Goal: Information Seeking & Learning: Learn about a topic

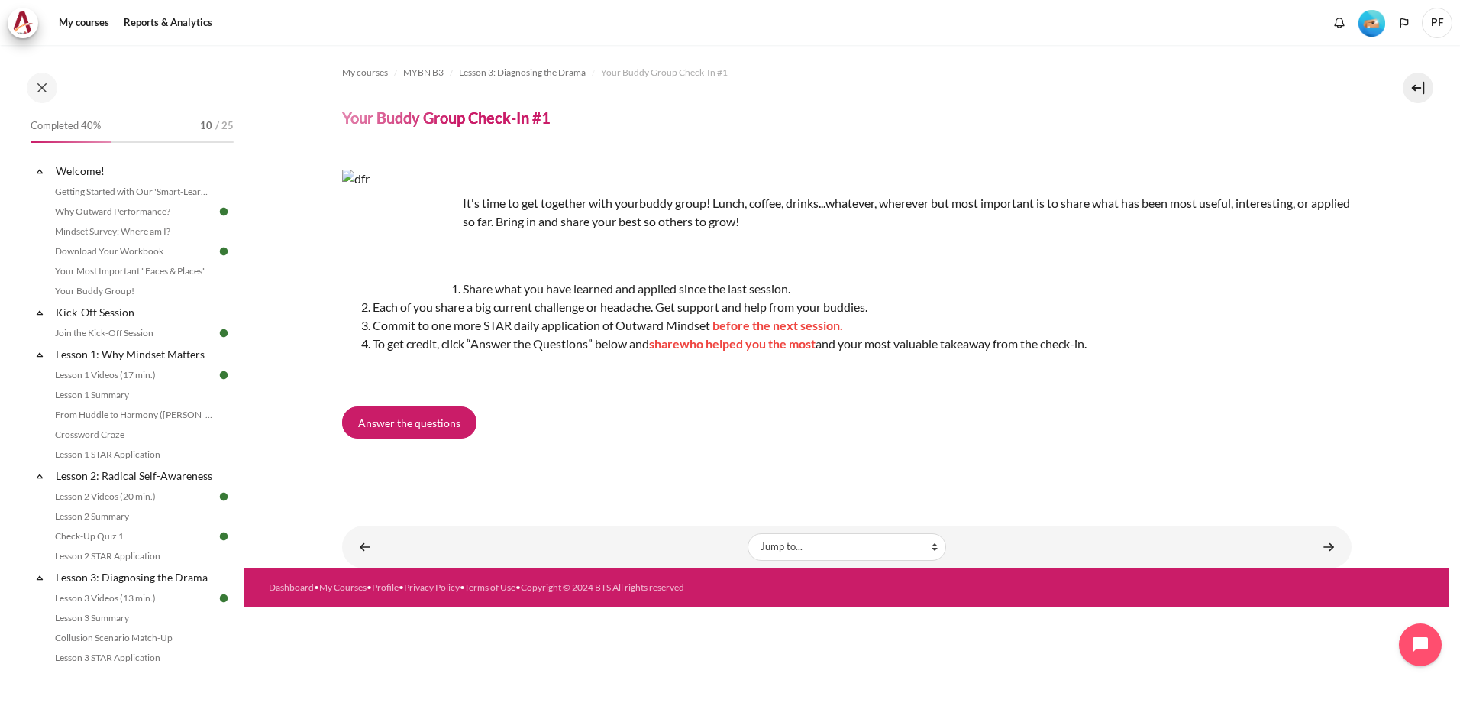
scroll to position [304, 0]
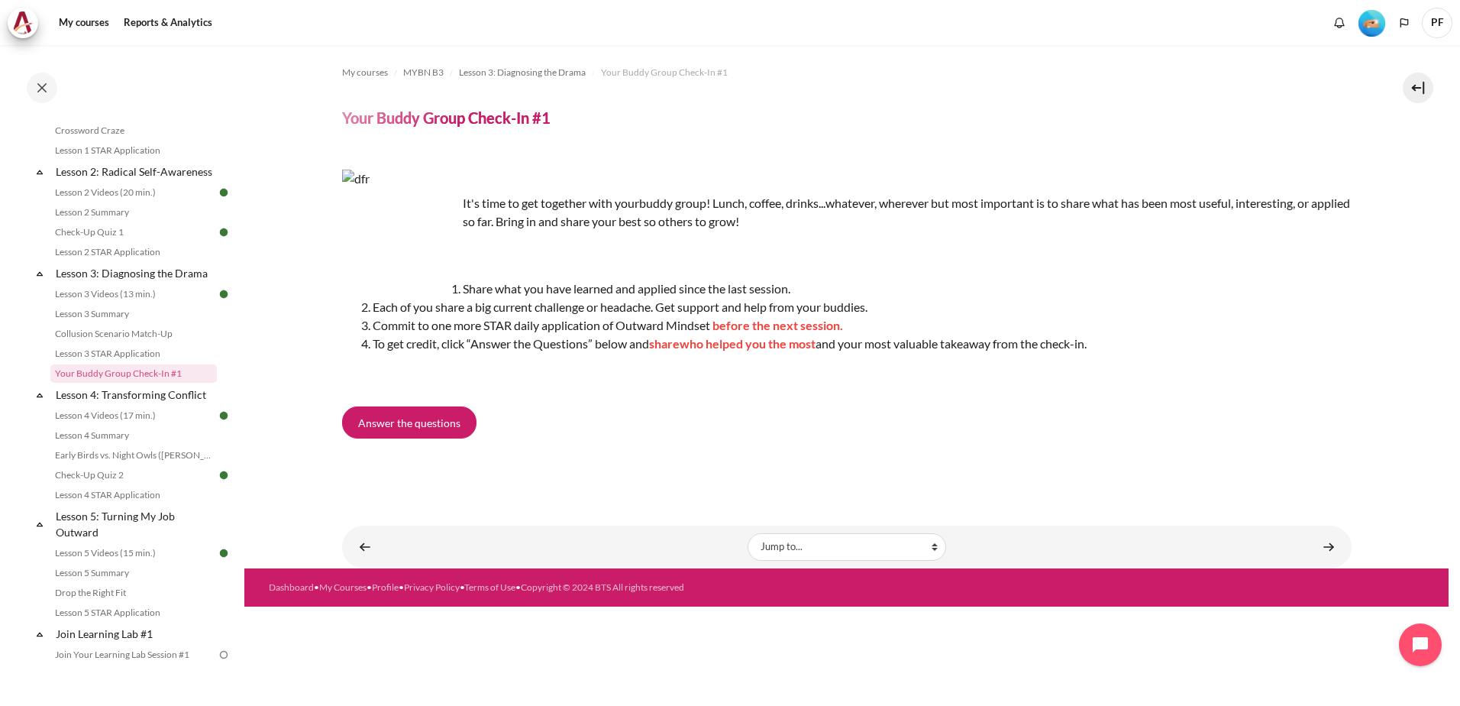
click at [795, 659] on div "My courses MYBN B3 Lesson 3: Diagnosing the Drama Your Buddy Group Check-In #1 …" at bounding box center [846, 375] width 1205 height 661
click at [1290, 397] on div "It's time to get together with your buddy group! Lunch, coffee, drinks...whatev…" at bounding box center [847, 315] width 1010 height 328
click at [1082, 292] on li "Share what you have learned and applied since the last session." at bounding box center [862, 289] width 979 height 18
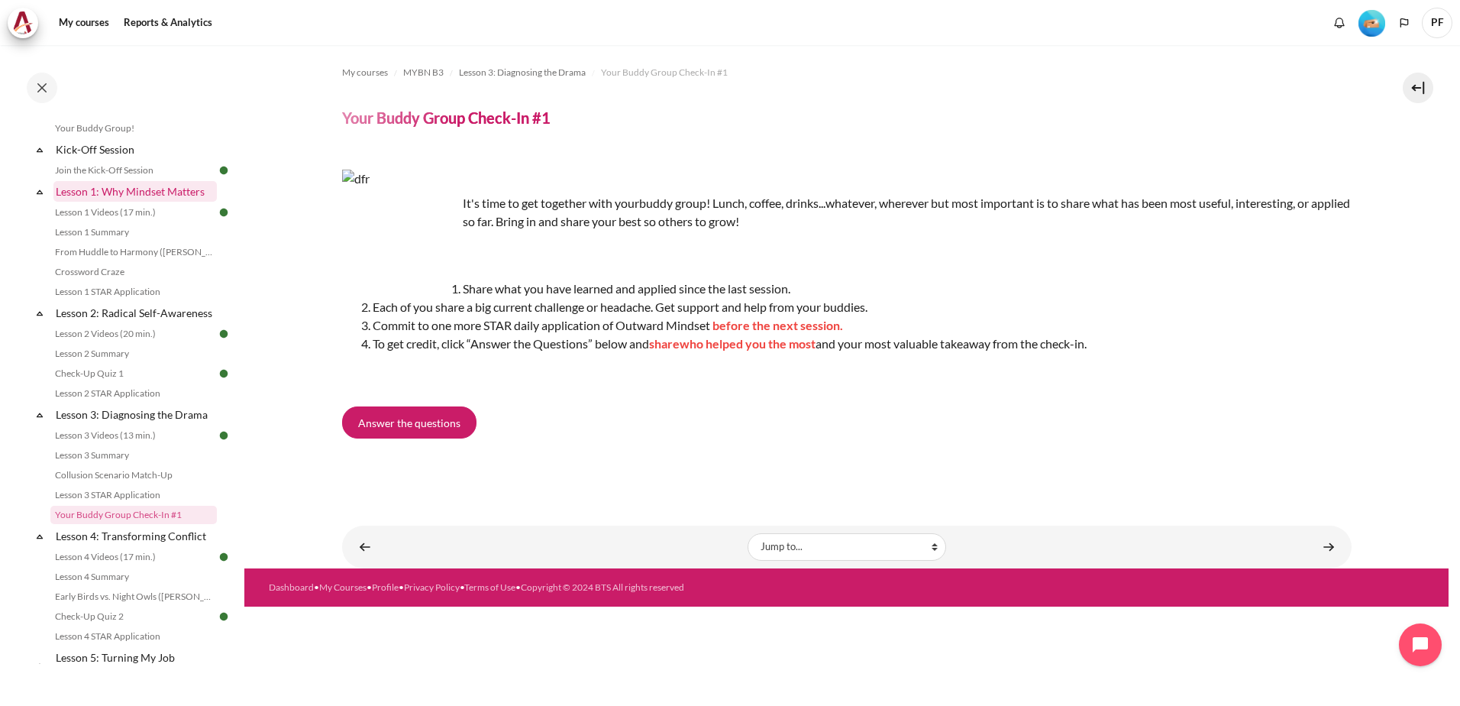
scroll to position [229, 0]
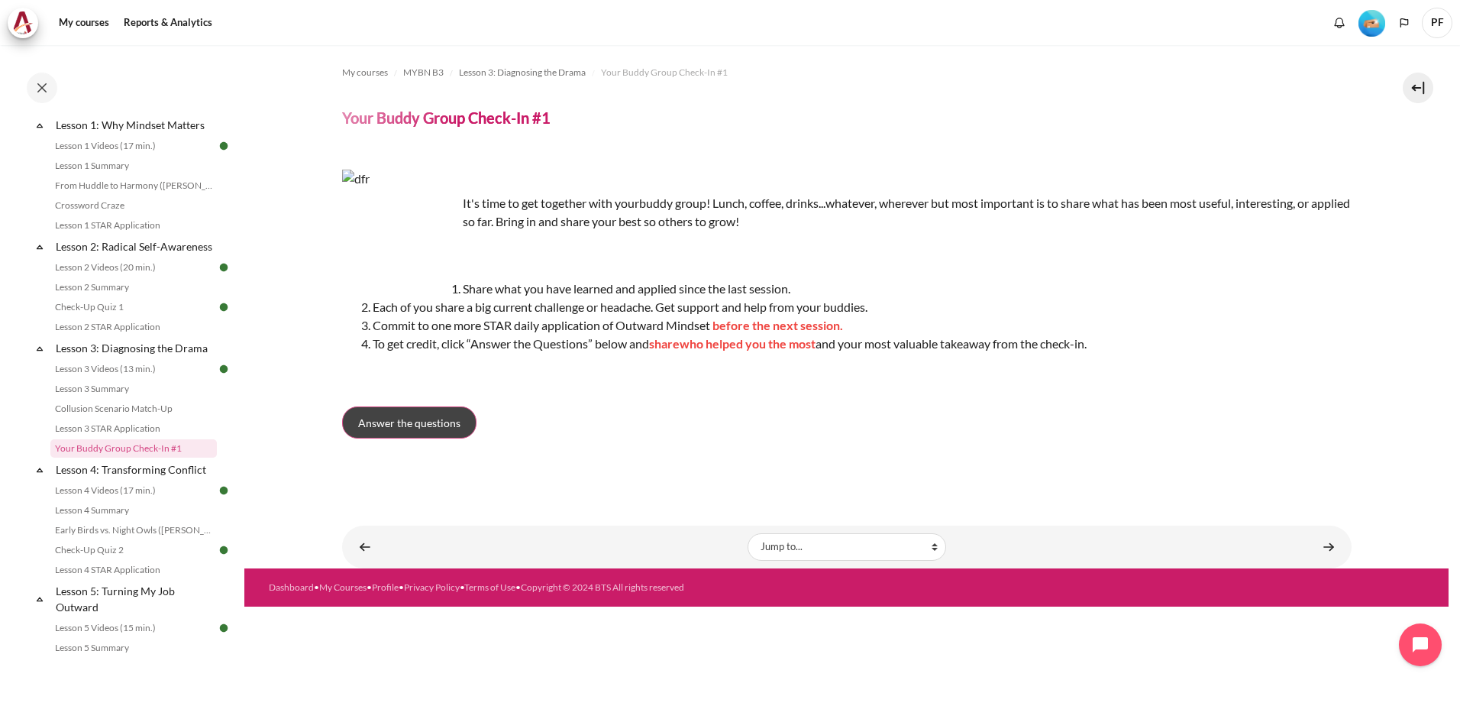
click at [364, 420] on span "Answer the questions" at bounding box center [409, 423] width 102 height 16
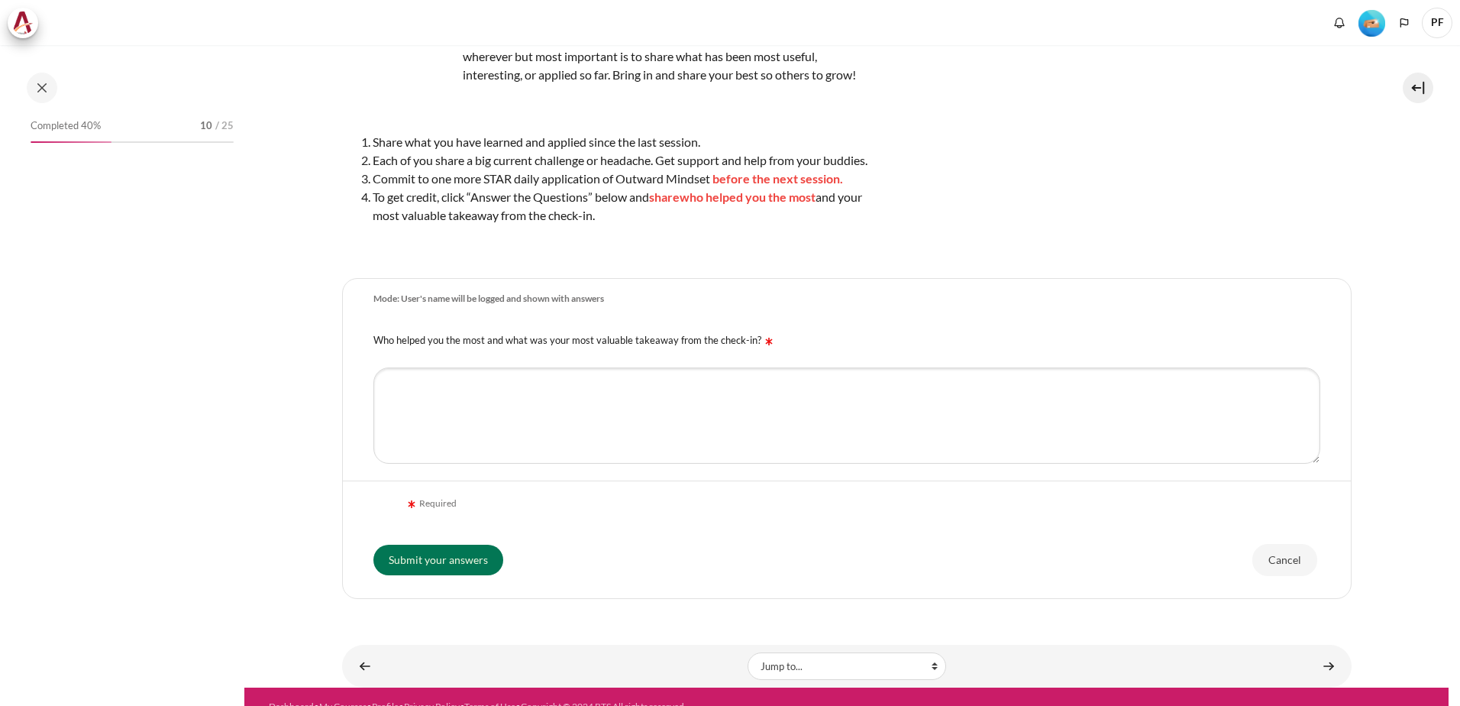
scroll to position [304, 0]
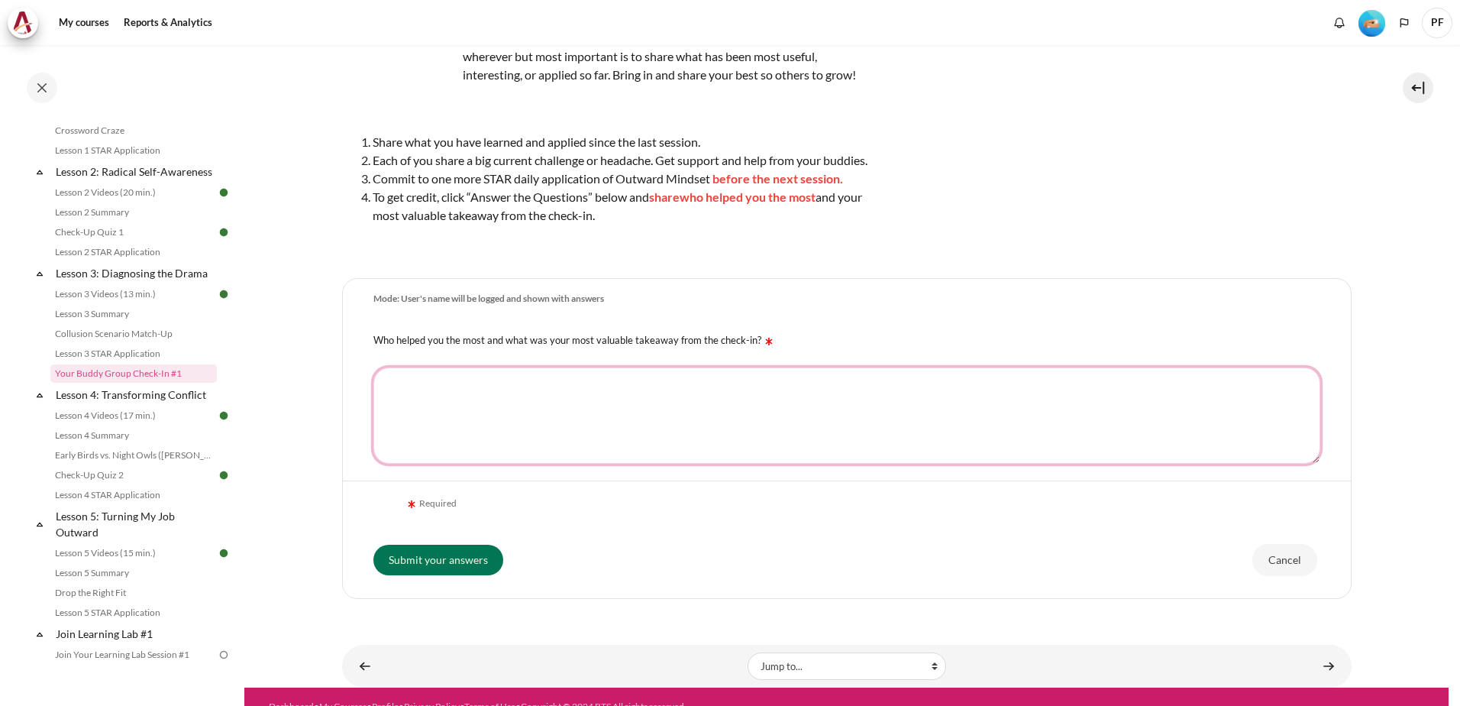
click at [405, 406] on textarea "Who helped you the most and what was your most valuable takeaway from the check…" at bounding box center [847, 415] width 947 height 96
click at [481, 422] on textarea "[PERSON_NAME] 1. He will consider" at bounding box center [847, 415] width 947 height 96
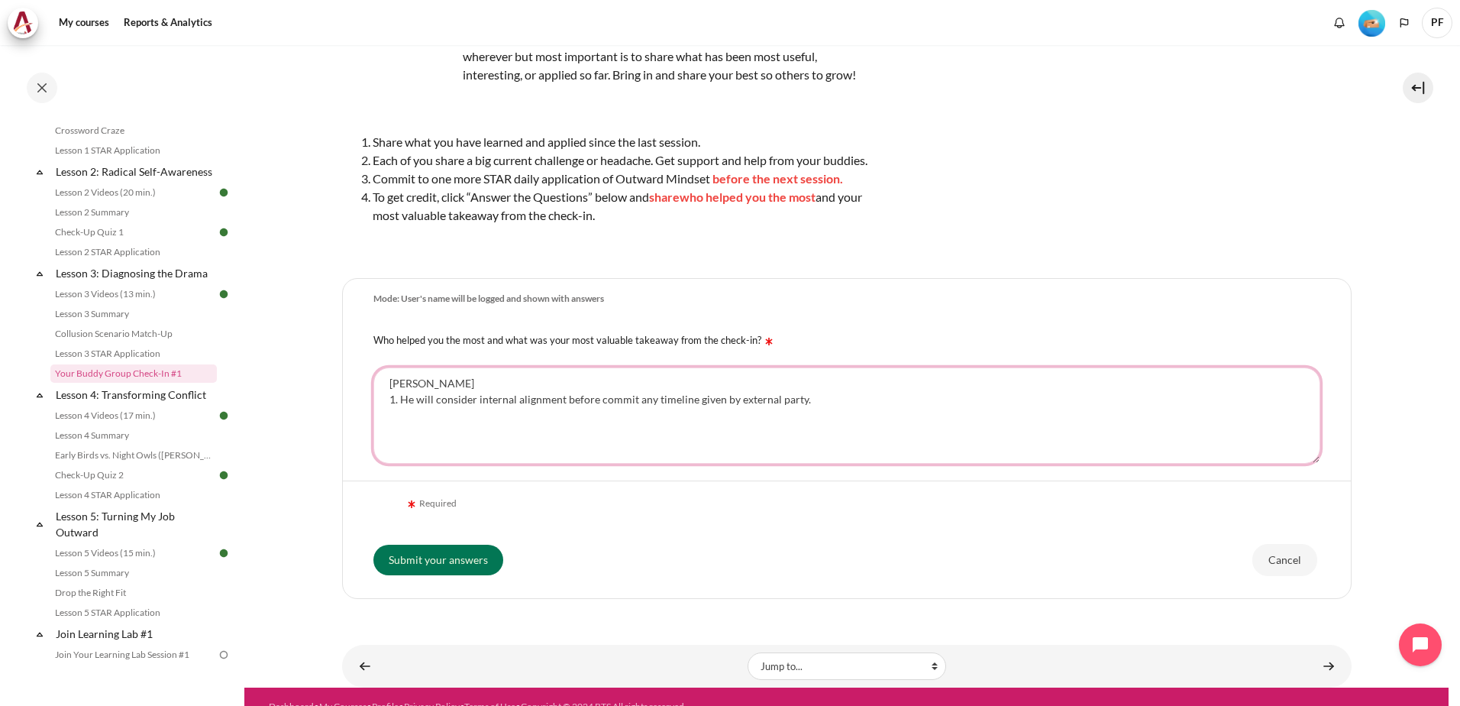
click at [474, 420] on textarea "Adrian 1. He will consider internal alignment before commit any timeline given …" at bounding box center [847, 415] width 947 height 96
click at [843, 417] on textarea "Adrian 1. He will consider/to get internal alignment before commit any timeline…" at bounding box center [847, 415] width 947 height 96
type textarea "Adrian 1. He will consider/to get internal alignment before commit any timeline…"
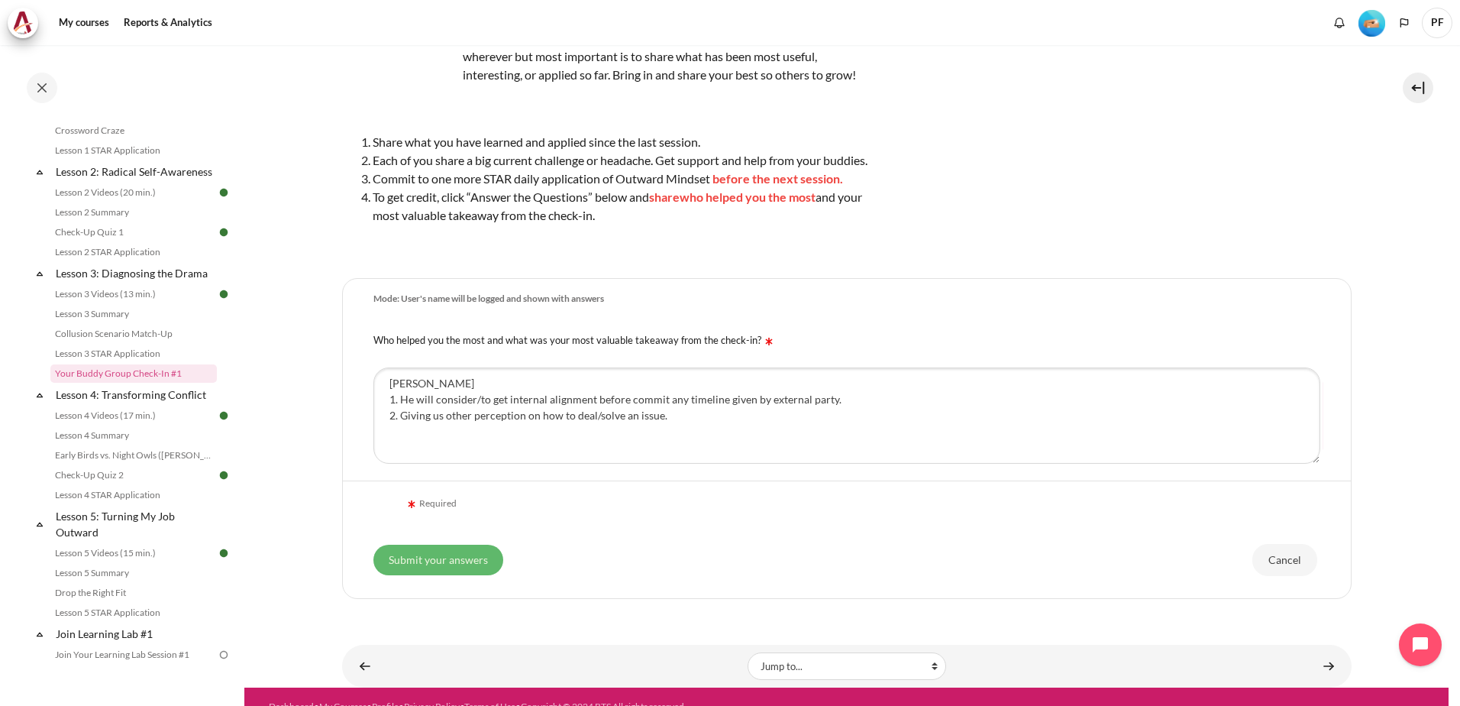
click at [471, 575] on input "Submit your answers" at bounding box center [439, 560] width 130 height 31
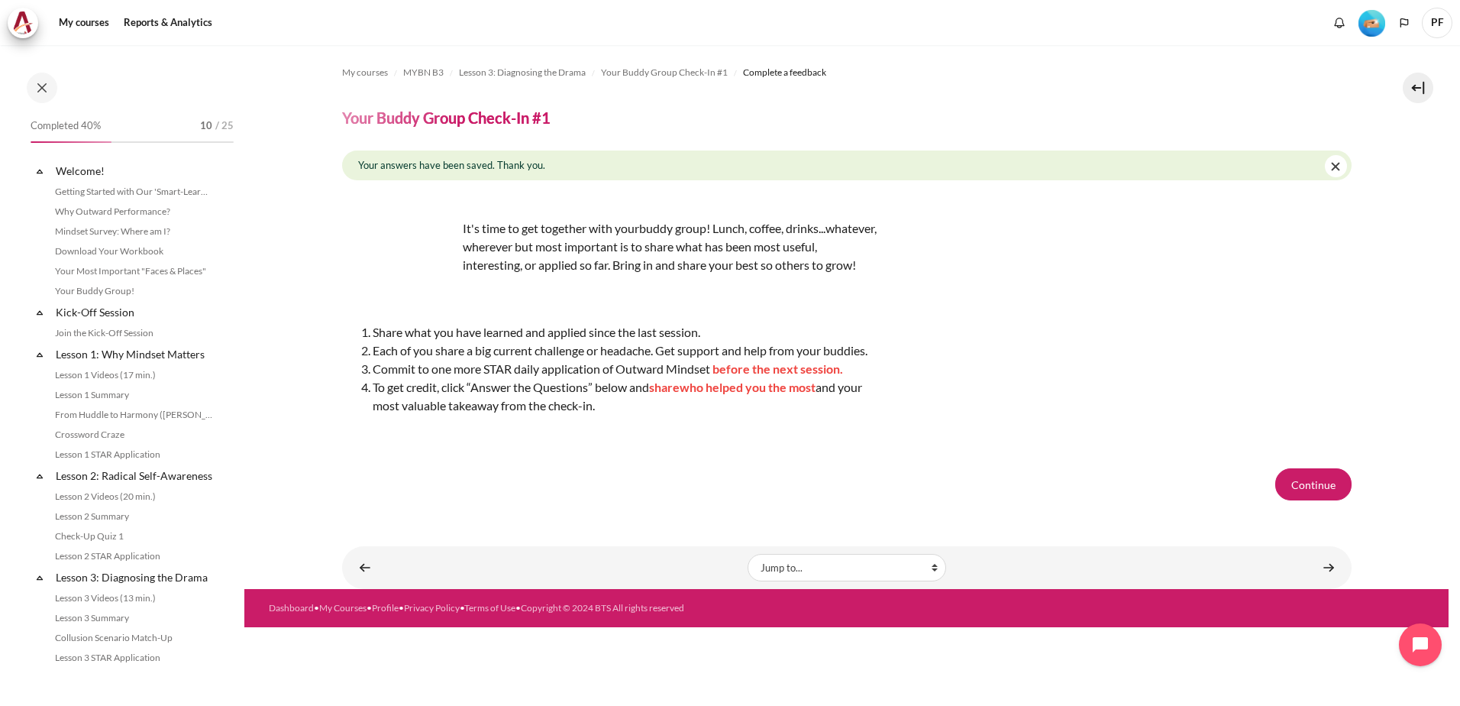
scroll to position [304, 0]
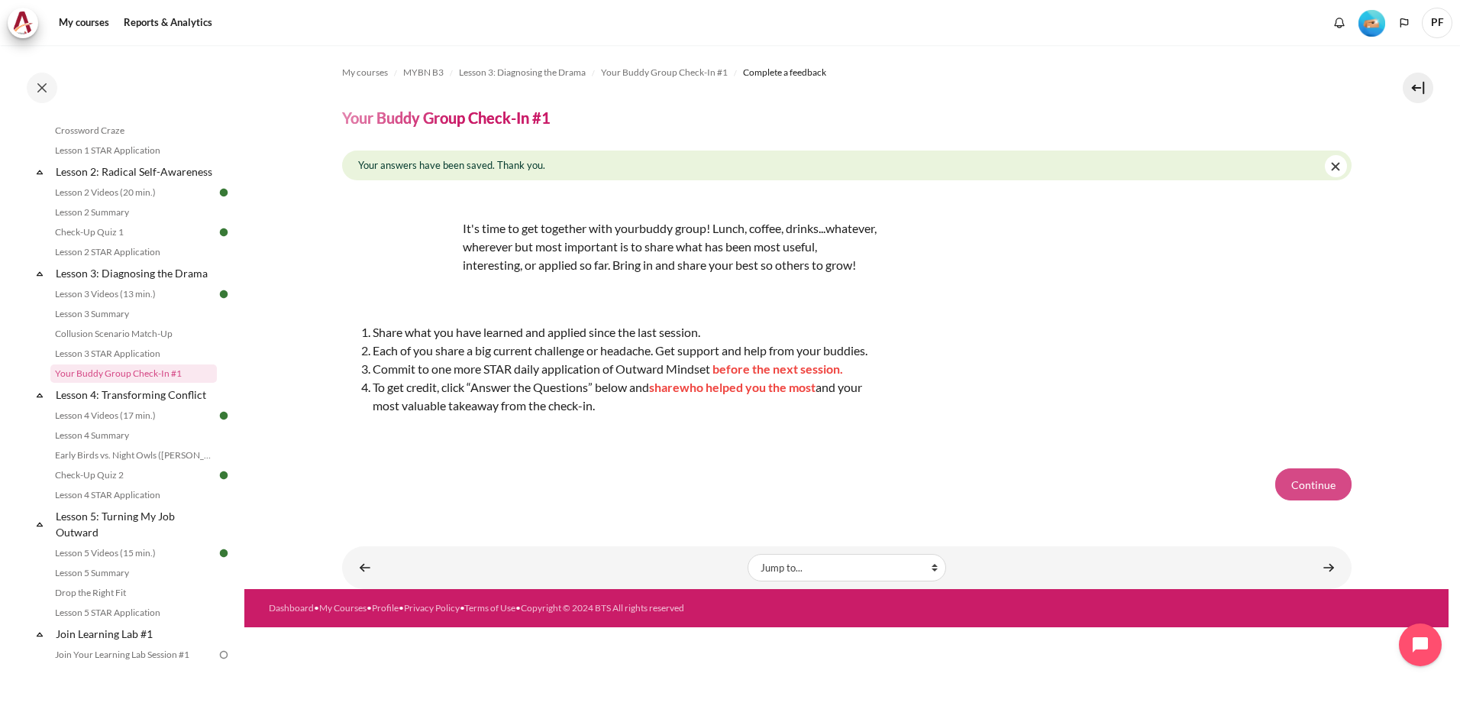
click at [1321, 500] on button "Continue" at bounding box center [1314, 484] width 76 height 32
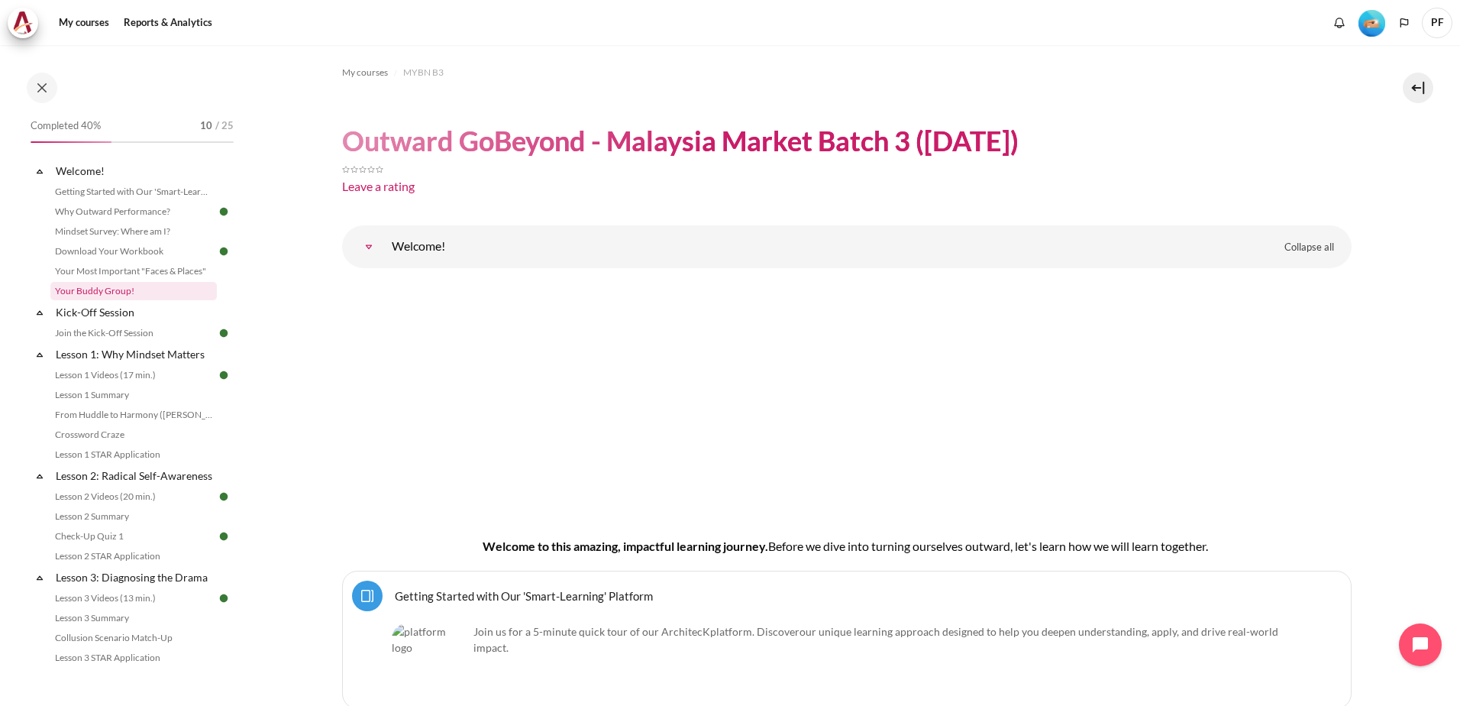
click at [133, 295] on link "Your Buddy Group!" at bounding box center [133, 291] width 167 height 18
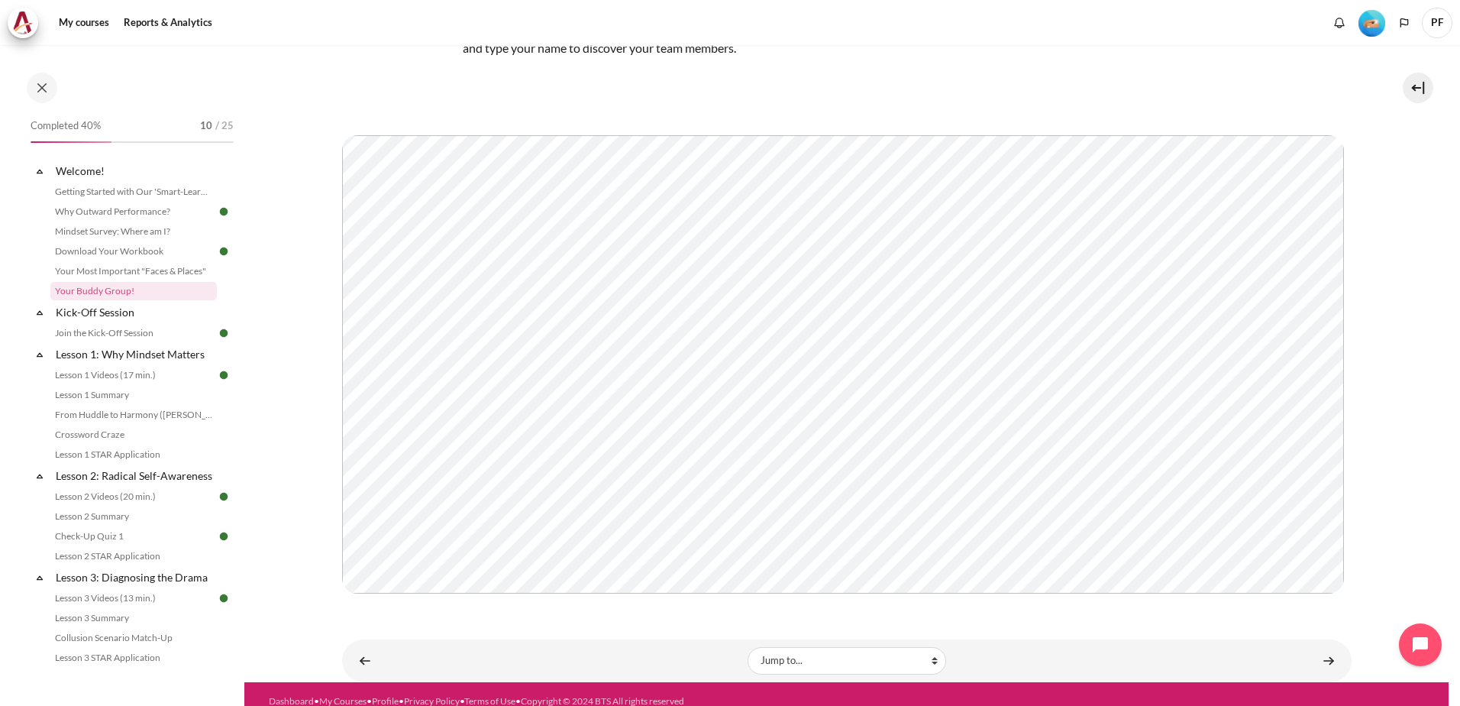
scroll to position [150, 0]
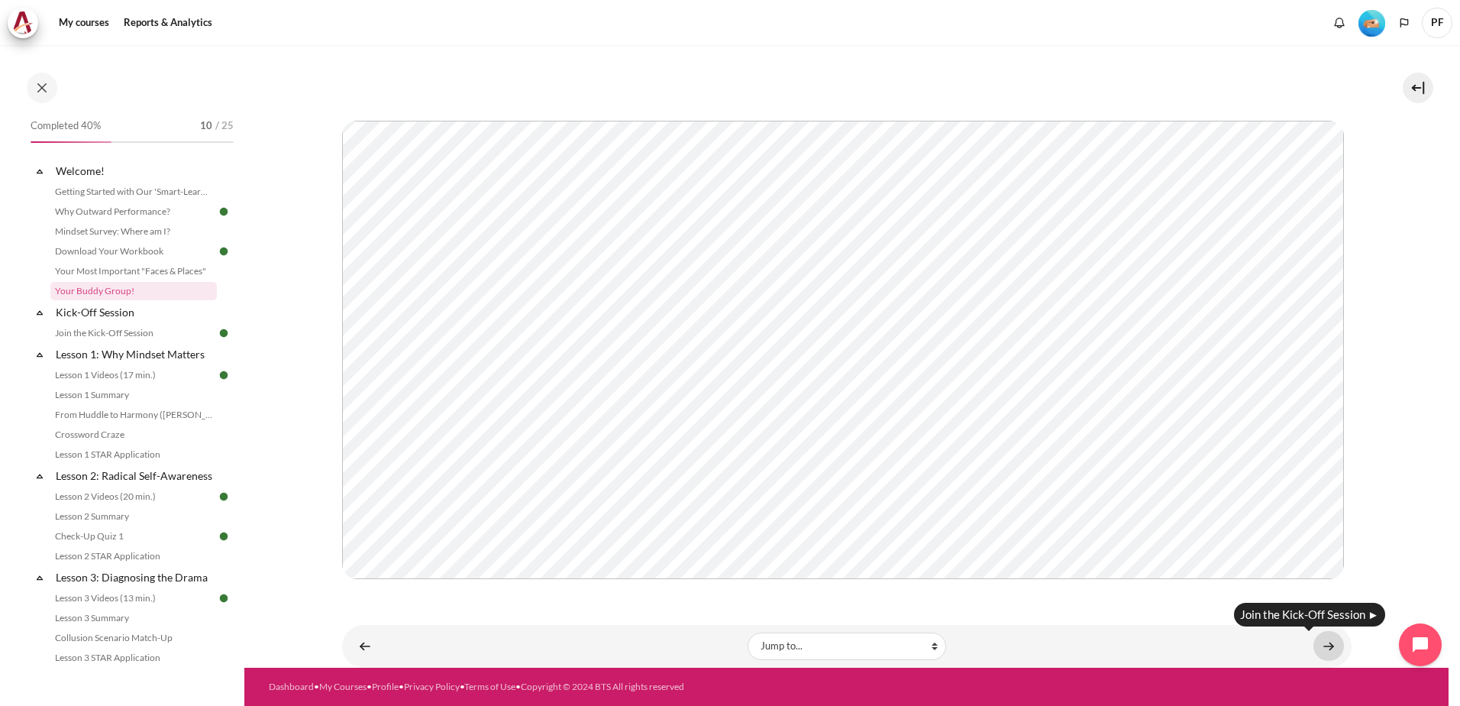
click at [1321, 642] on link "Content" at bounding box center [1329, 646] width 31 height 30
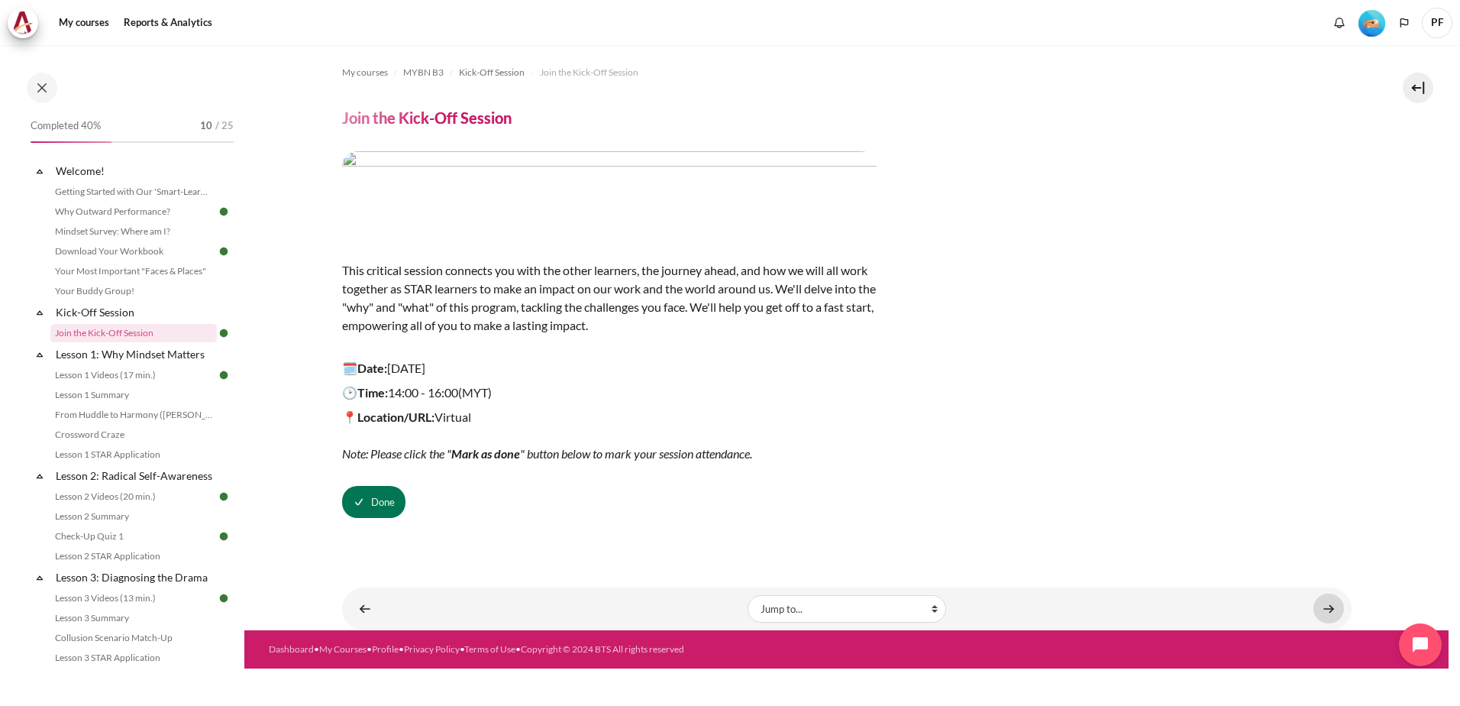
click at [1333, 603] on link "Content" at bounding box center [1329, 609] width 31 height 30
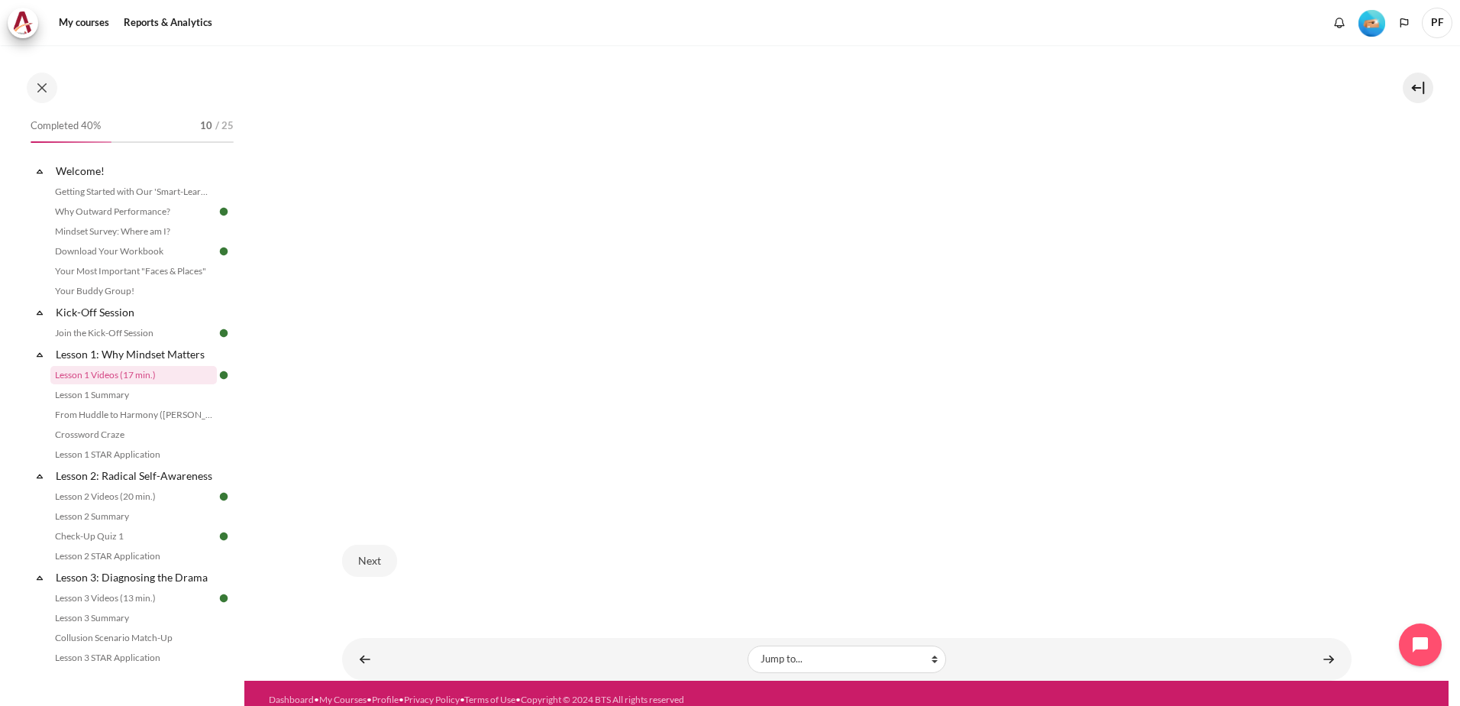
scroll to position [856, 0]
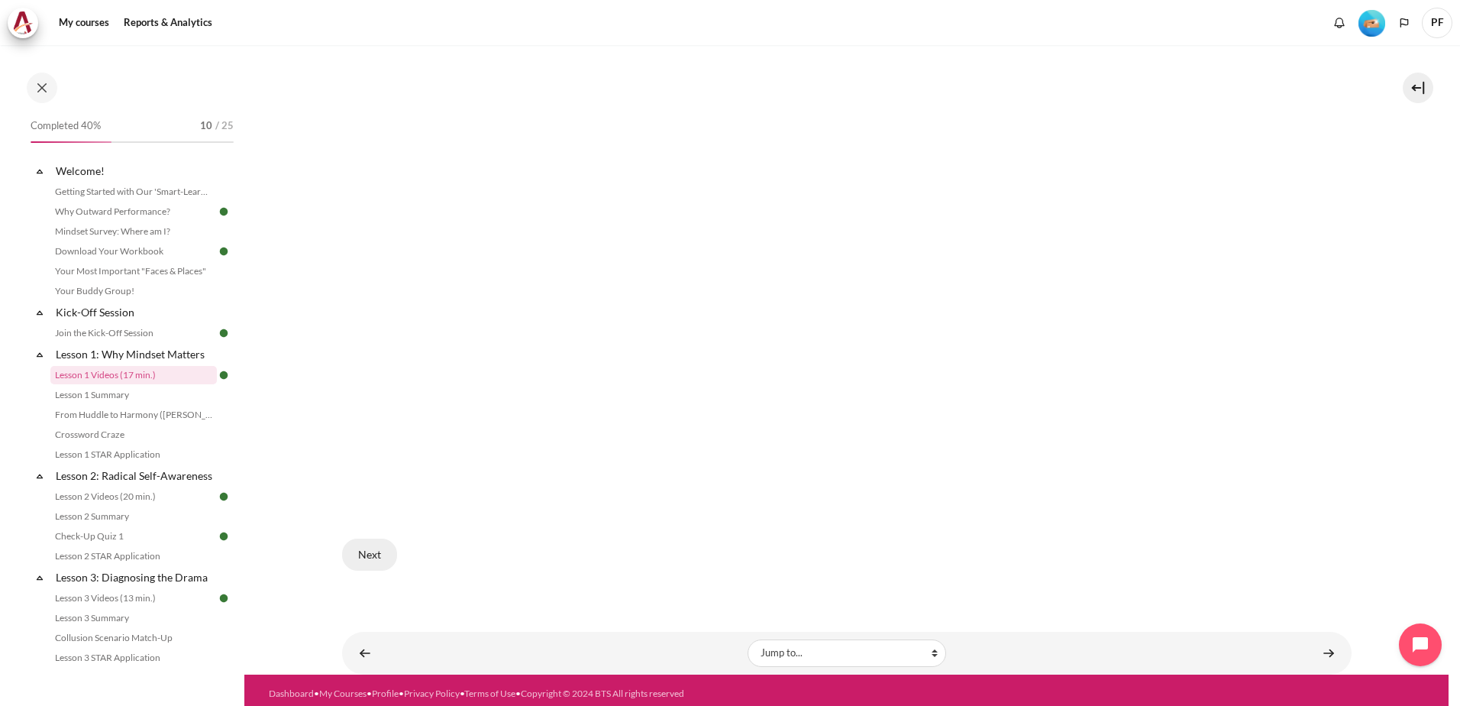
click at [371, 549] on button "Next" at bounding box center [369, 555] width 55 height 32
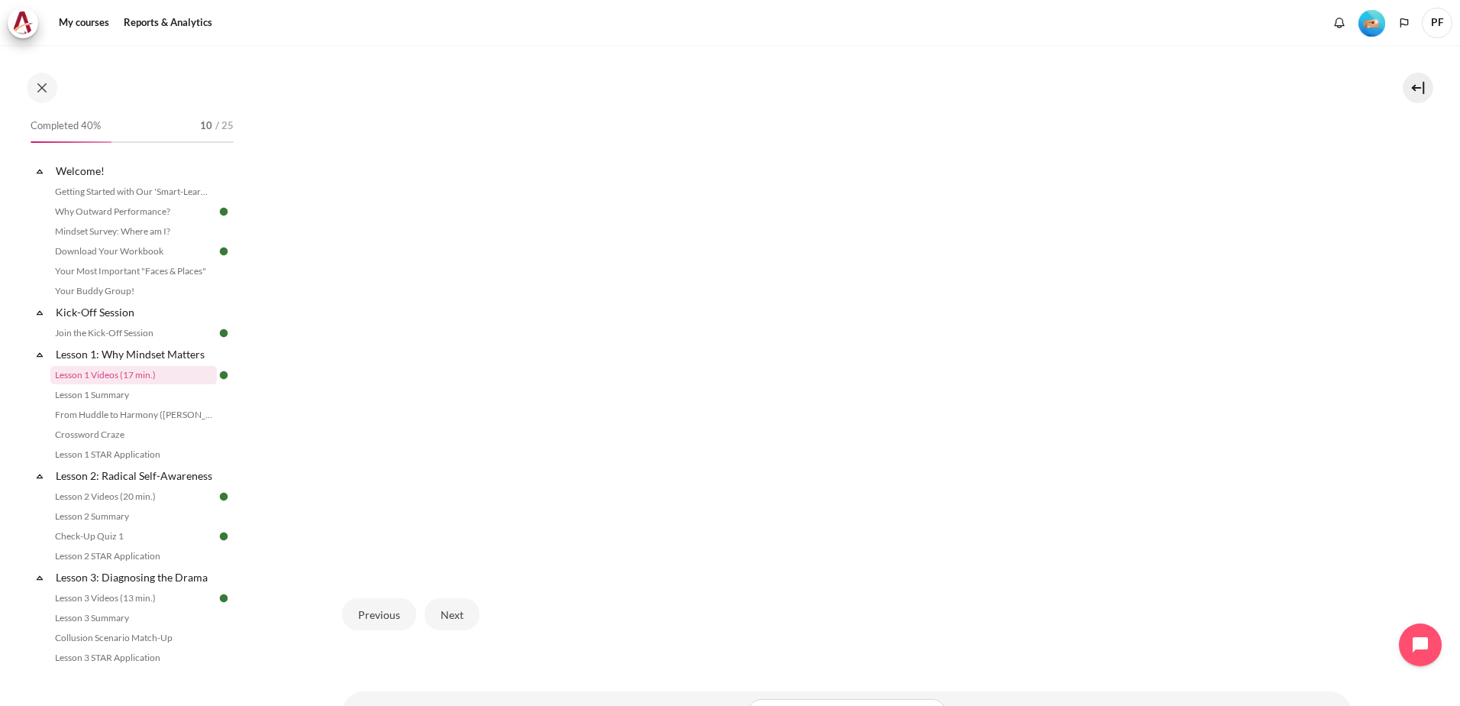
scroll to position [448, 0]
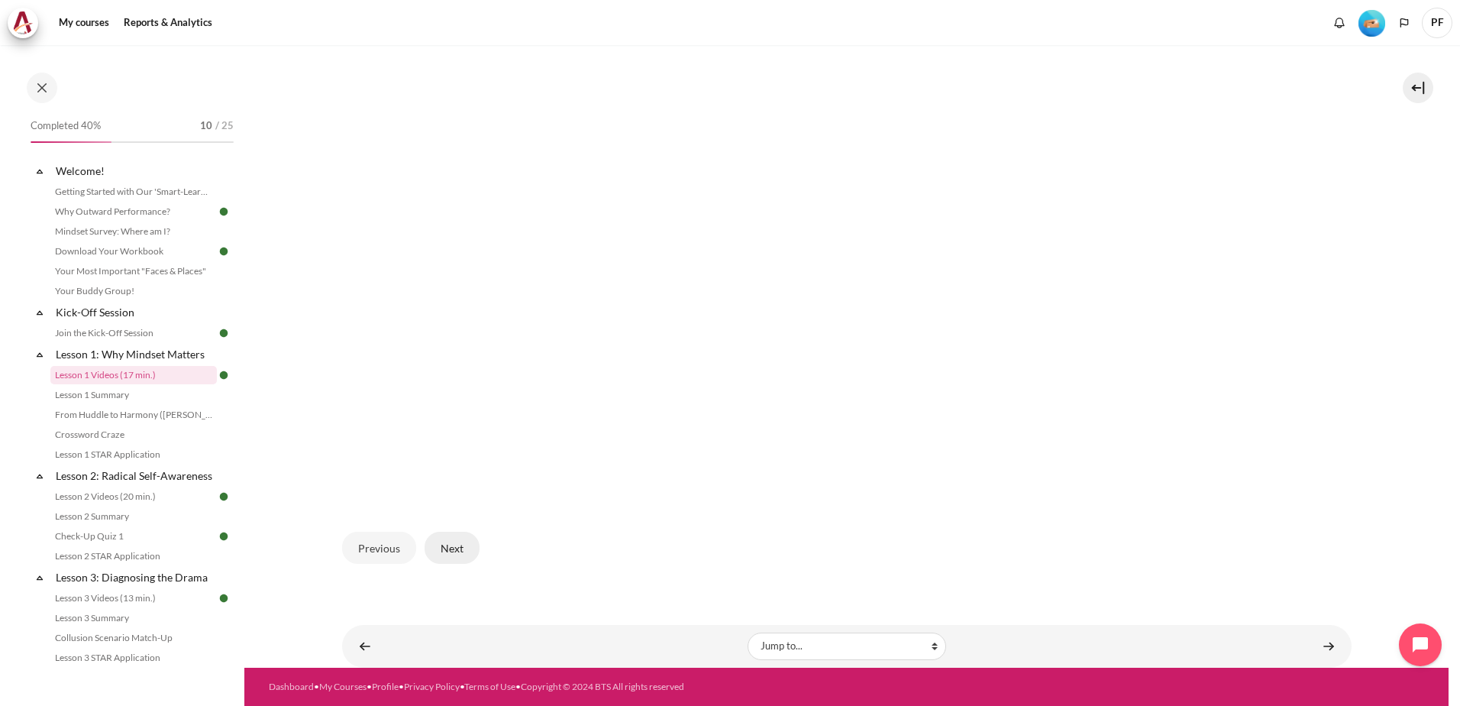
click at [473, 544] on button "Next" at bounding box center [452, 548] width 55 height 32
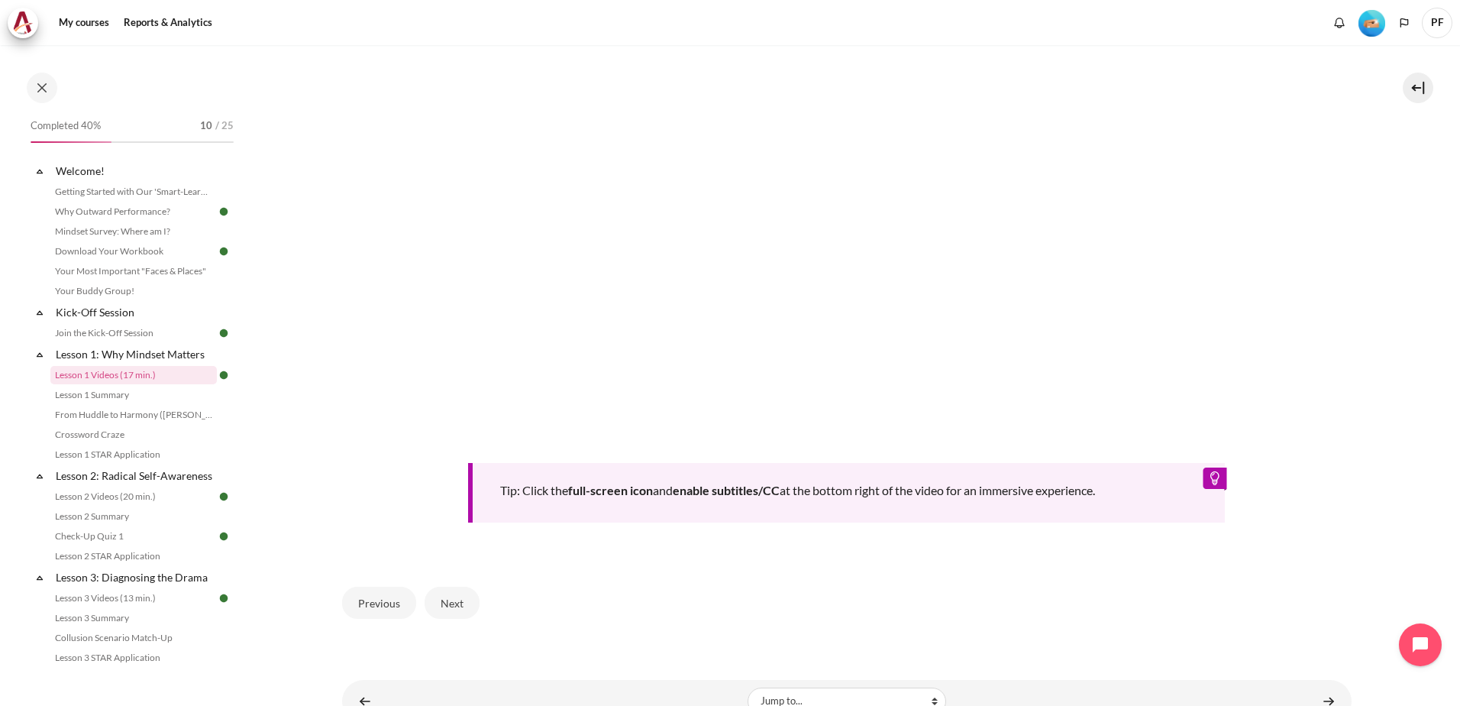
scroll to position [621, 0]
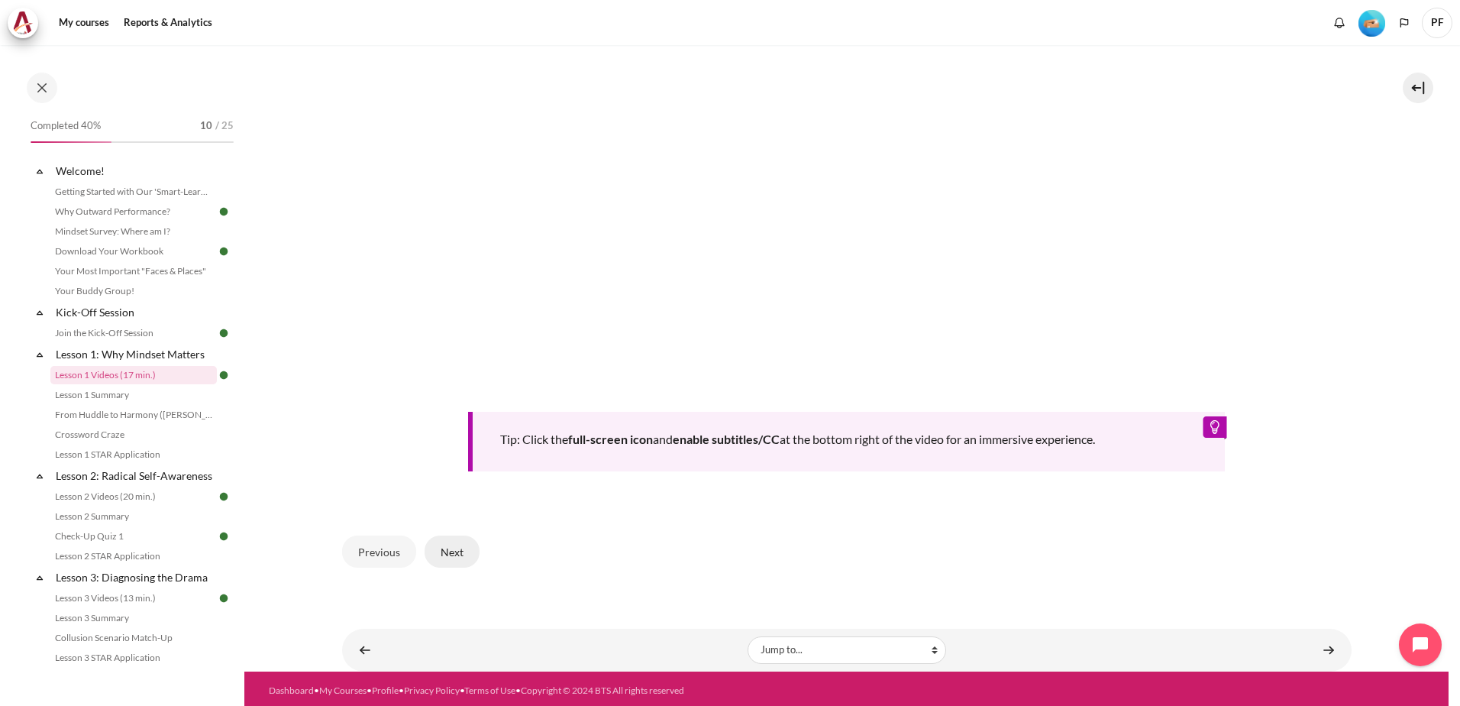
click at [463, 542] on button "Next" at bounding box center [452, 551] width 55 height 32
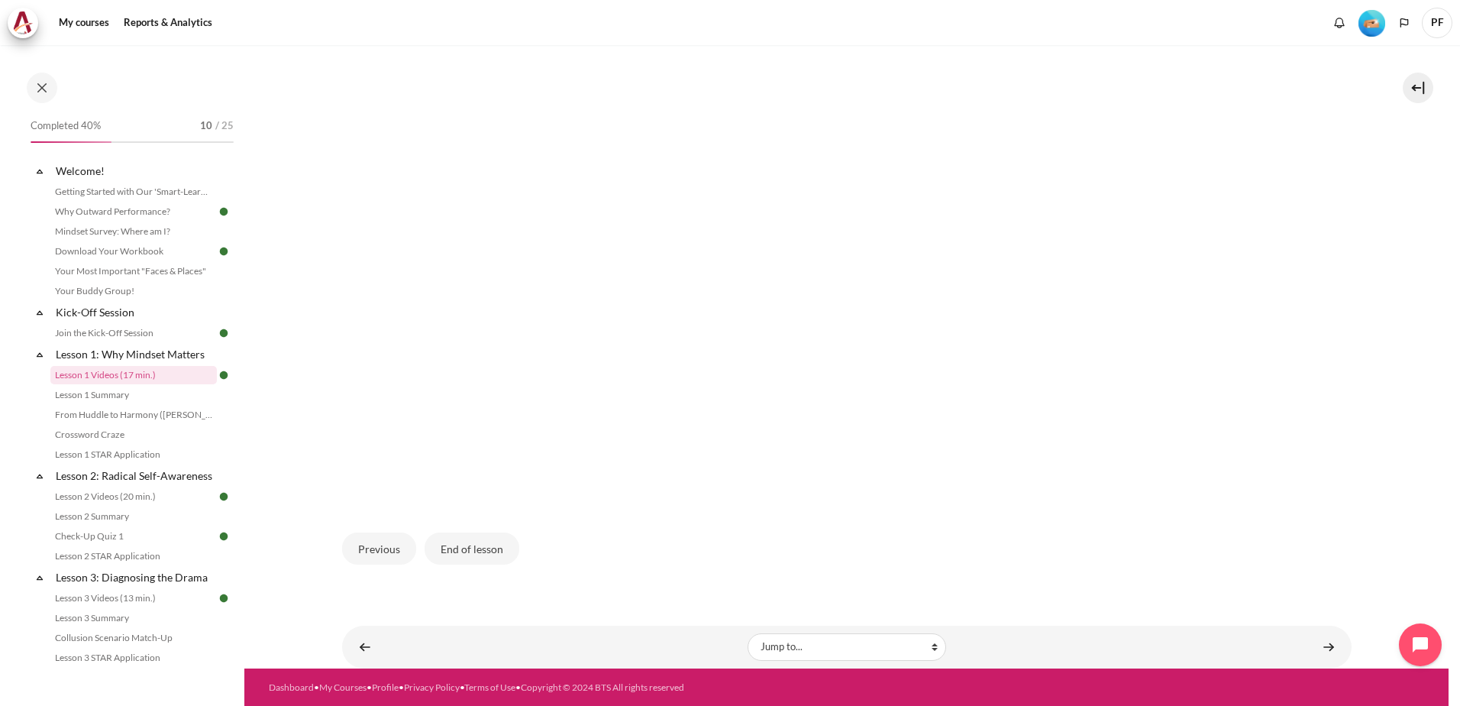
scroll to position [448, 0]
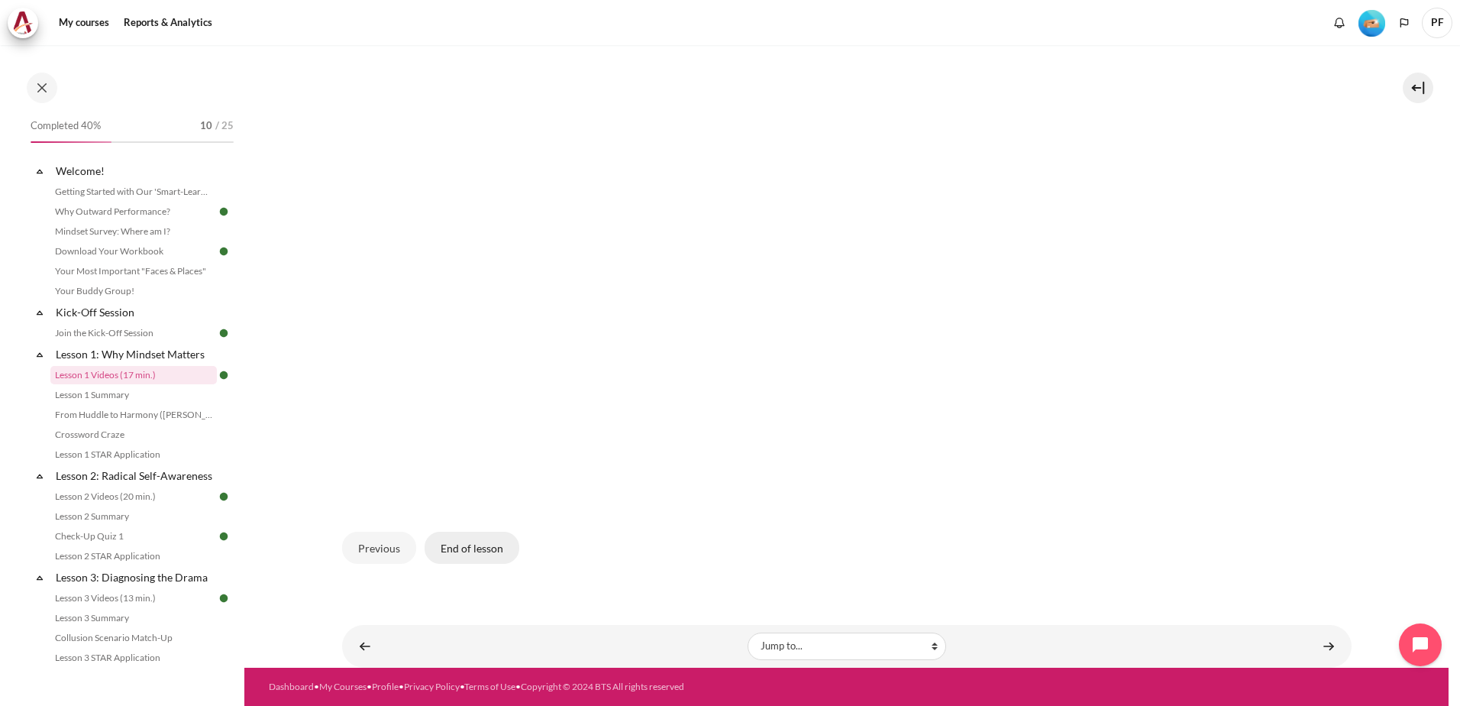
click at [473, 551] on button "End of lesson" at bounding box center [472, 548] width 95 height 32
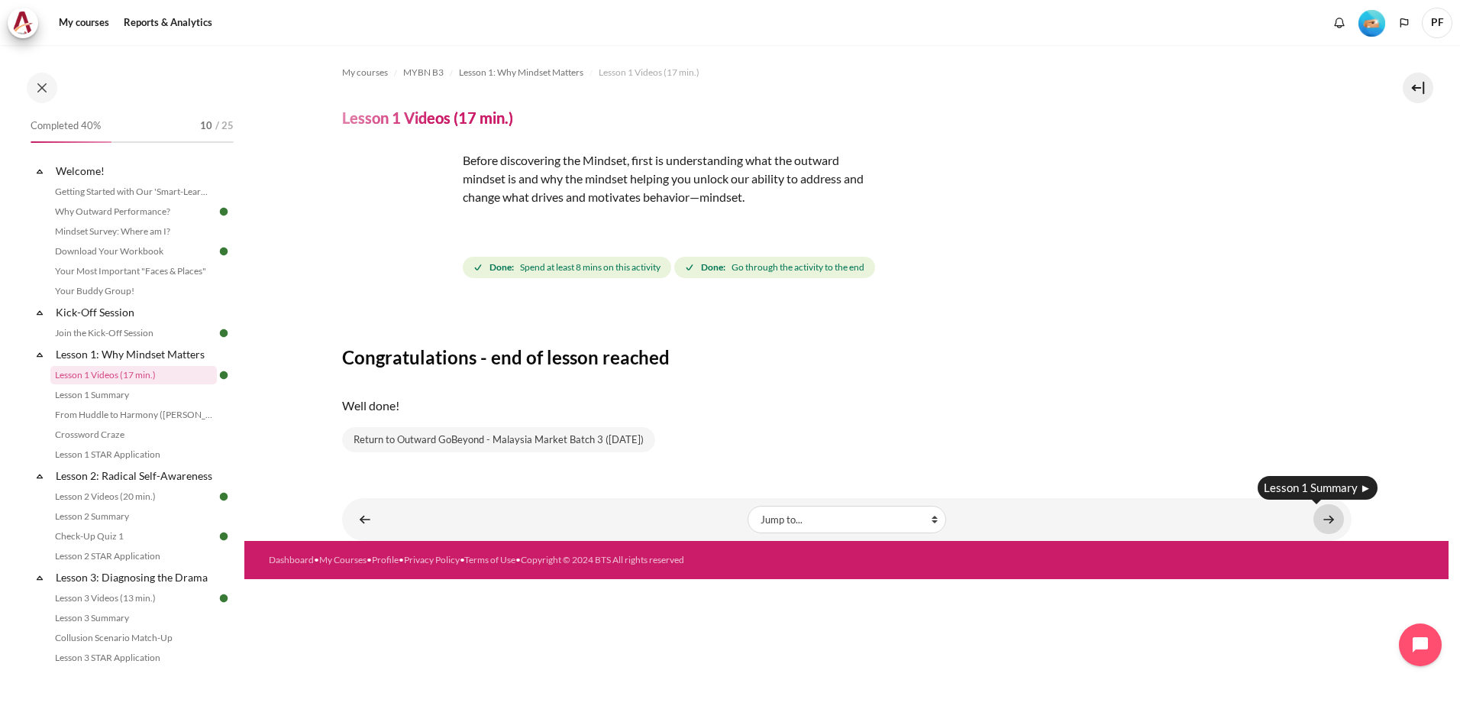
click at [1336, 520] on link "Content" at bounding box center [1329, 519] width 31 height 30
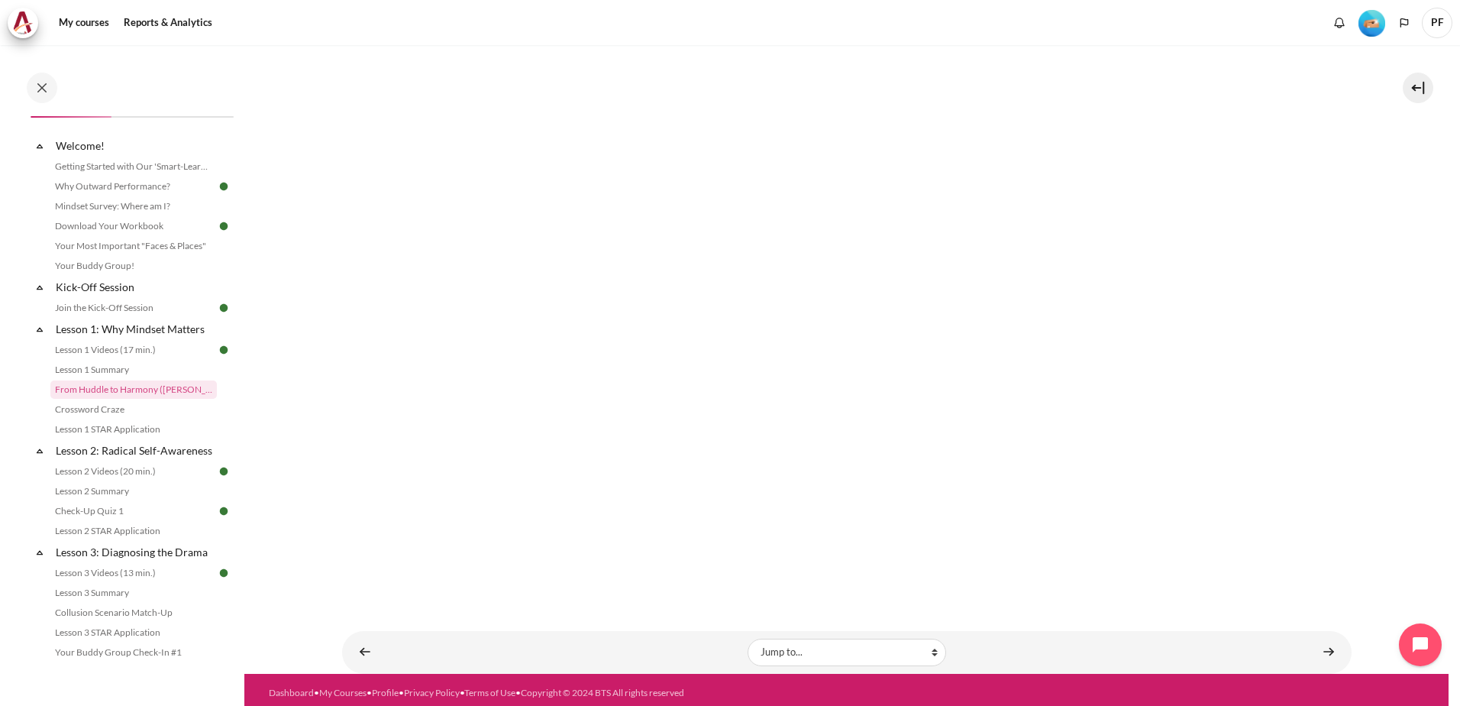
scroll to position [238, 0]
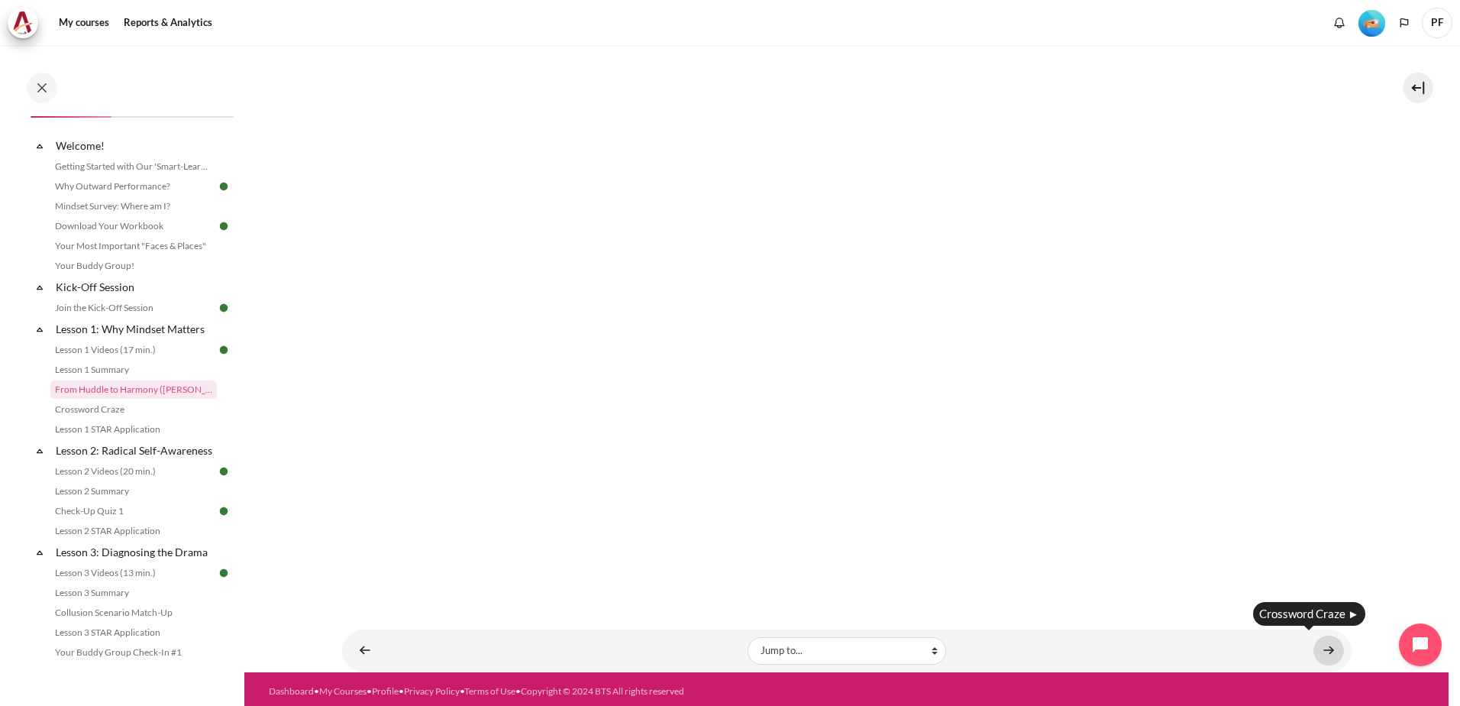
click at [1318, 644] on link "Content" at bounding box center [1329, 651] width 31 height 30
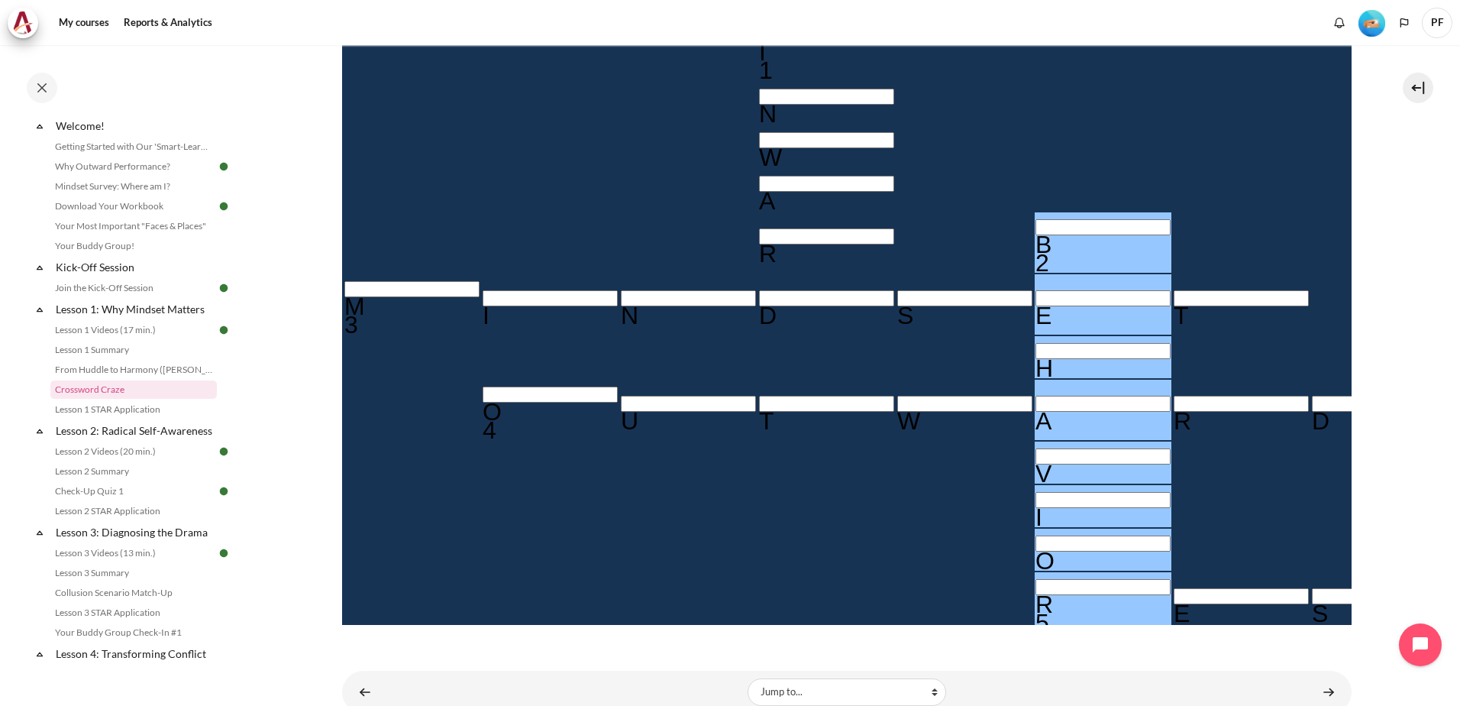
scroll to position [428, 0]
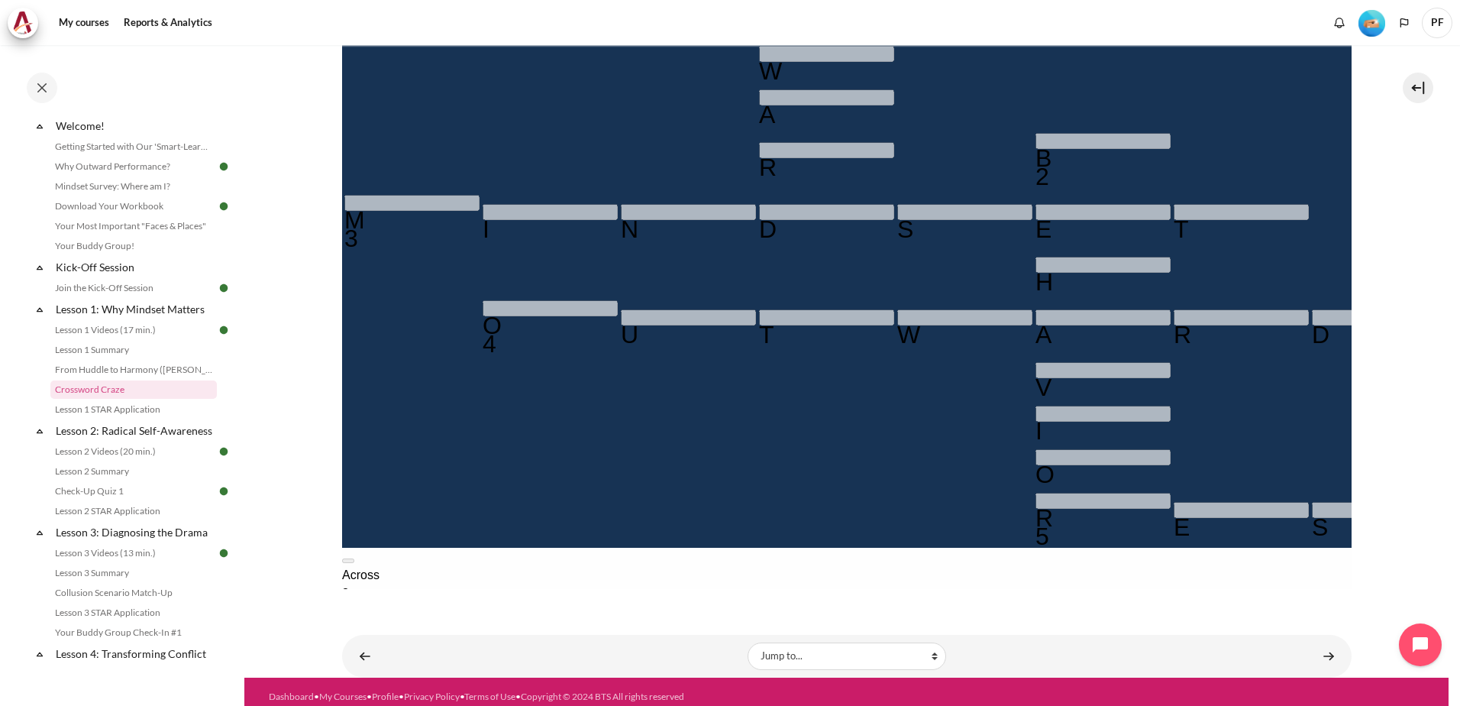
scroll to position [460, 0]
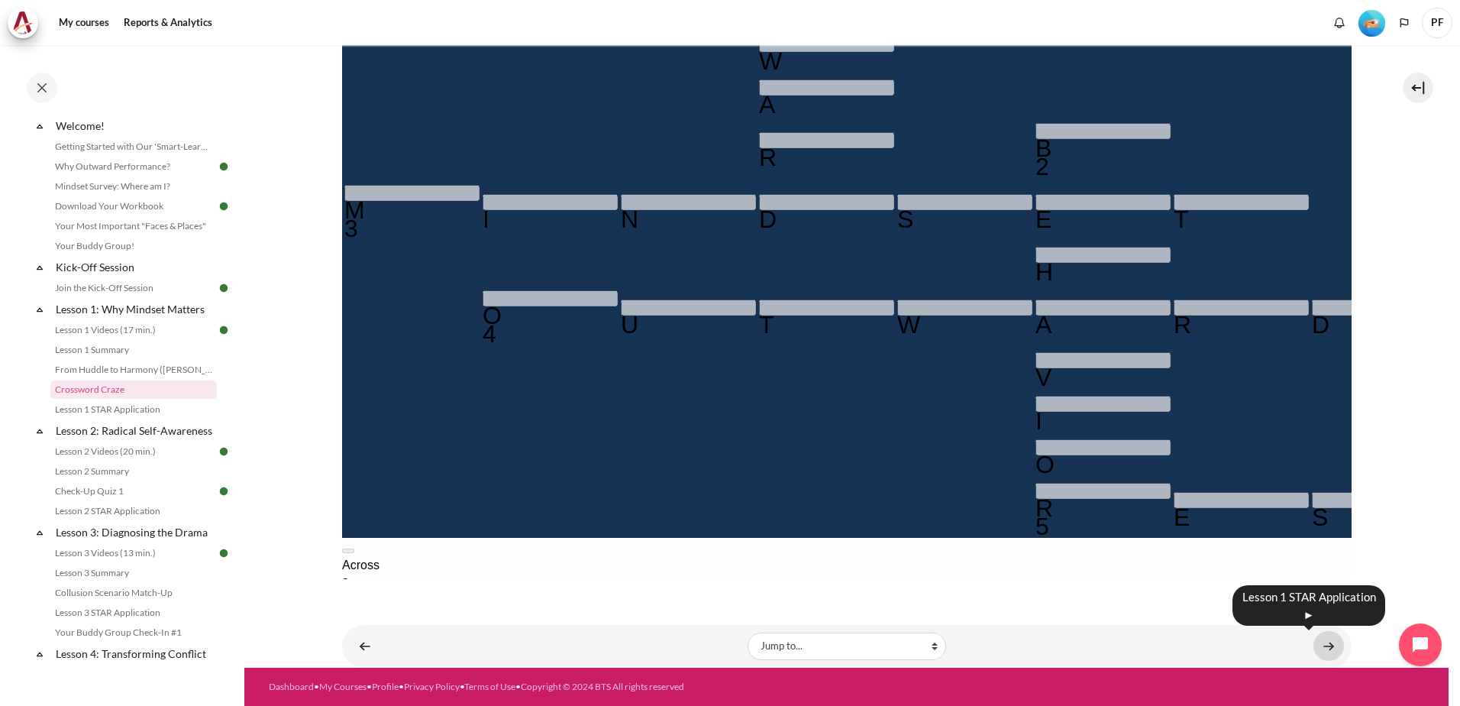
click at [1321, 643] on link "Content" at bounding box center [1329, 646] width 31 height 30
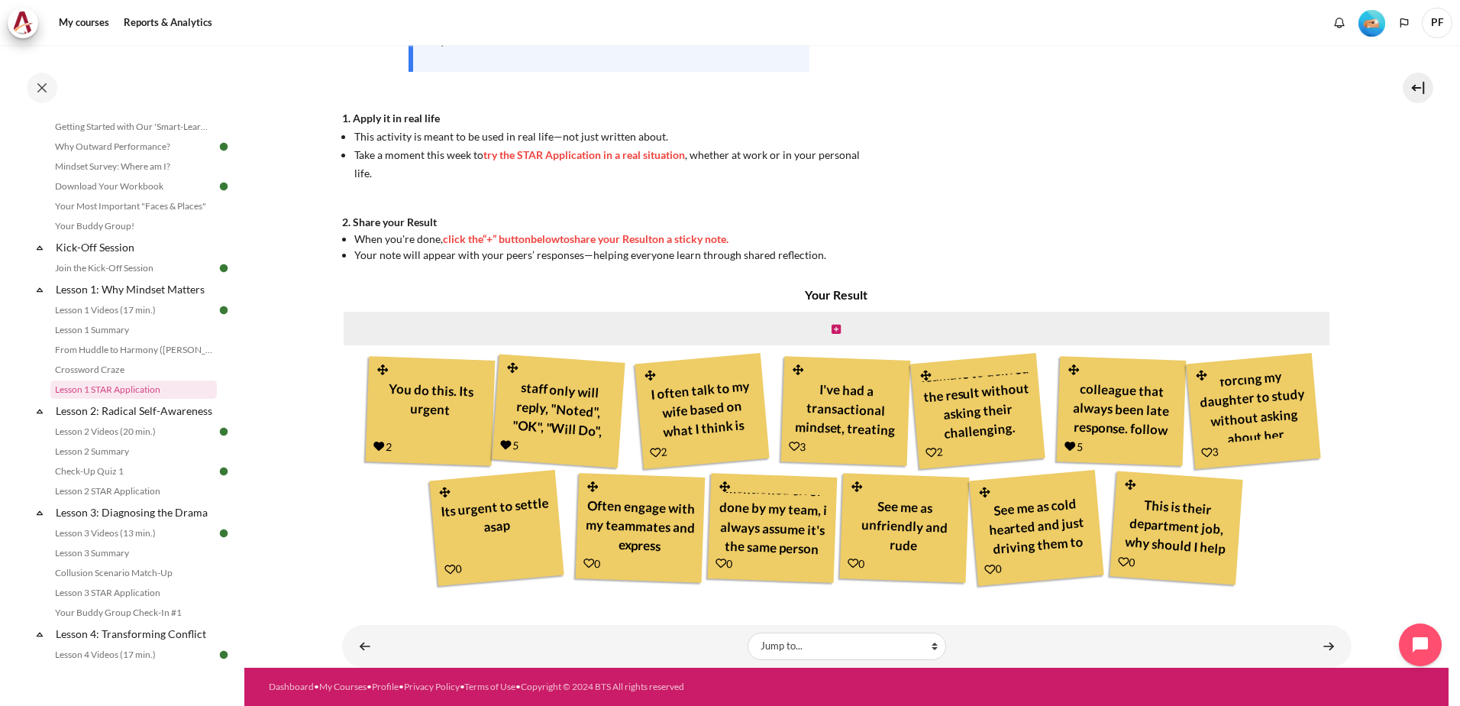
scroll to position [56, 0]
click at [832, 328] on icon "Content" at bounding box center [836, 329] width 9 height 11
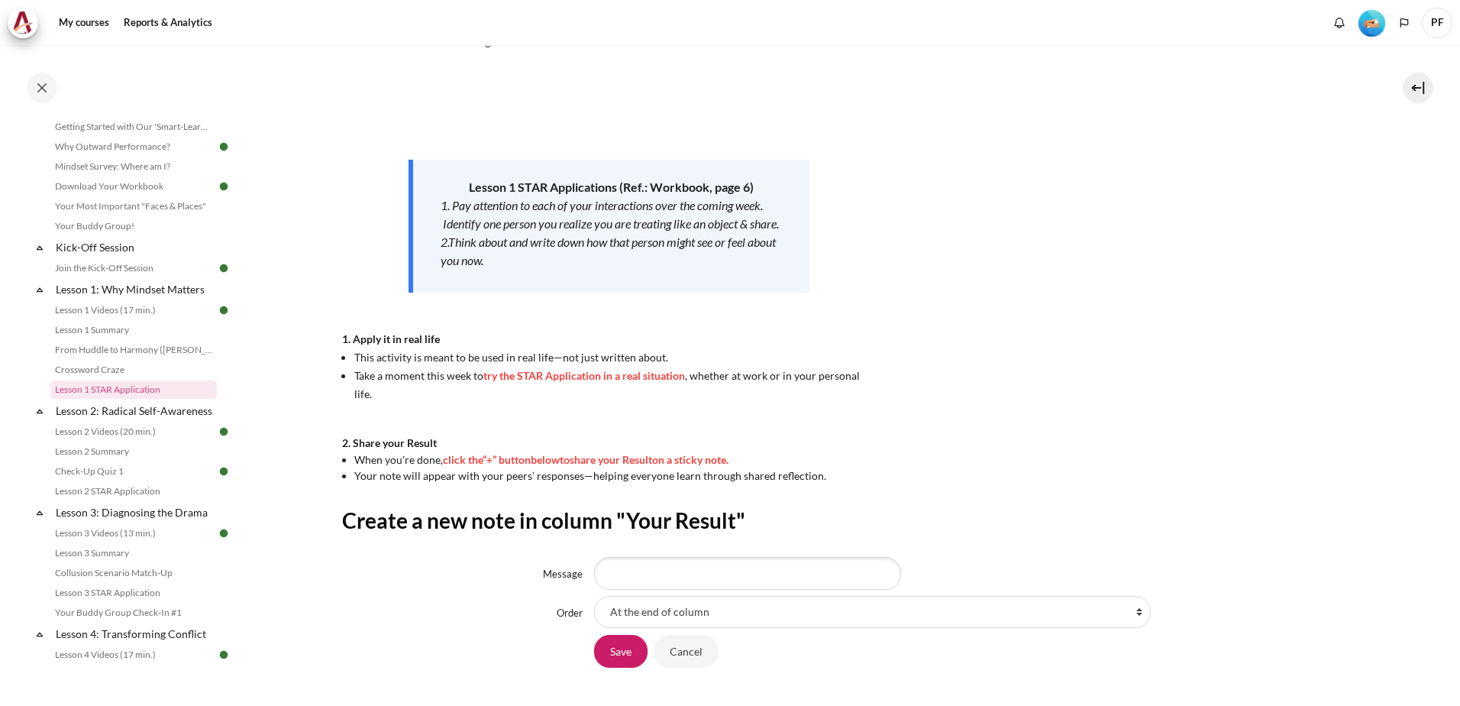
scroll to position [153, 0]
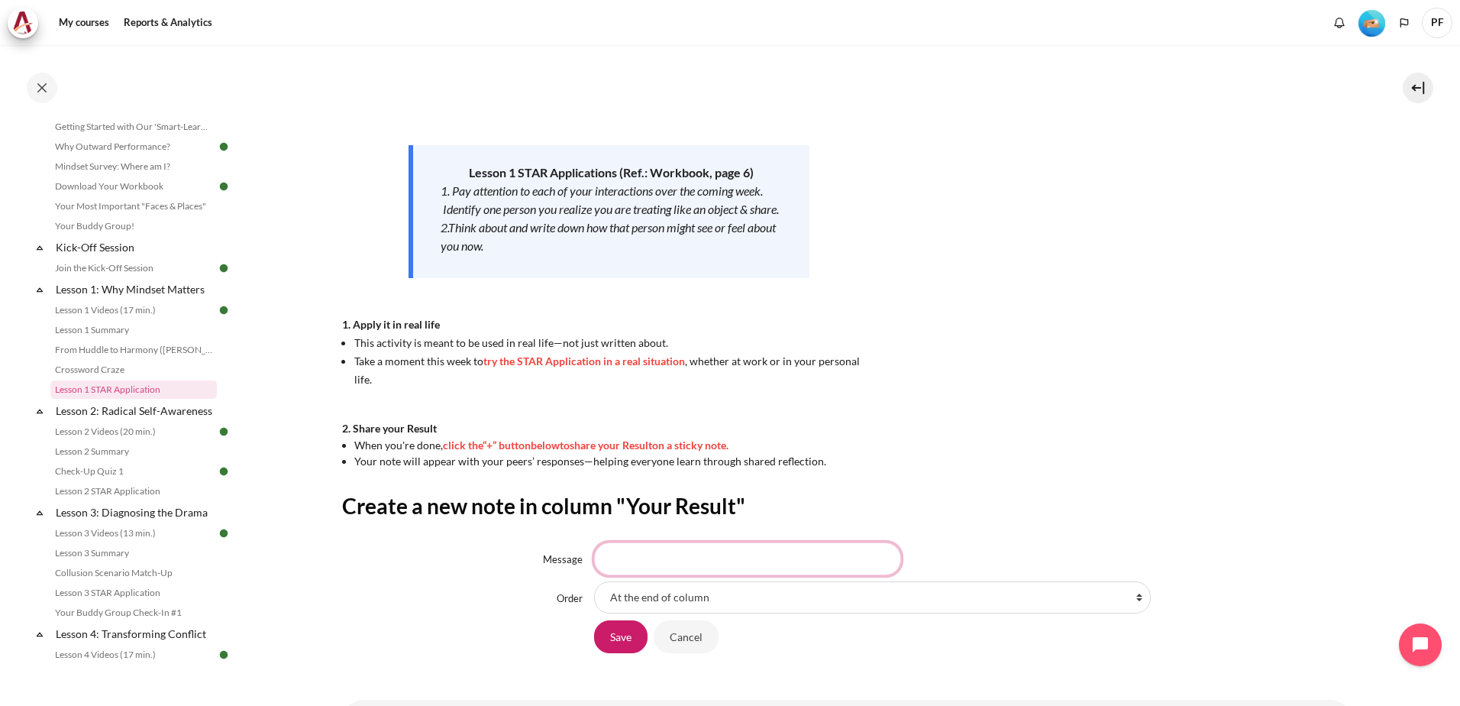
click at [680, 559] on input "Message" at bounding box center [747, 558] width 307 height 32
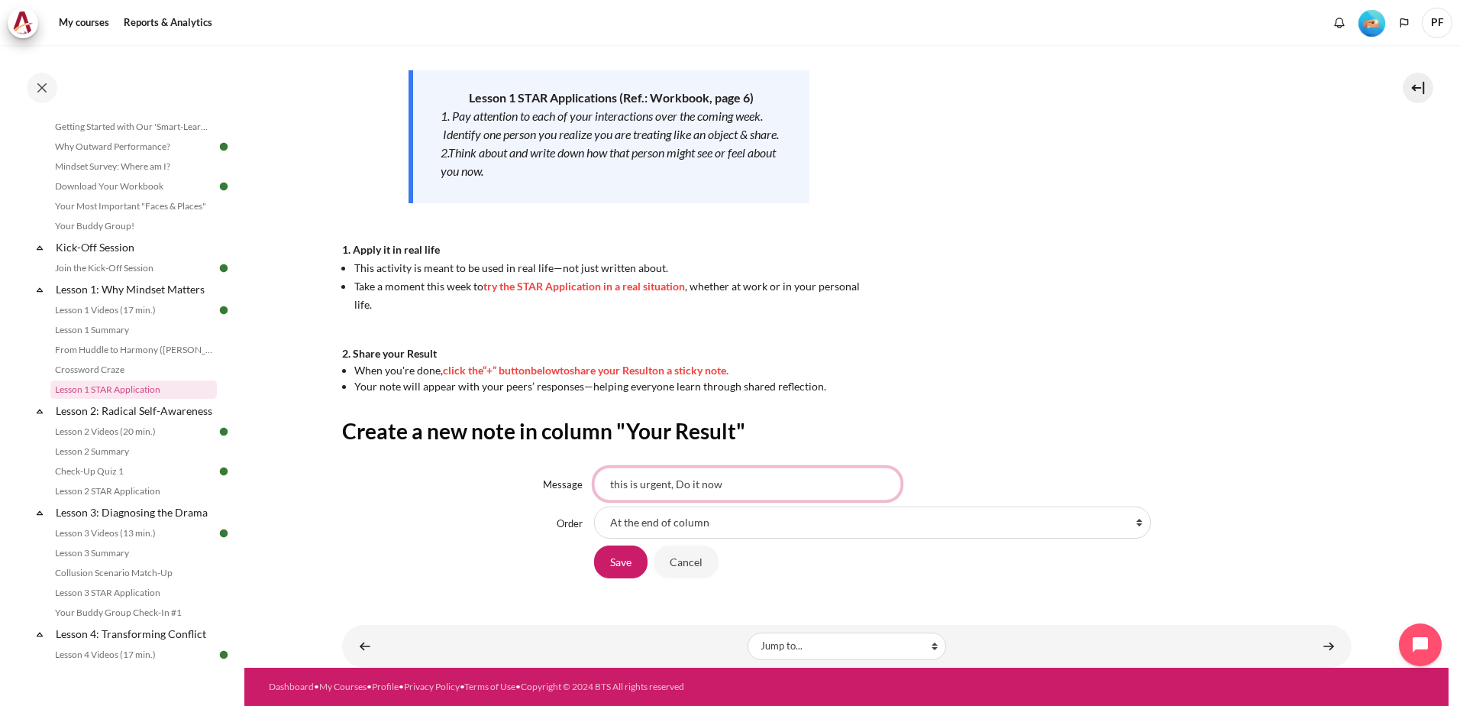
click at [732, 487] on input "this is urgent, Do it now" at bounding box center [747, 483] width 307 height 32
type input "this is urgent, Do it now."
drag, startPoint x: 716, startPoint y: 482, endPoint x: 512, endPoint y: 473, distance: 204.2
click at [523, 480] on div "Message this is urgent, Do it now." at bounding box center [847, 483] width 1010 height 32
click at [131, 368] on link "Crossword Craze" at bounding box center [133, 370] width 167 height 18
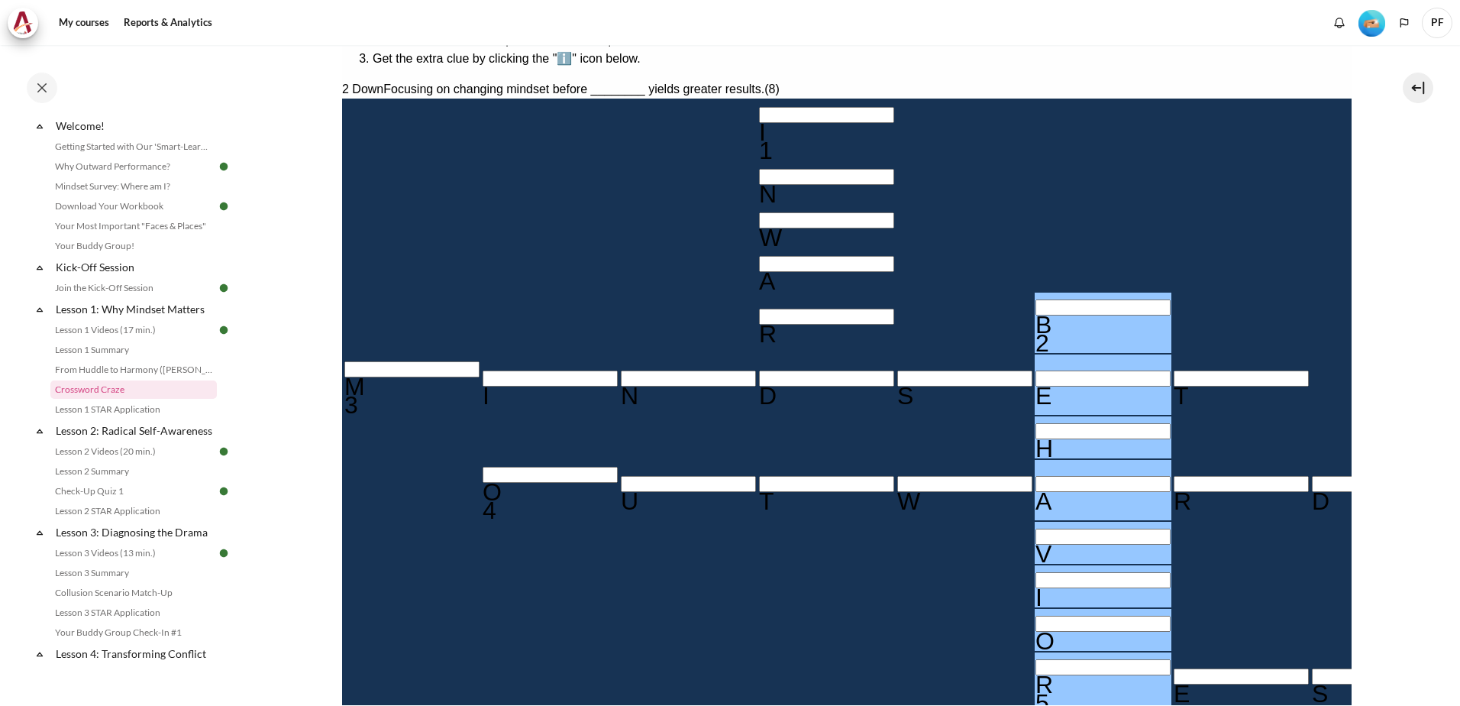
scroll to position [428, 0]
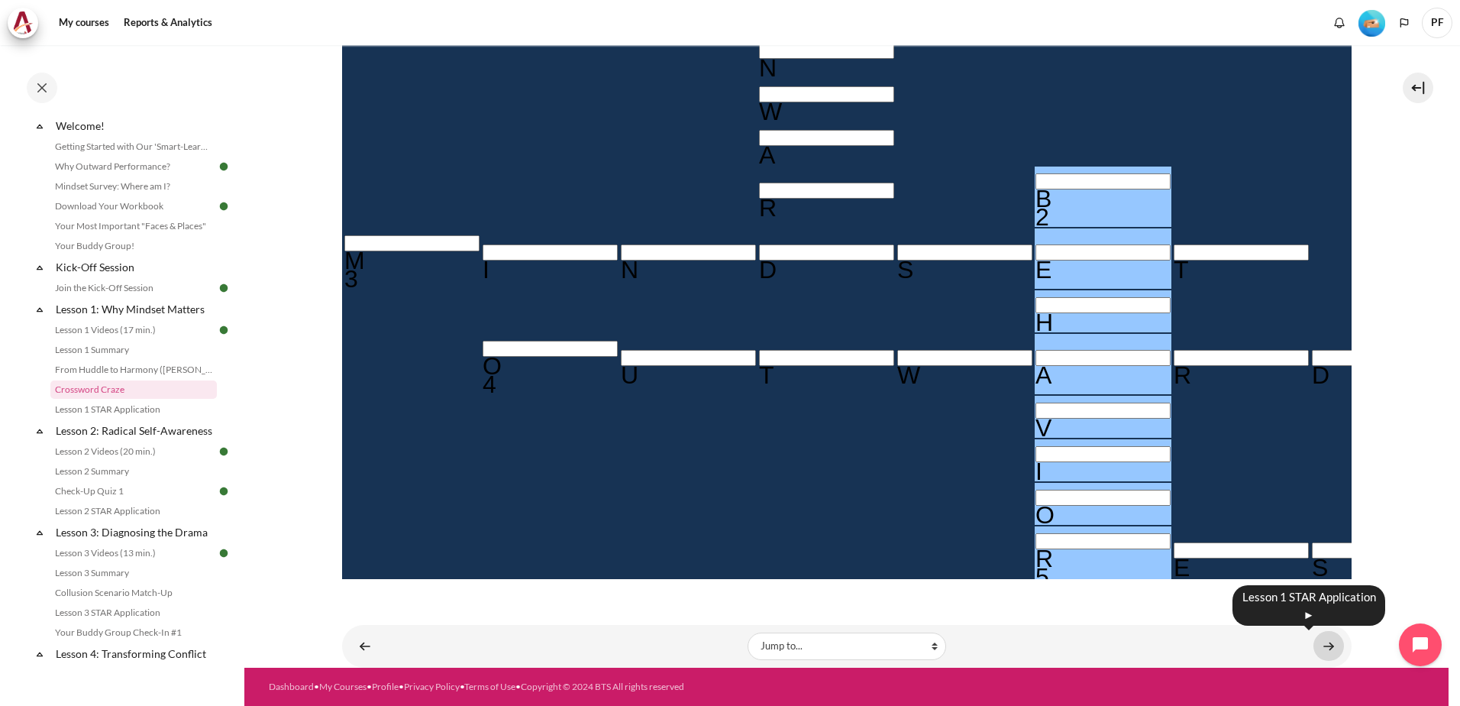
click at [1314, 645] on link "Content" at bounding box center [1329, 646] width 31 height 30
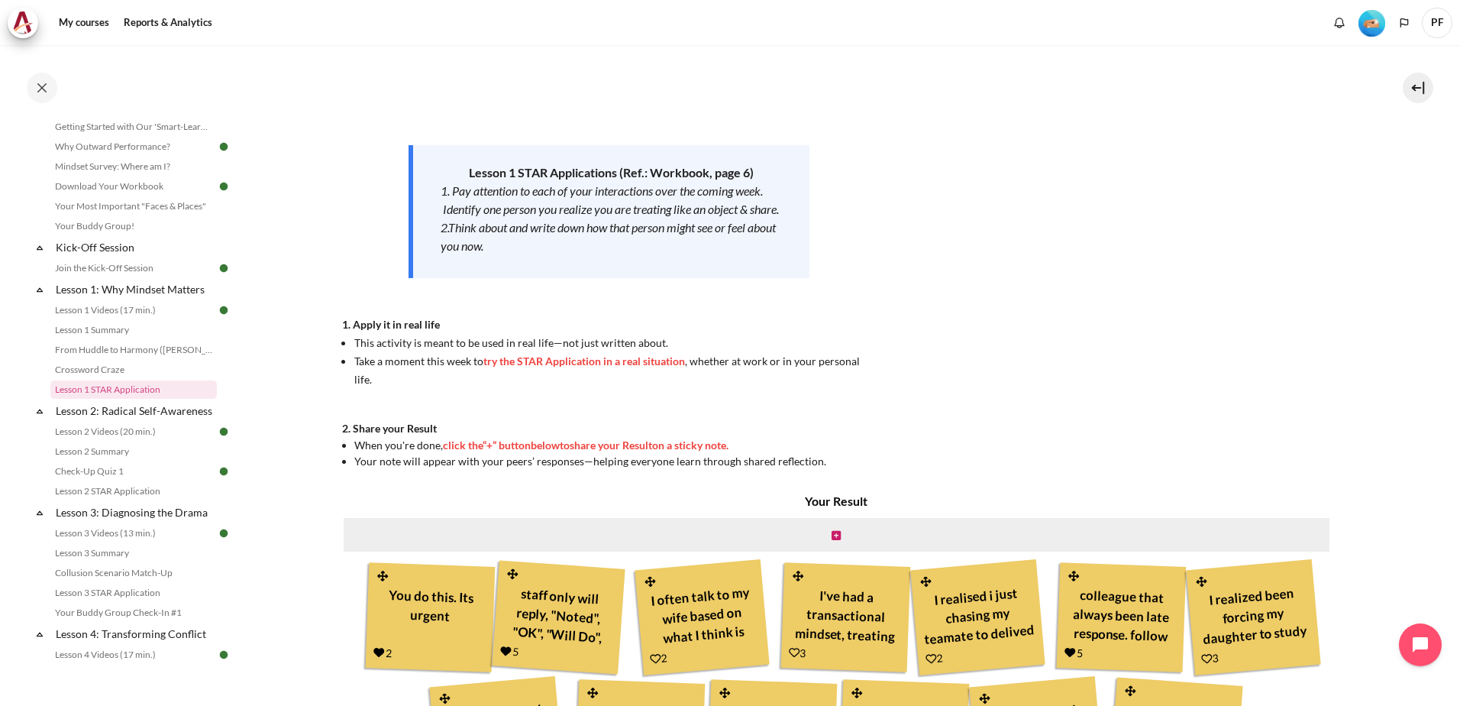
scroll to position [229, 0]
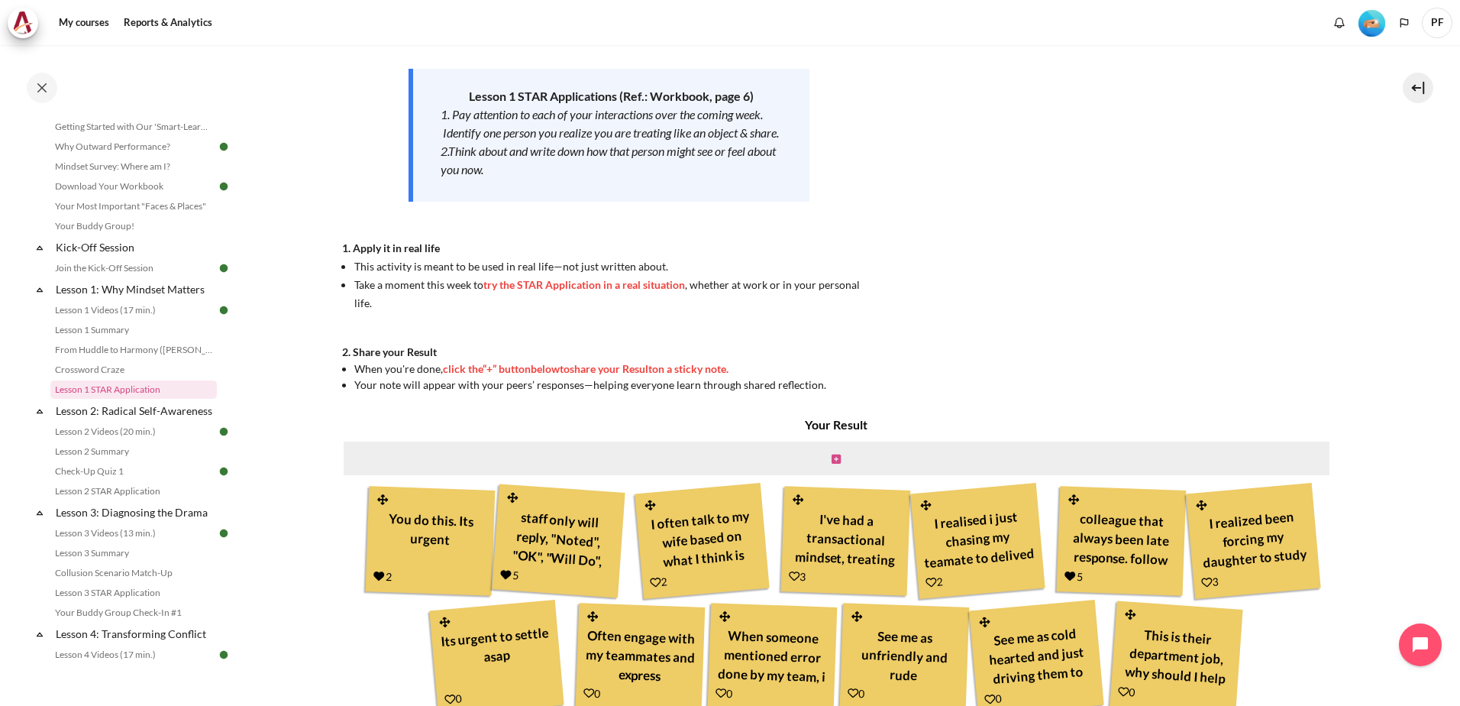
click at [835, 455] on icon "Content" at bounding box center [836, 459] width 9 height 11
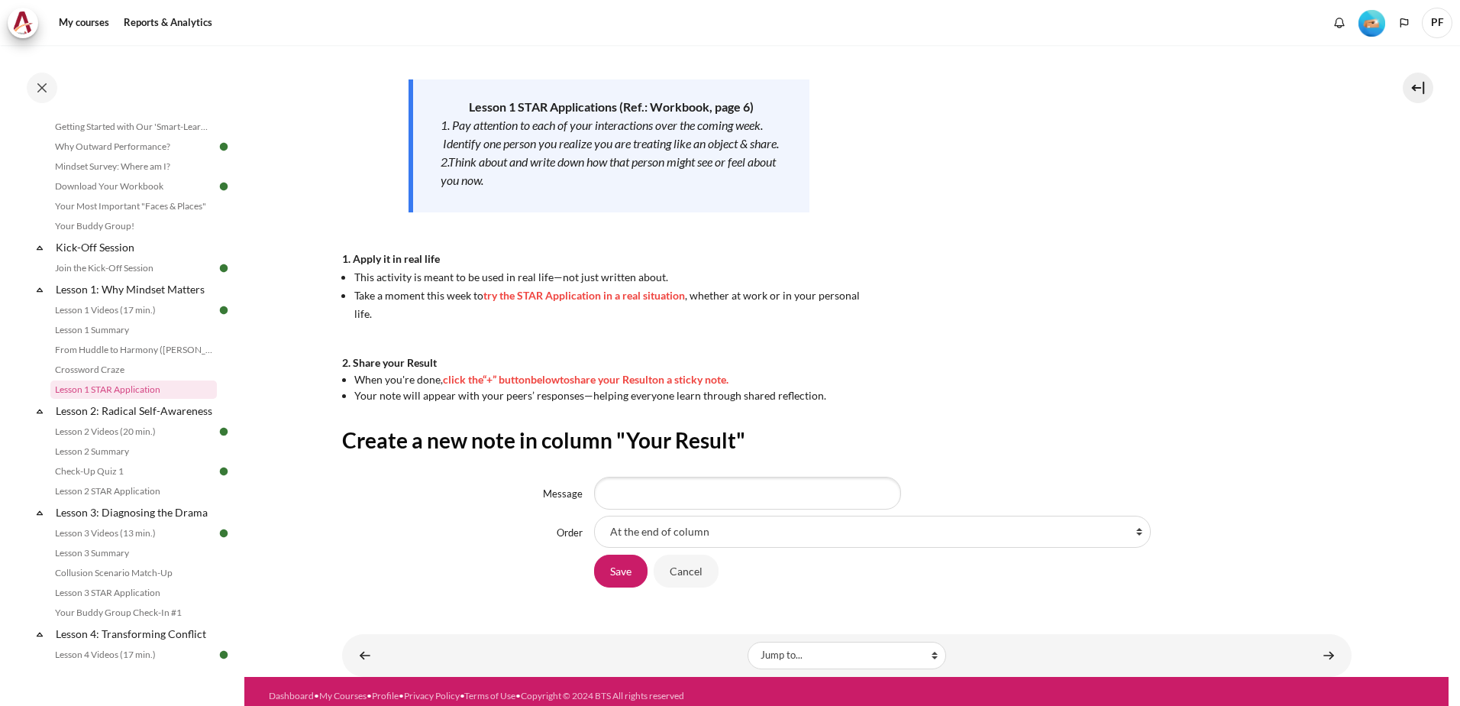
scroll to position [228, 0]
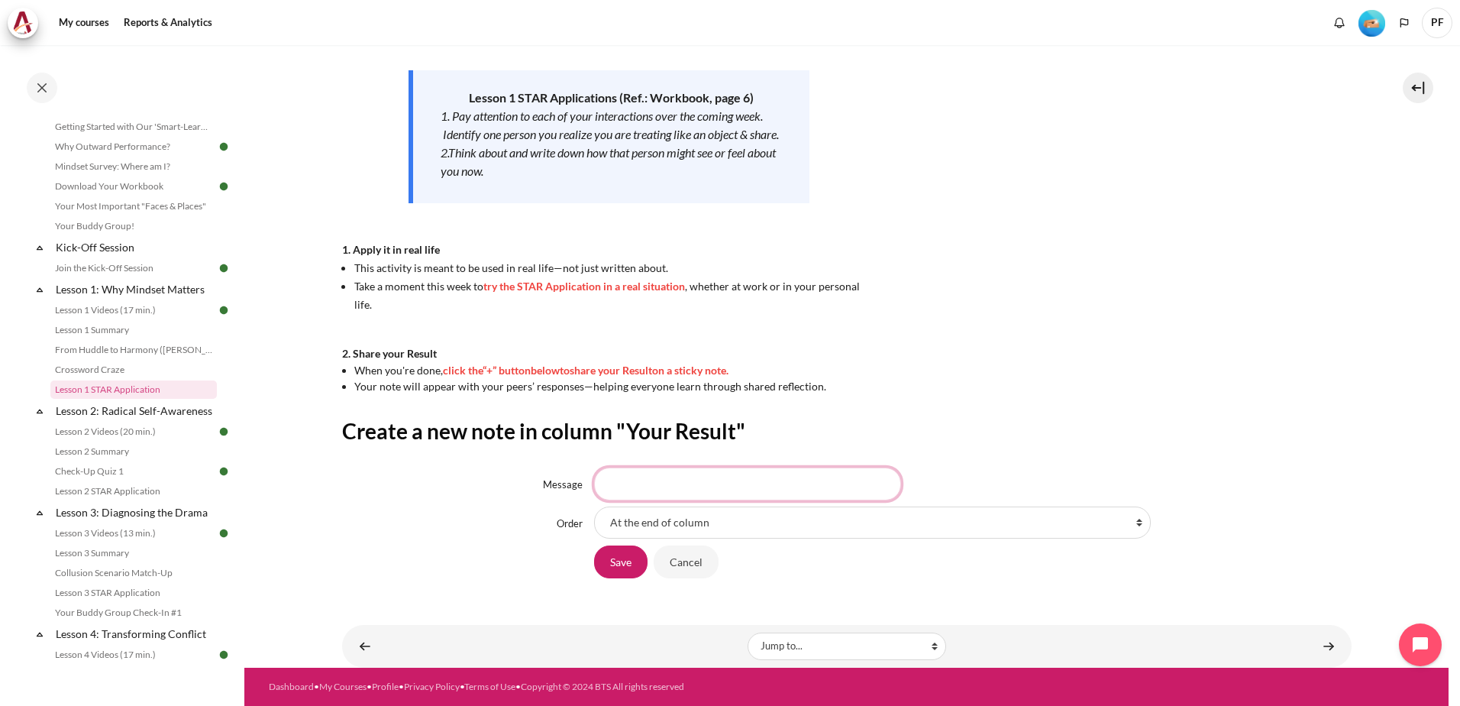
click at [652, 488] on input "Message" at bounding box center [747, 483] width 307 height 32
type input "d"
type input "this is urgent, do it now"
click at [629, 567] on input "Save" at bounding box center [620, 561] width 53 height 32
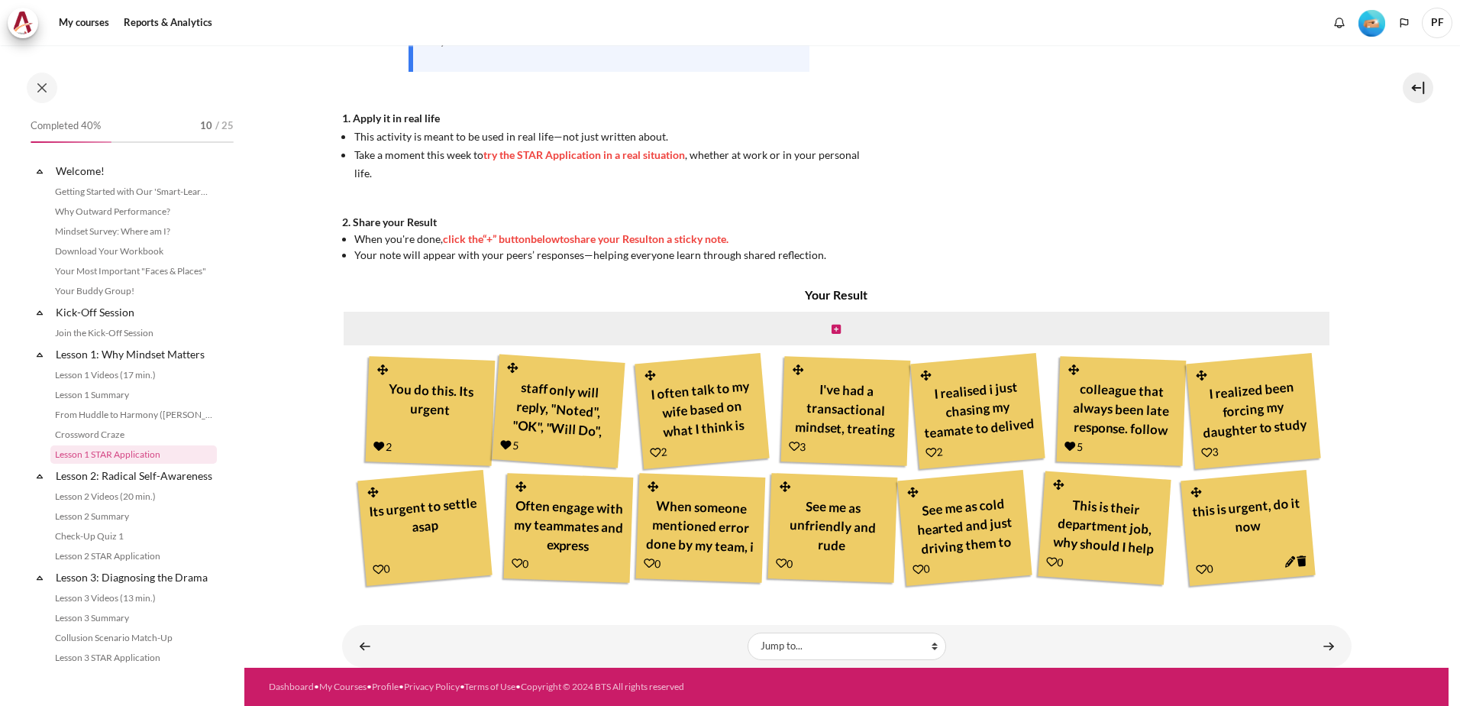
scroll to position [65, 0]
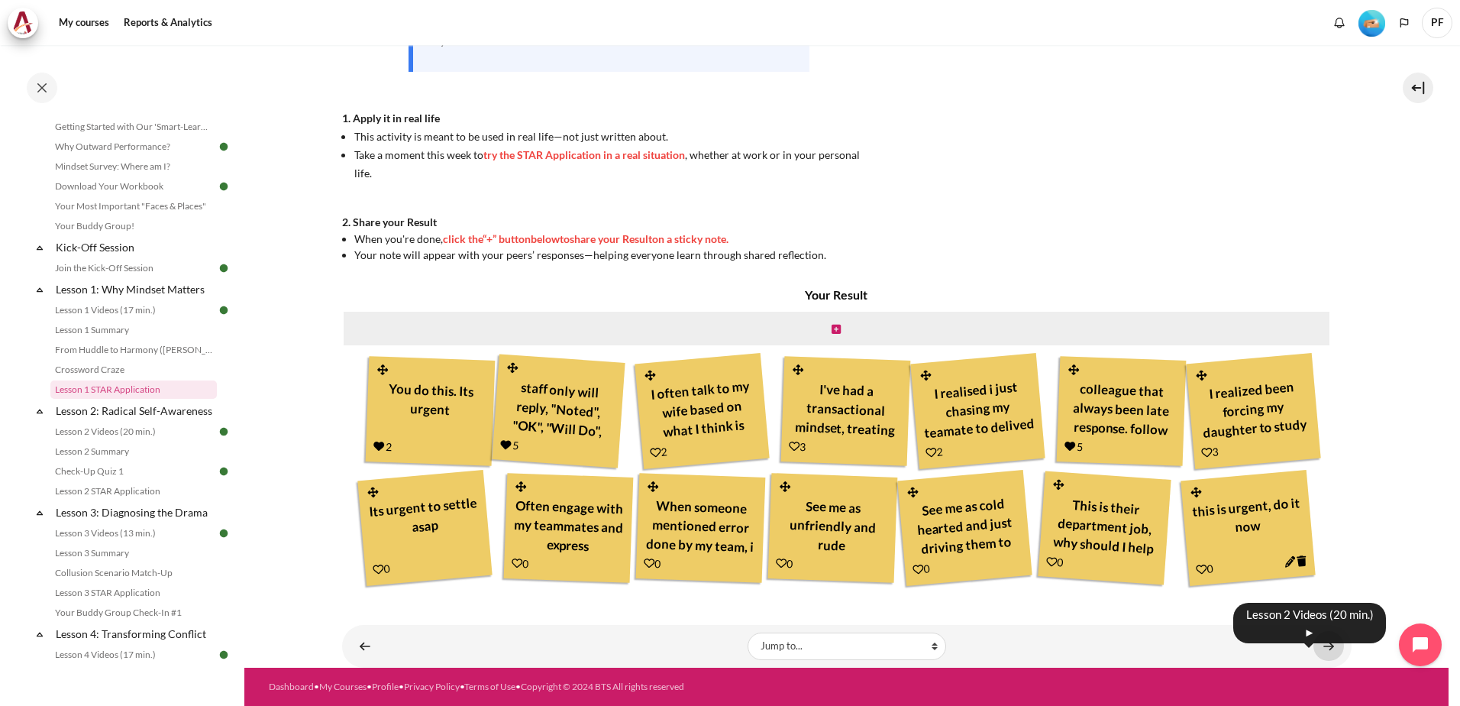
click at [1323, 648] on link "Content" at bounding box center [1329, 646] width 31 height 30
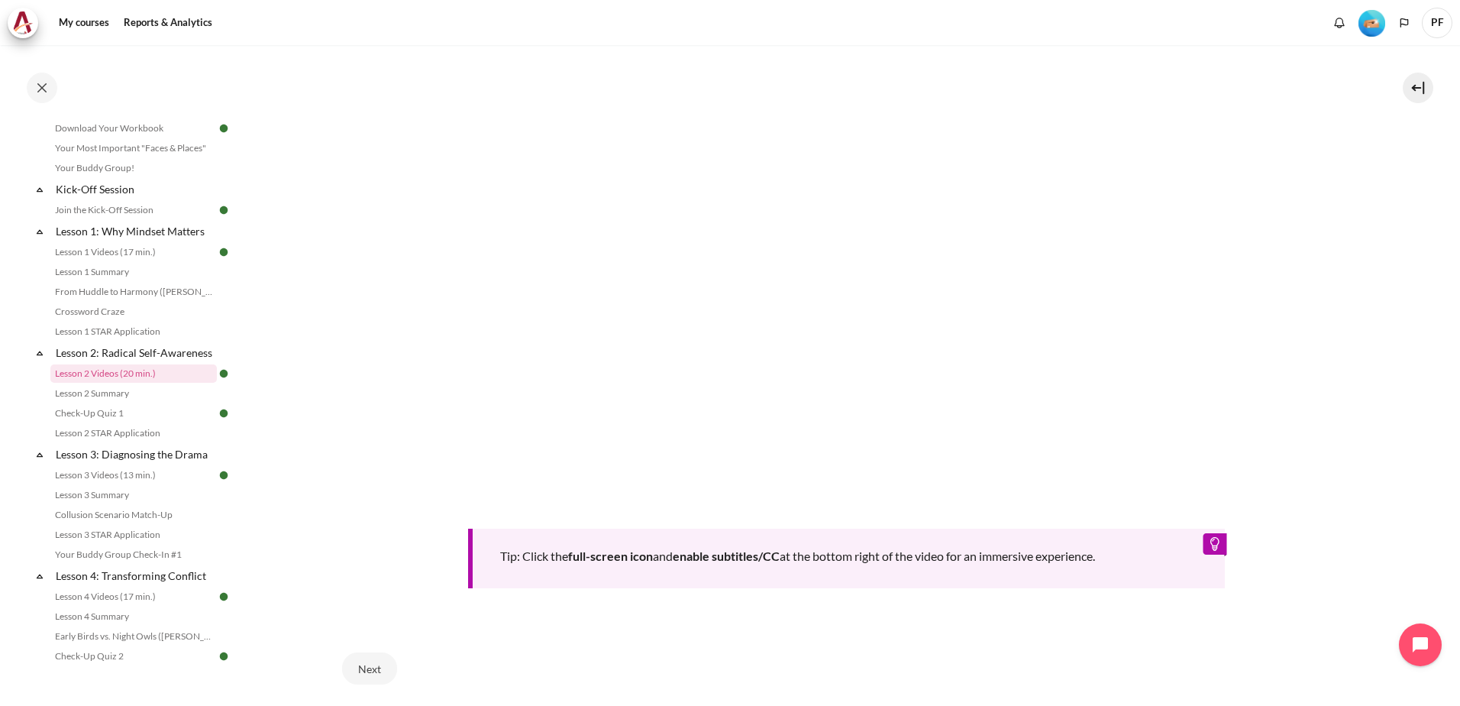
scroll to position [609, 0]
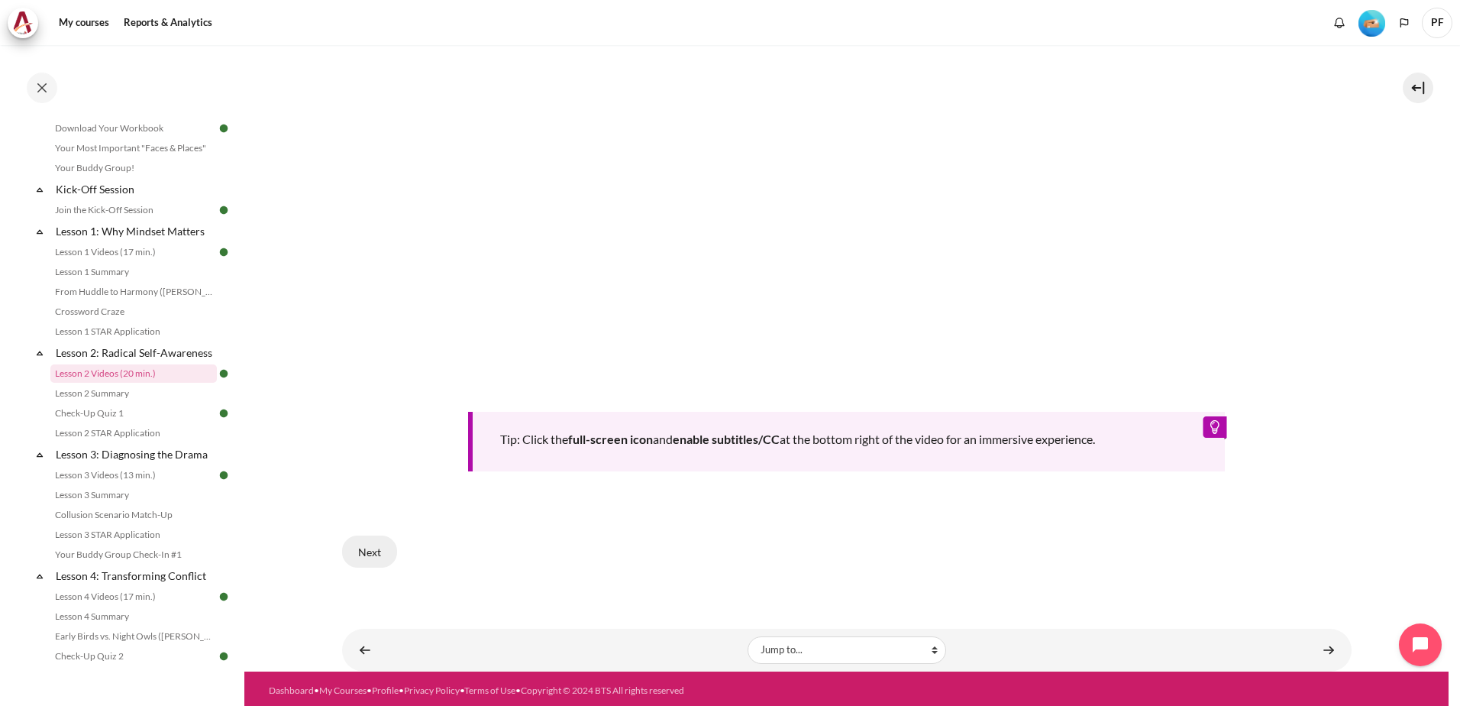
click at [384, 549] on button "Next" at bounding box center [369, 551] width 55 height 32
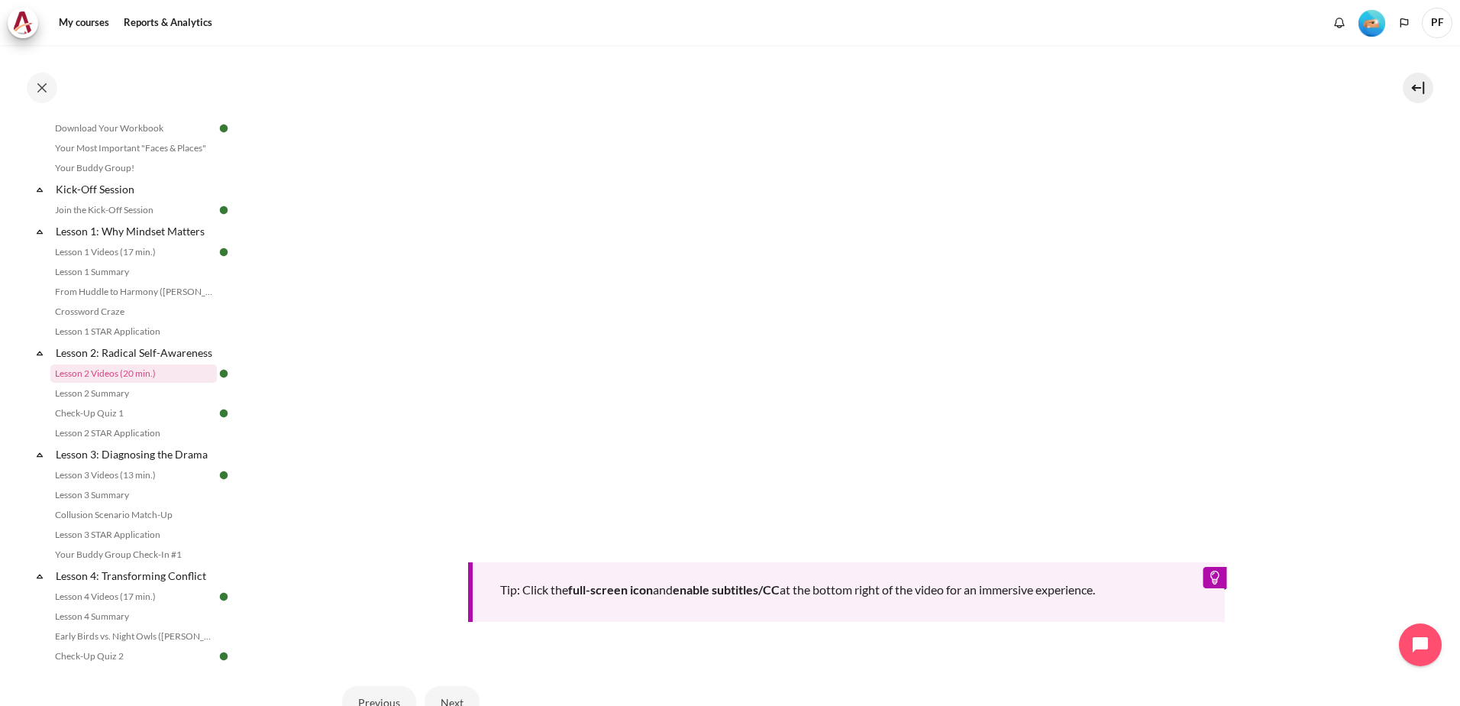
scroll to position [609, 0]
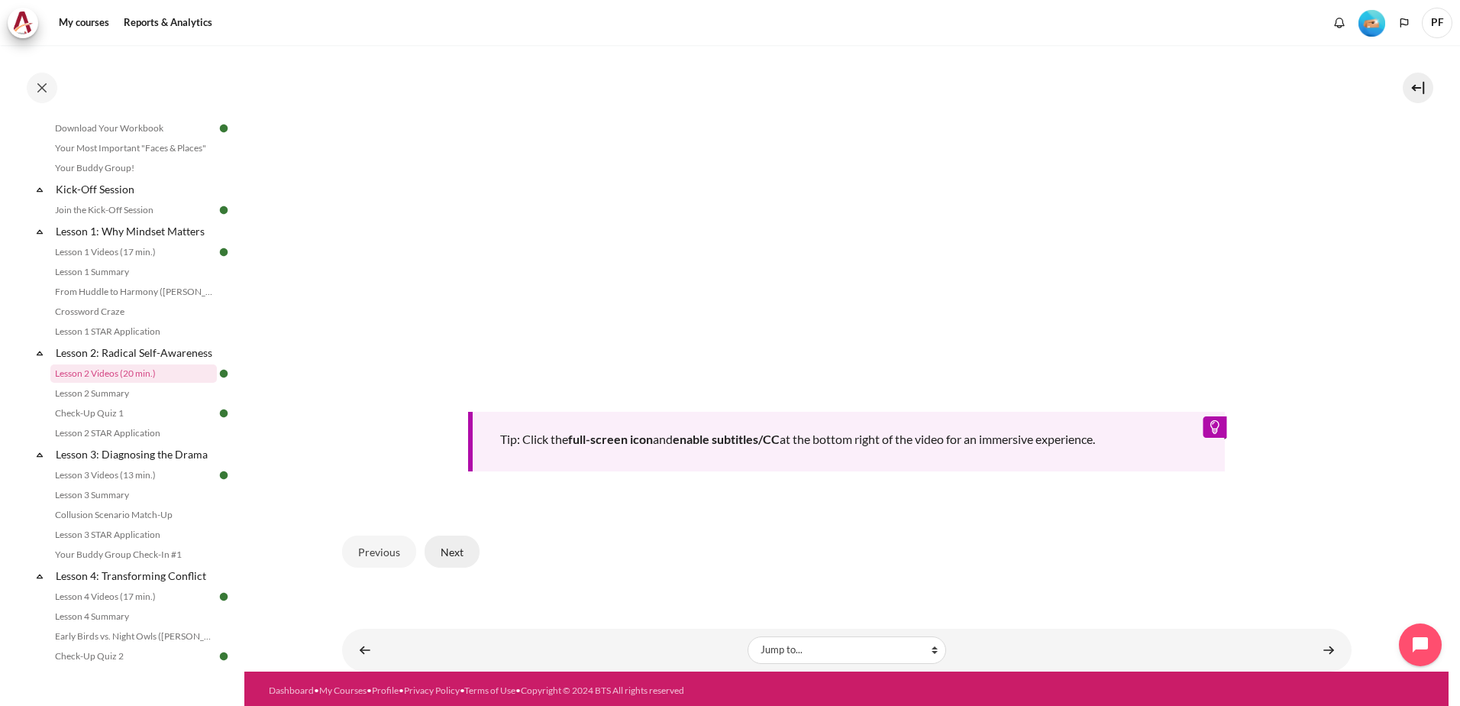
click at [461, 552] on button "Next" at bounding box center [452, 551] width 55 height 32
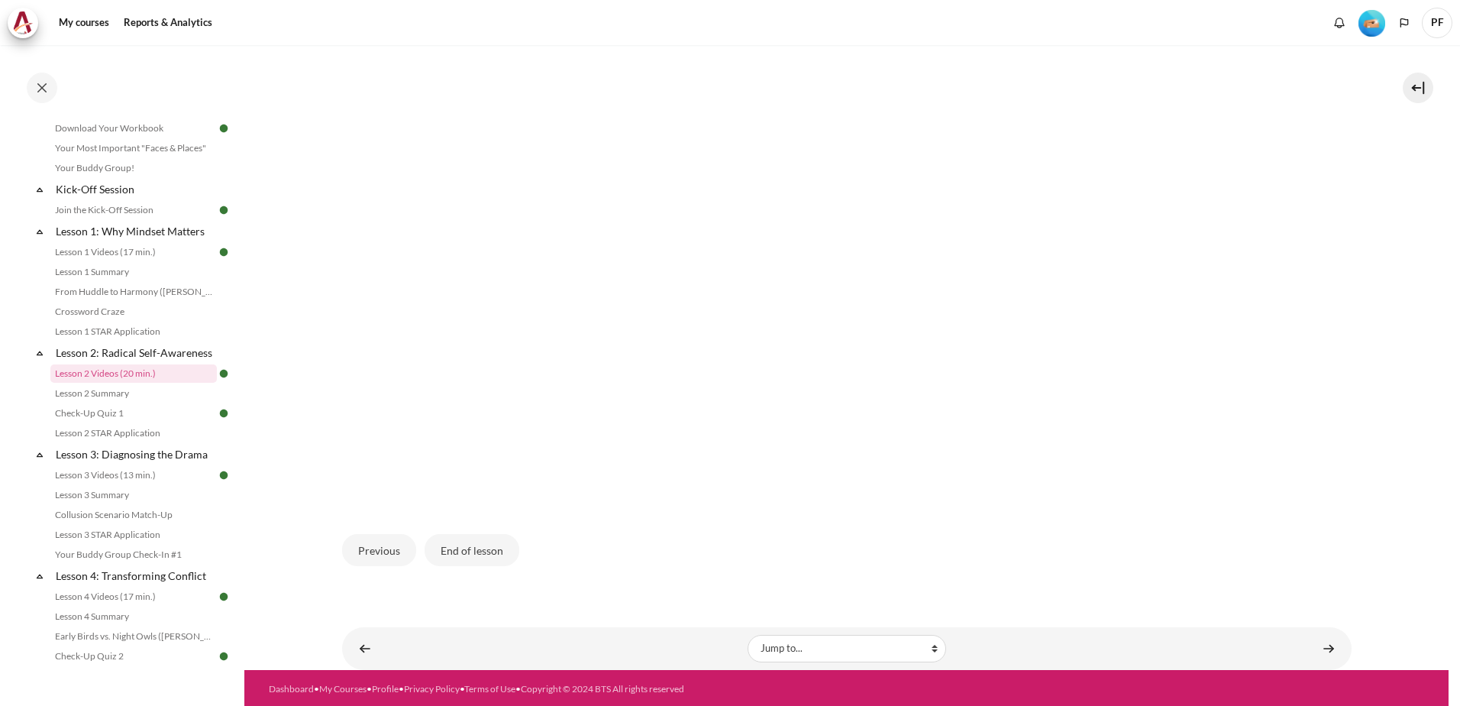
scroll to position [436, 0]
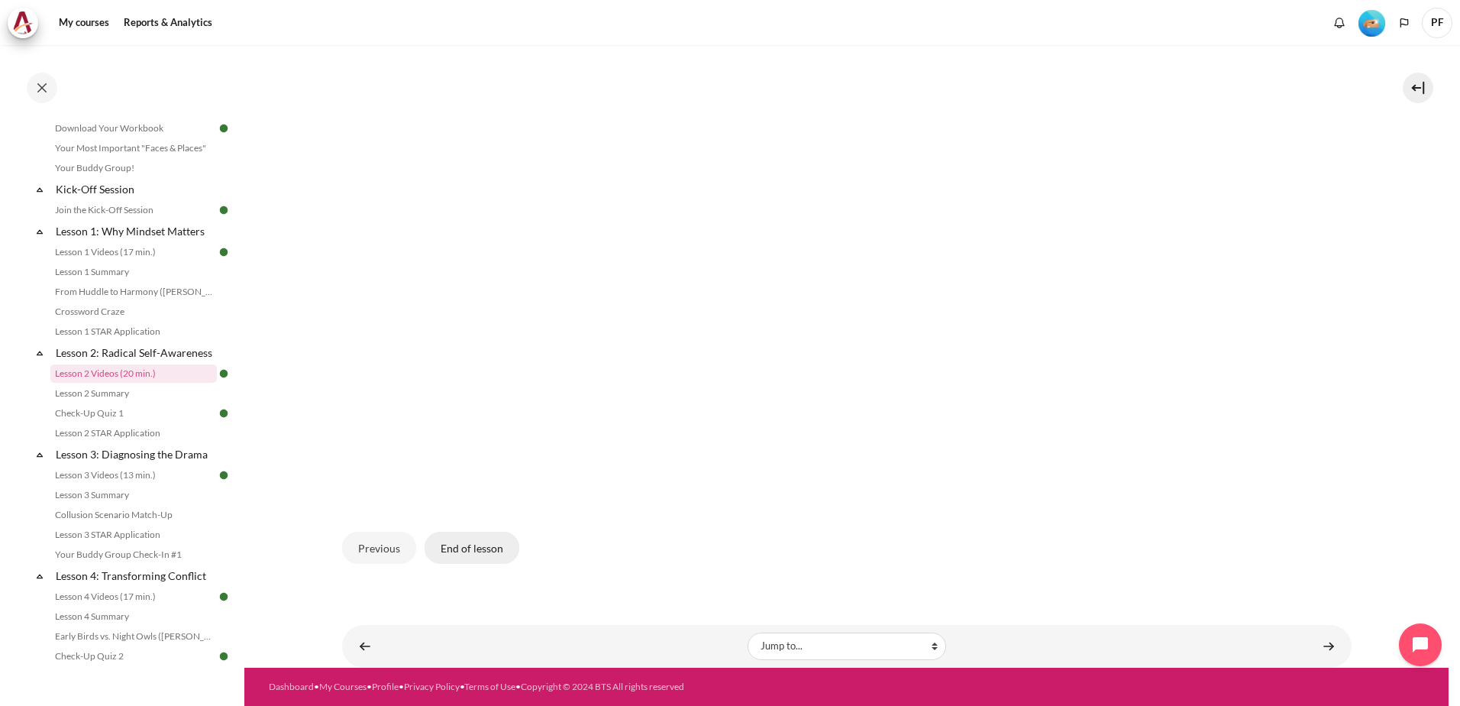
click at [484, 555] on button "End of lesson" at bounding box center [472, 548] width 95 height 32
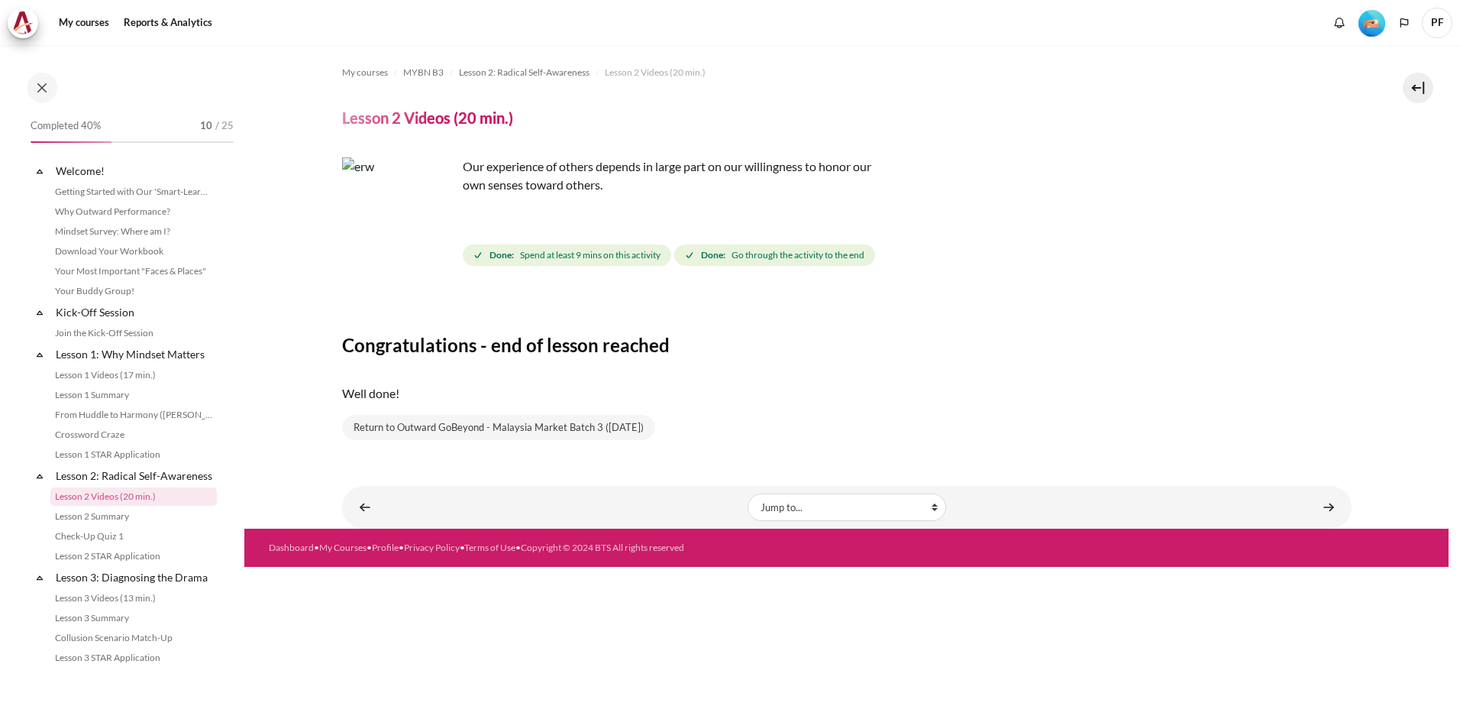
scroll to position [123, 0]
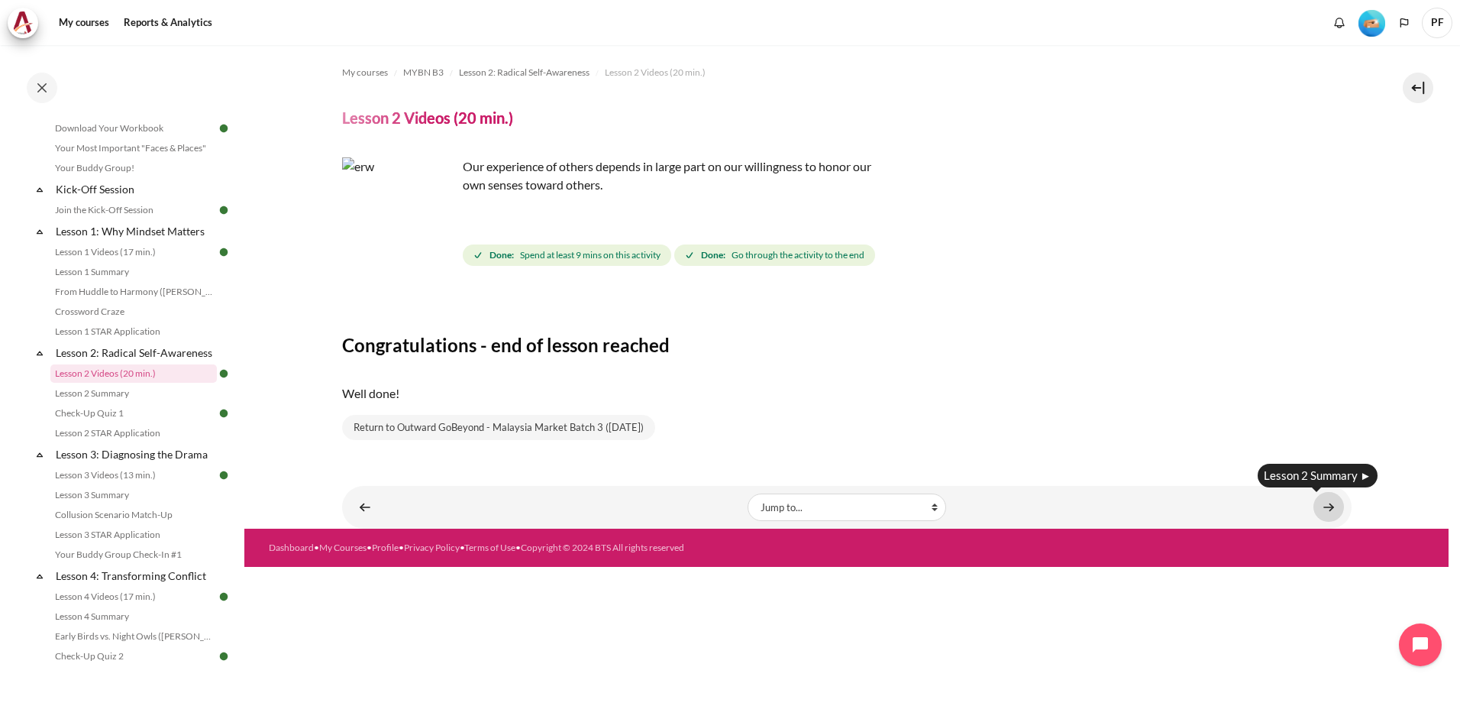
click at [1338, 506] on link "Content" at bounding box center [1329, 507] width 31 height 30
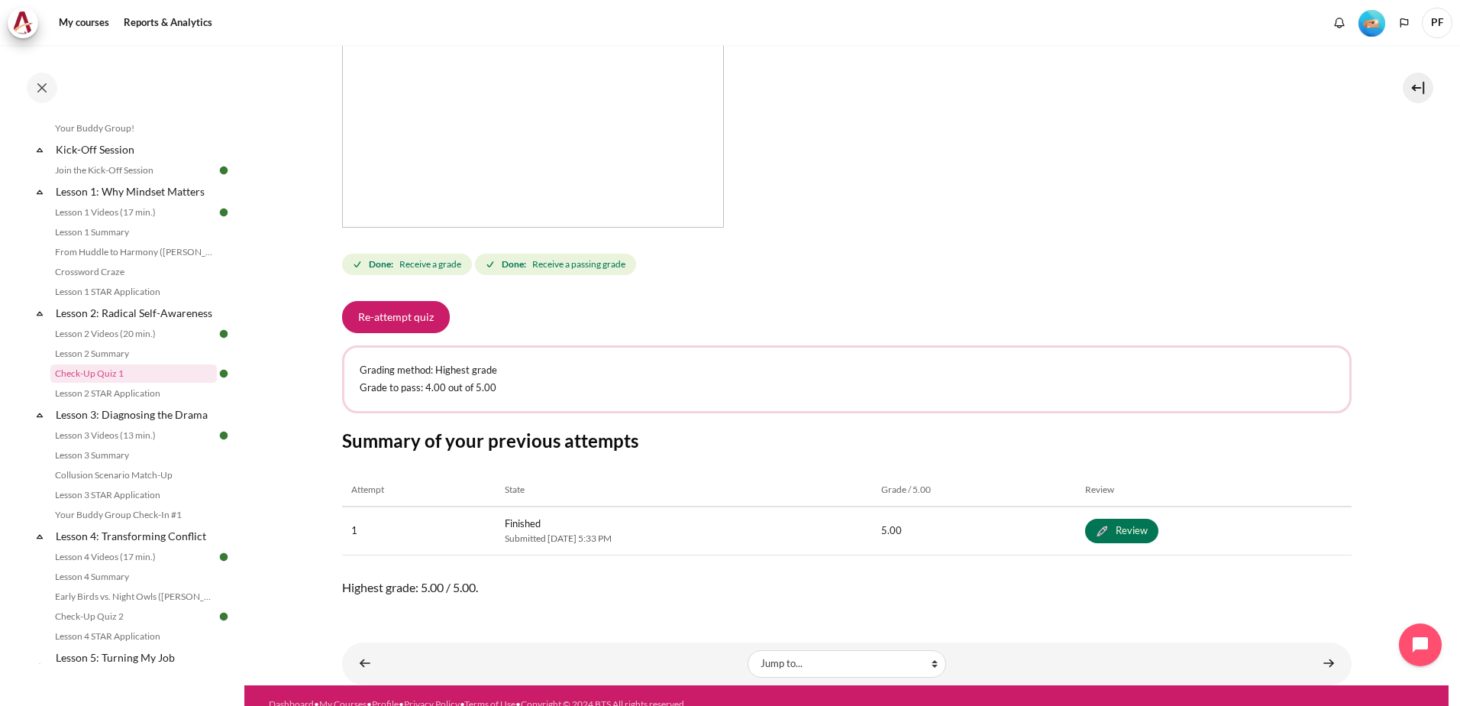
scroll to position [439, 0]
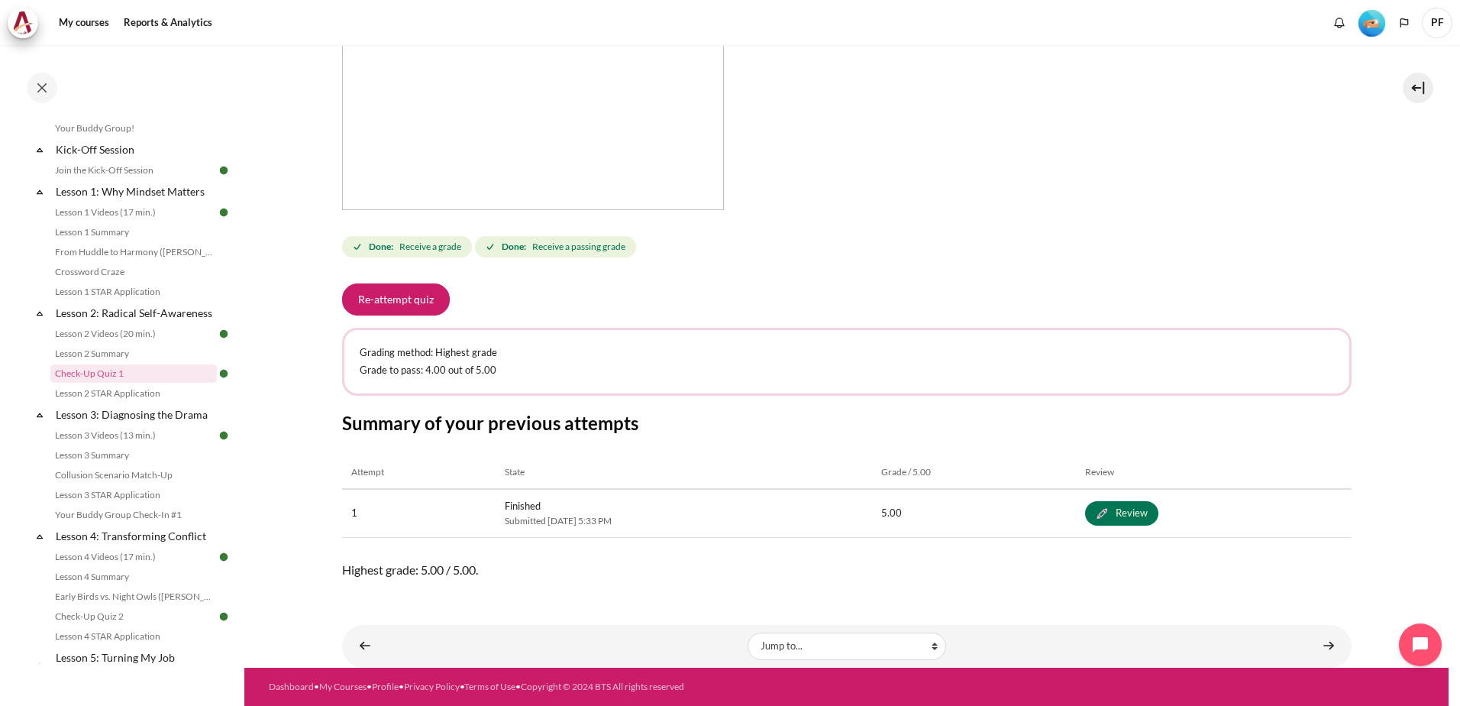
drag, startPoint x: 1399, startPoint y: 309, endPoint x: 1373, endPoint y: 313, distance: 26.3
click at [1399, 309] on section "My courses MYBN B3 Lesson 2: Radical Self-Awareness Check-Up Quiz 1 Check-Up Qu…" at bounding box center [846, 137] width 1205 height 1062
click at [167, 64] on div "Completed 40% 10 / 25 Expand Collapse Welcome! Highlighted" at bounding box center [122, 375] width 244 height 659
click at [1321, 643] on link "Content" at bounding box center [1329, 646] width 31 height 30
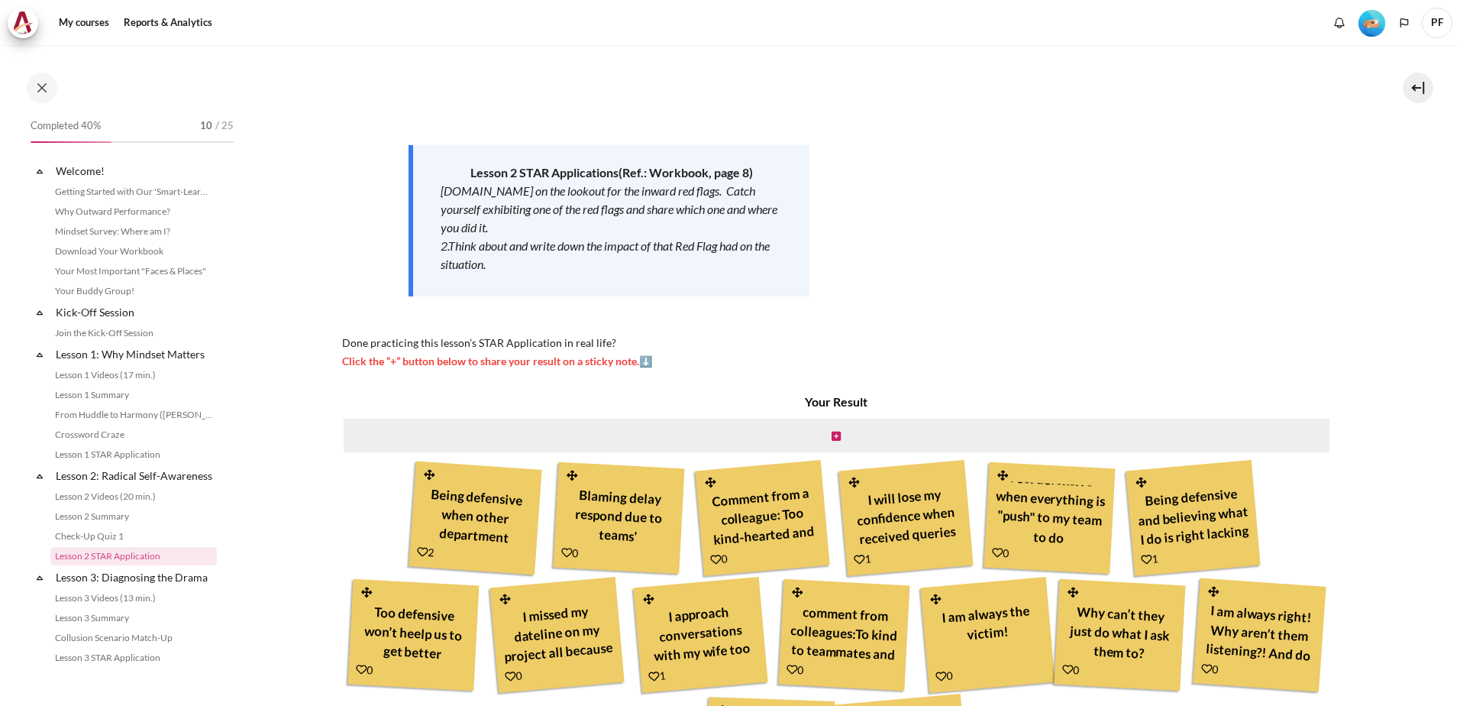
scroll to position [183, 0]
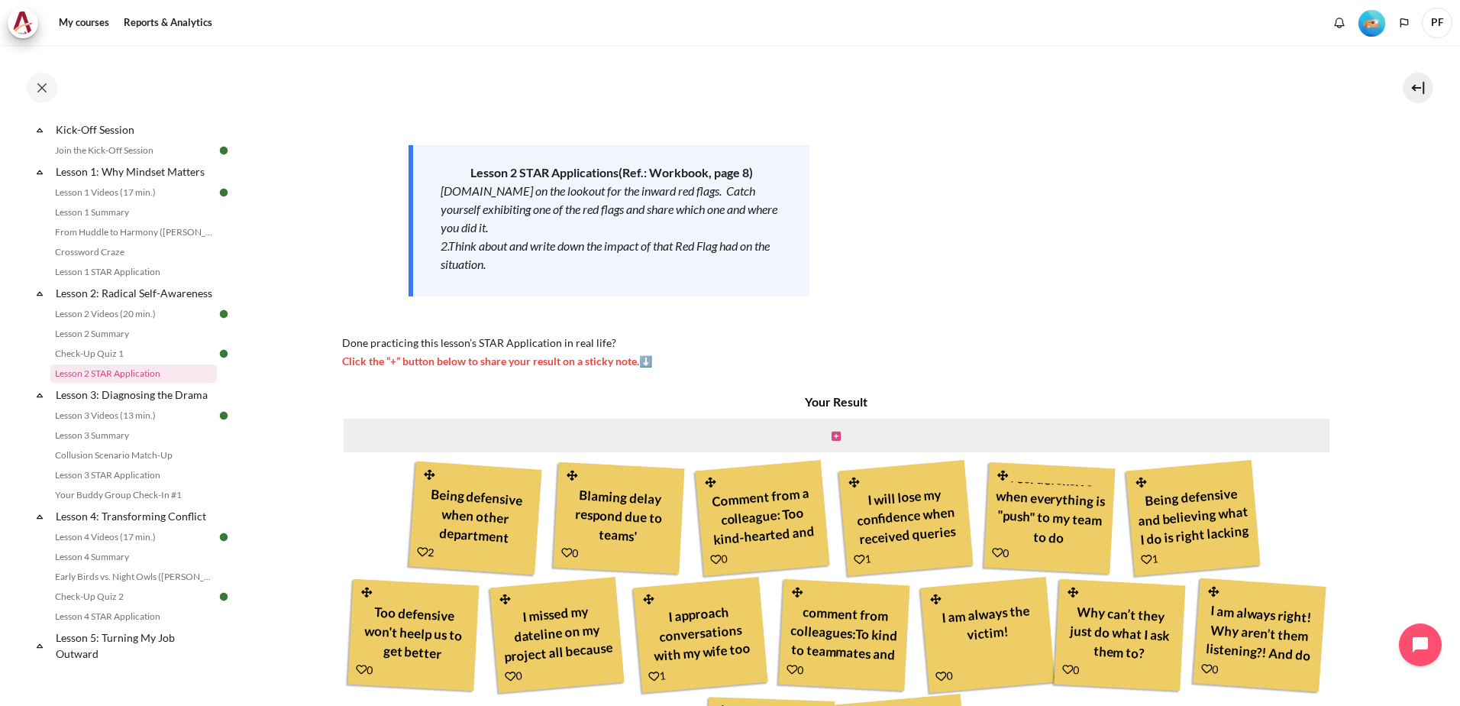
click at [835, 435] on icon "Content" at bounding box center [836, 436] width 9 height 11
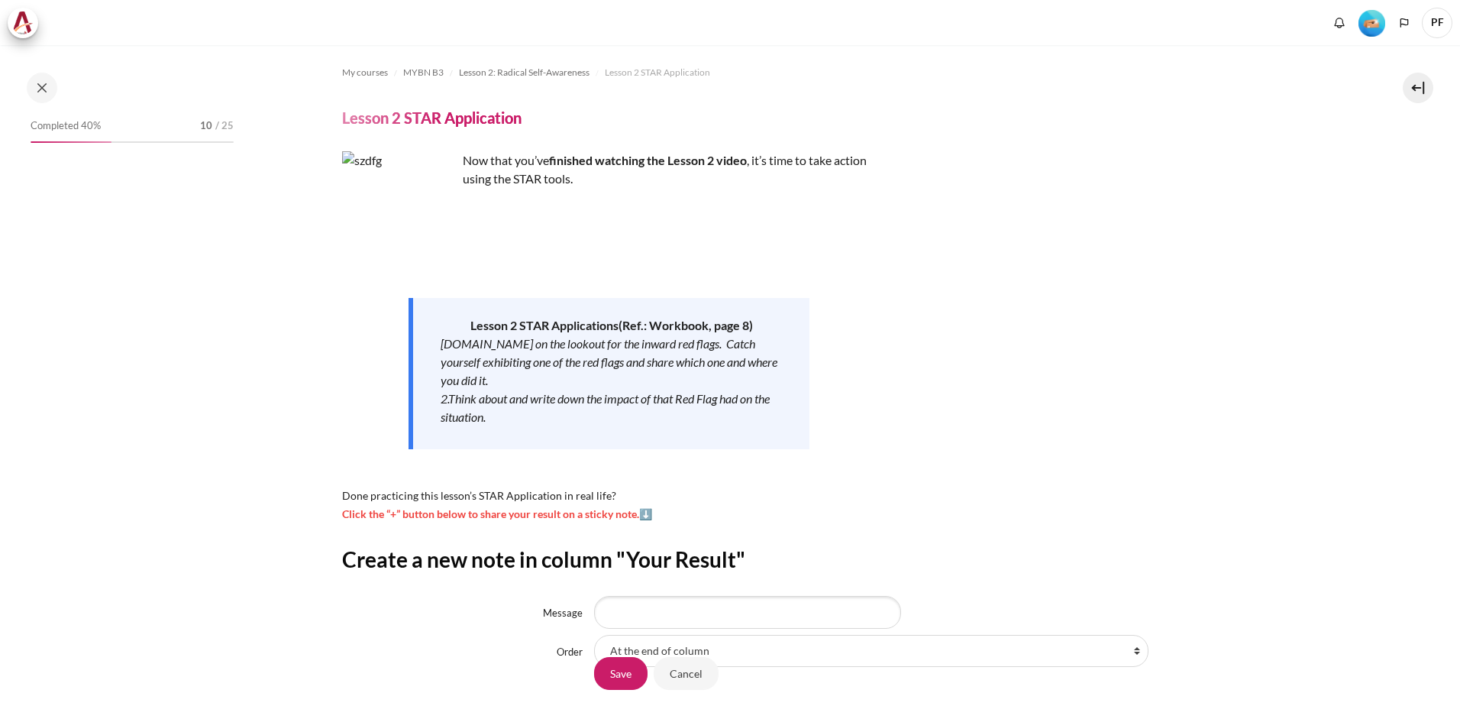
scroll to position [183, 0]
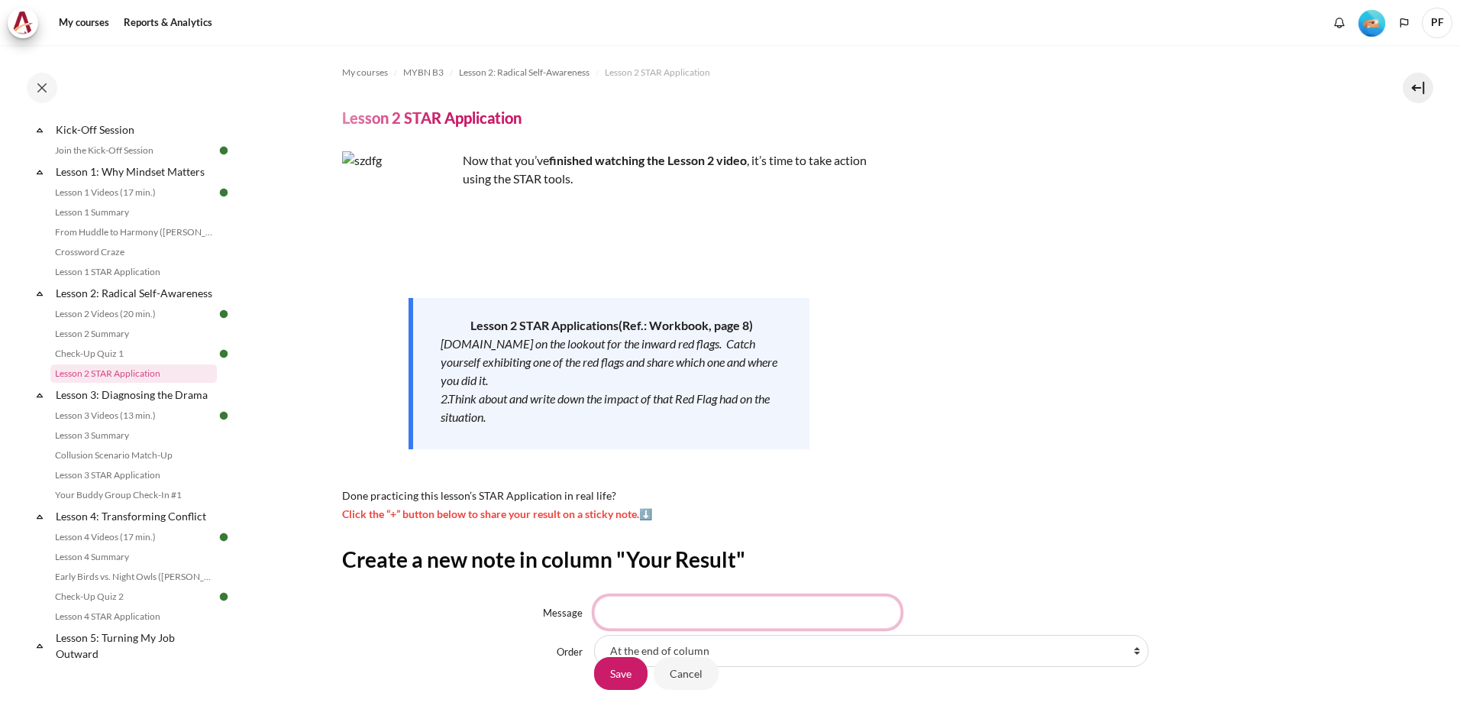
click at [625, 619] on input "Message" at bounding box center [747, 612] width 307 height 32
type input "a"
type input "my team always get the blame if mistake happened"
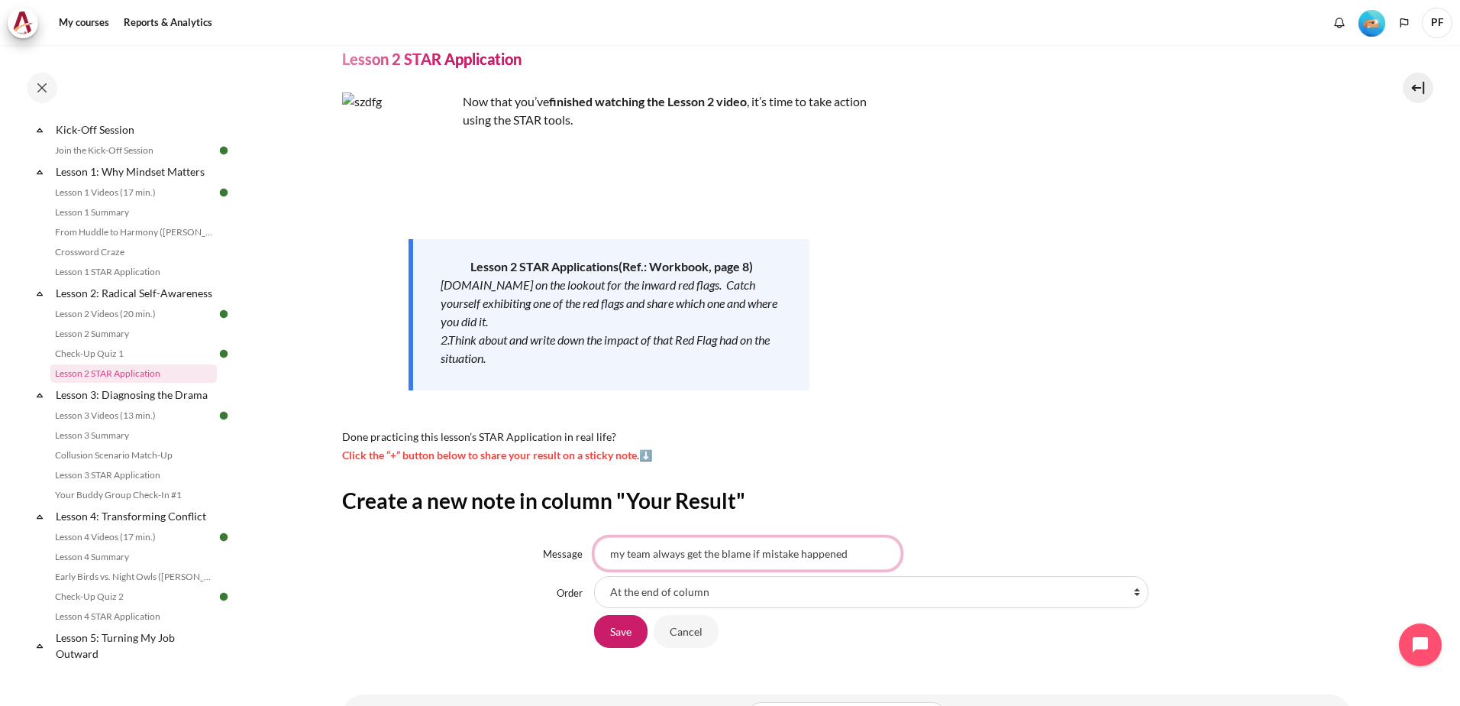
scroll to position [128, 0]
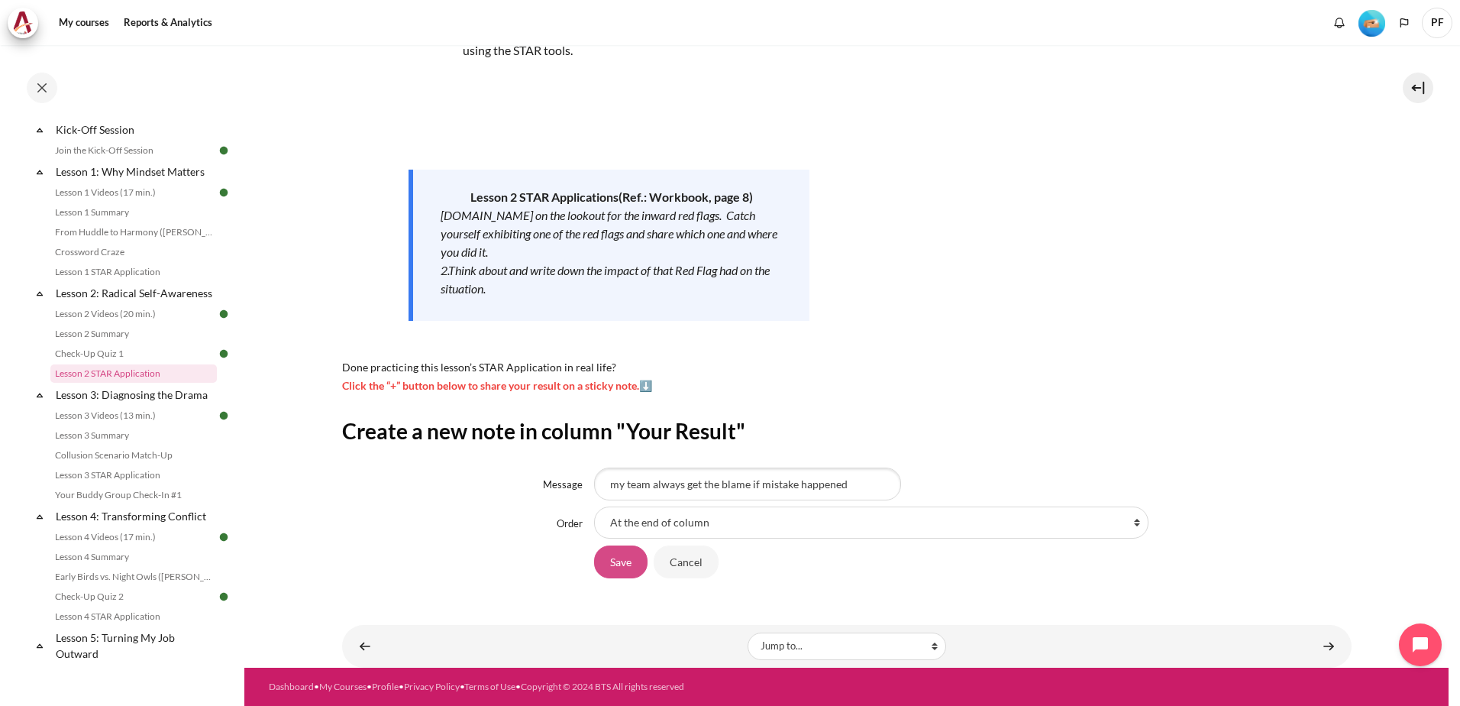
click at [636, 567] on input "Save" at bounding box center [620, 561] width 53 height 32
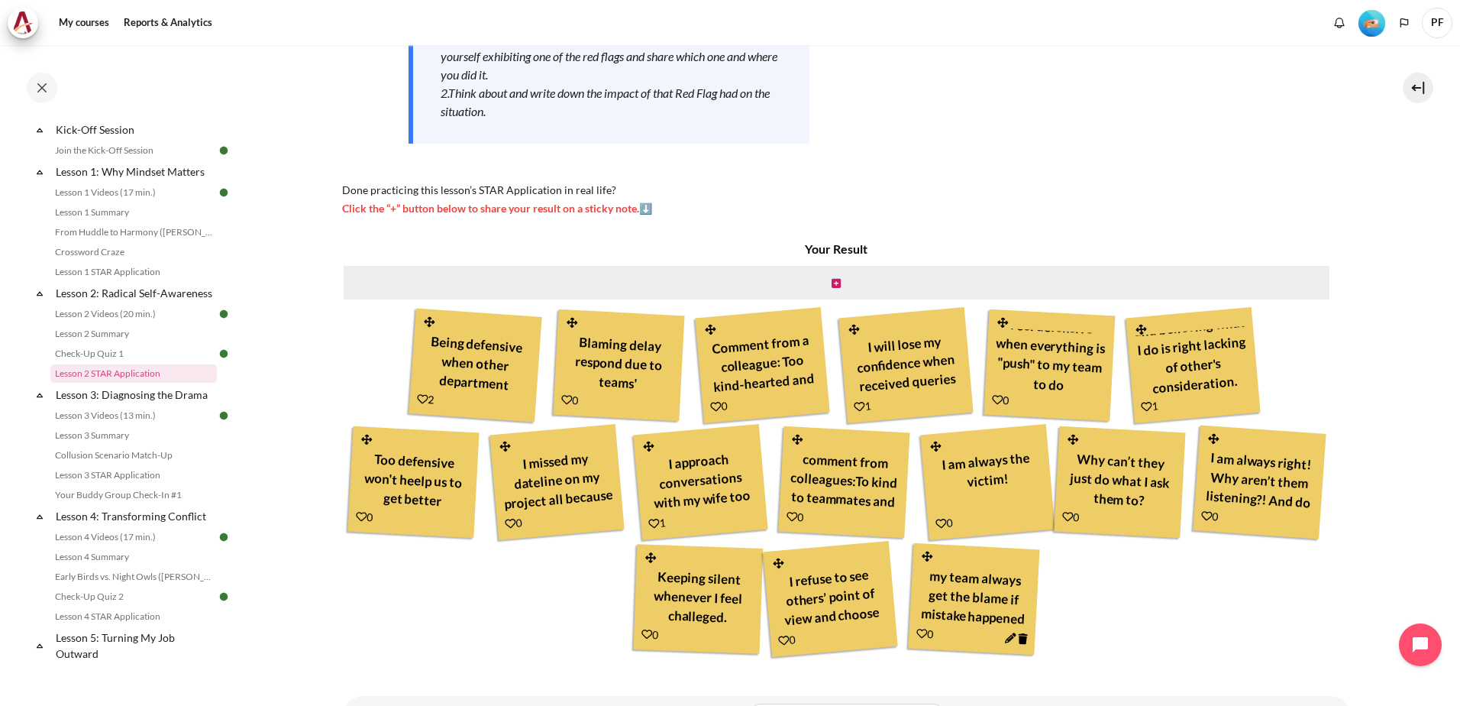
scroll to position [377, 0]
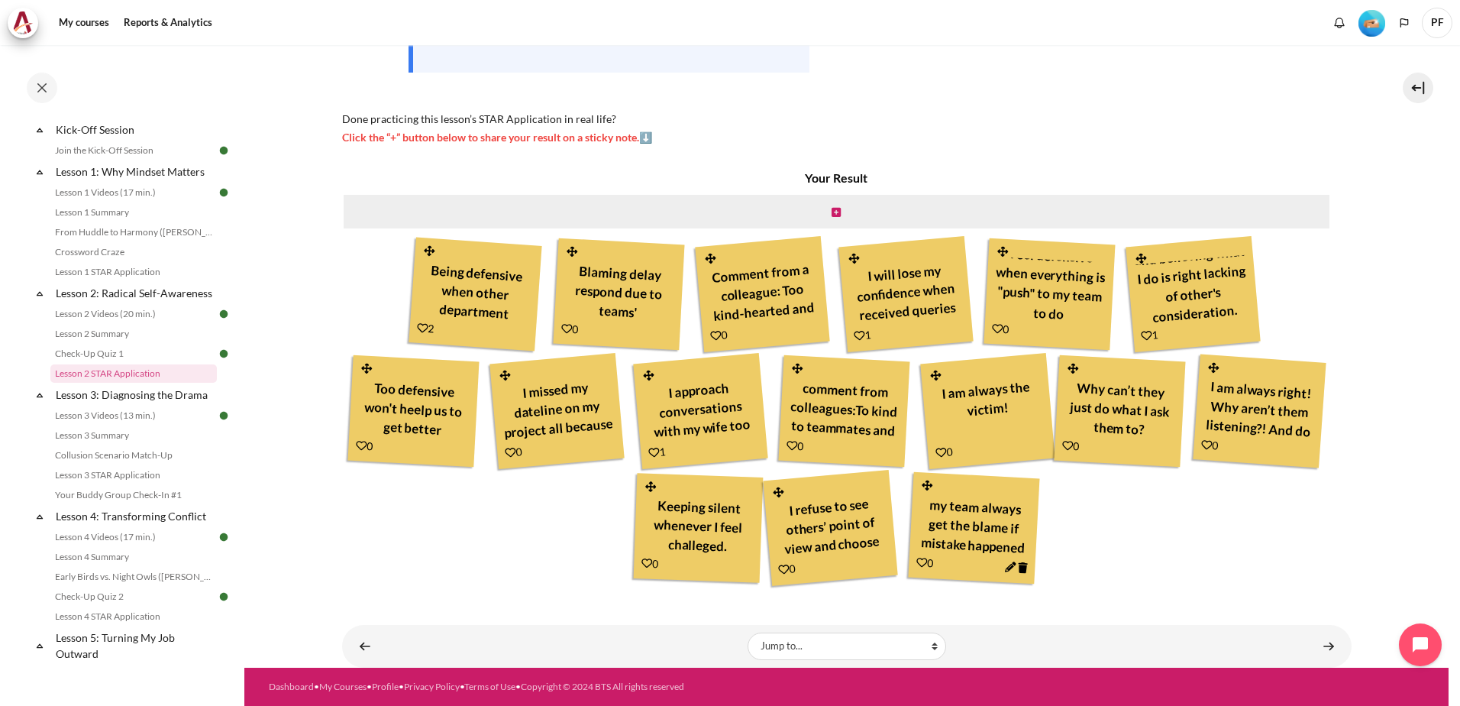
click at [1028, 569] on icon "Content" at bounding box center [1023, 567] width 10 height 11
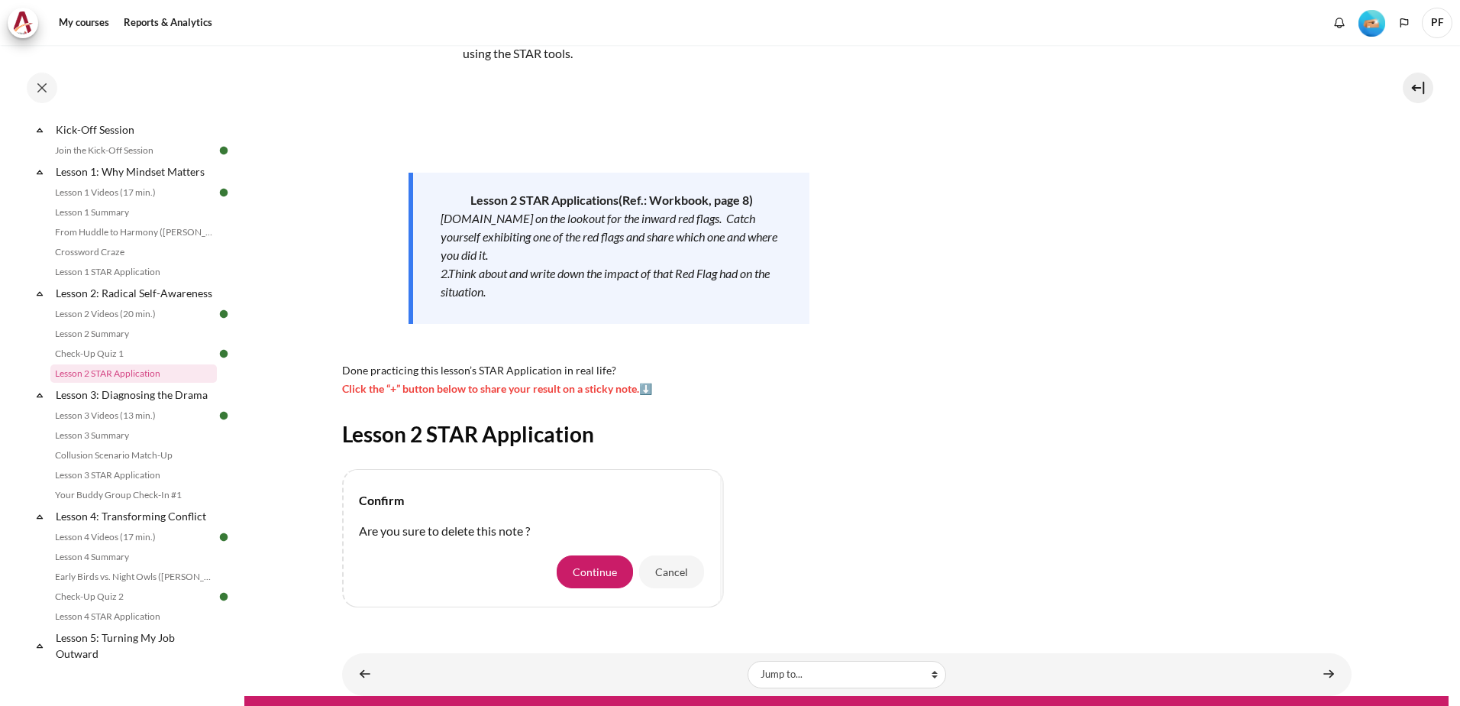
scroll to position [154, 0]
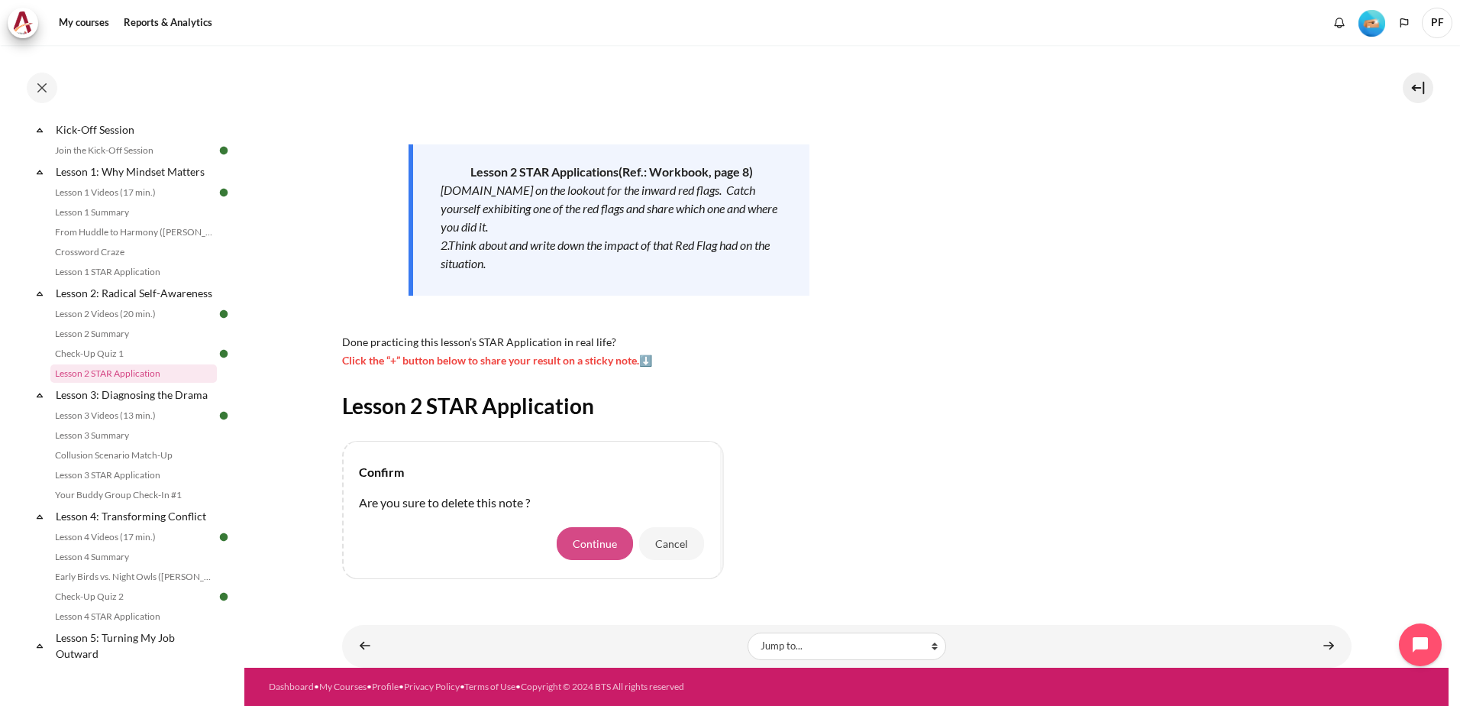
click at [608, 548] on button "Continue" at bounding box center [595, 543] width 76 height 32
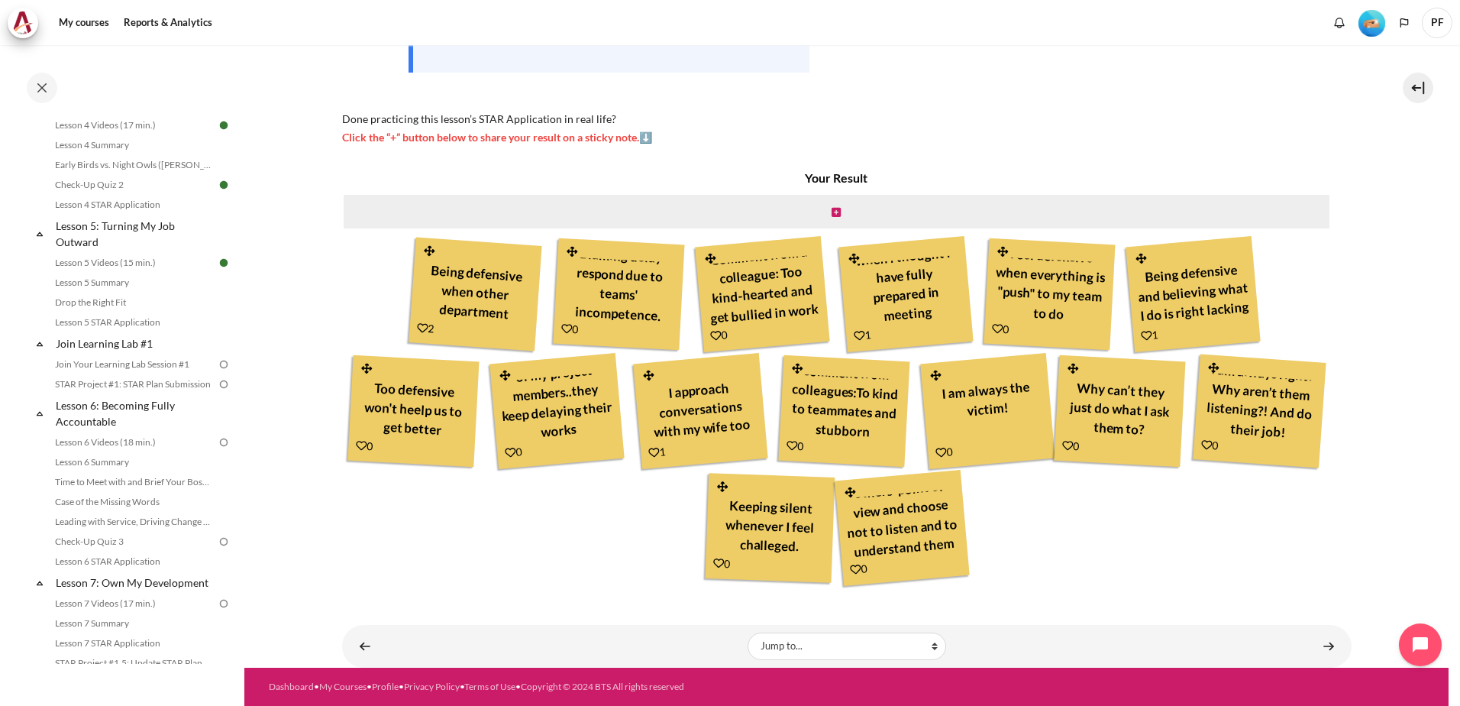
scroll to position [458, 0]
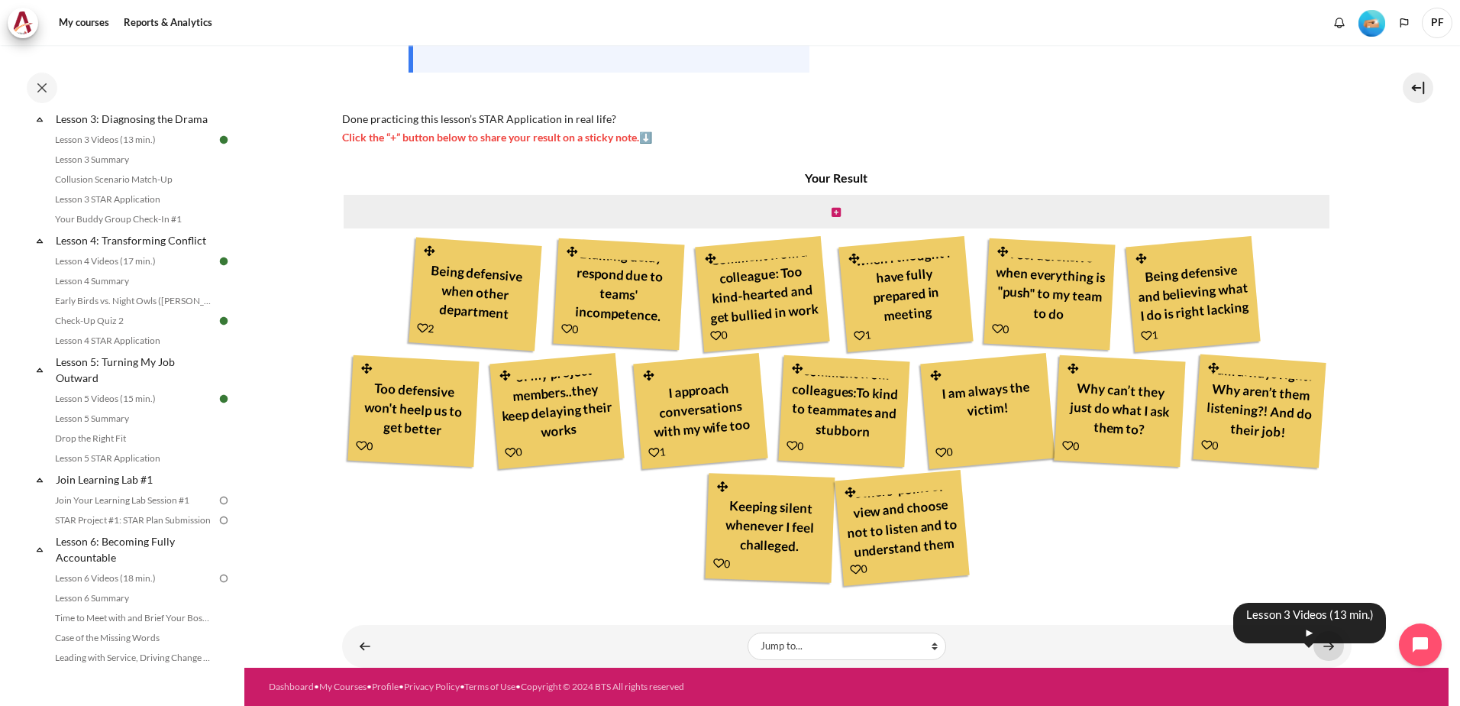
click at [1328, 645] on link "Content" at bounding box center [1329, 646] width 31 height 30
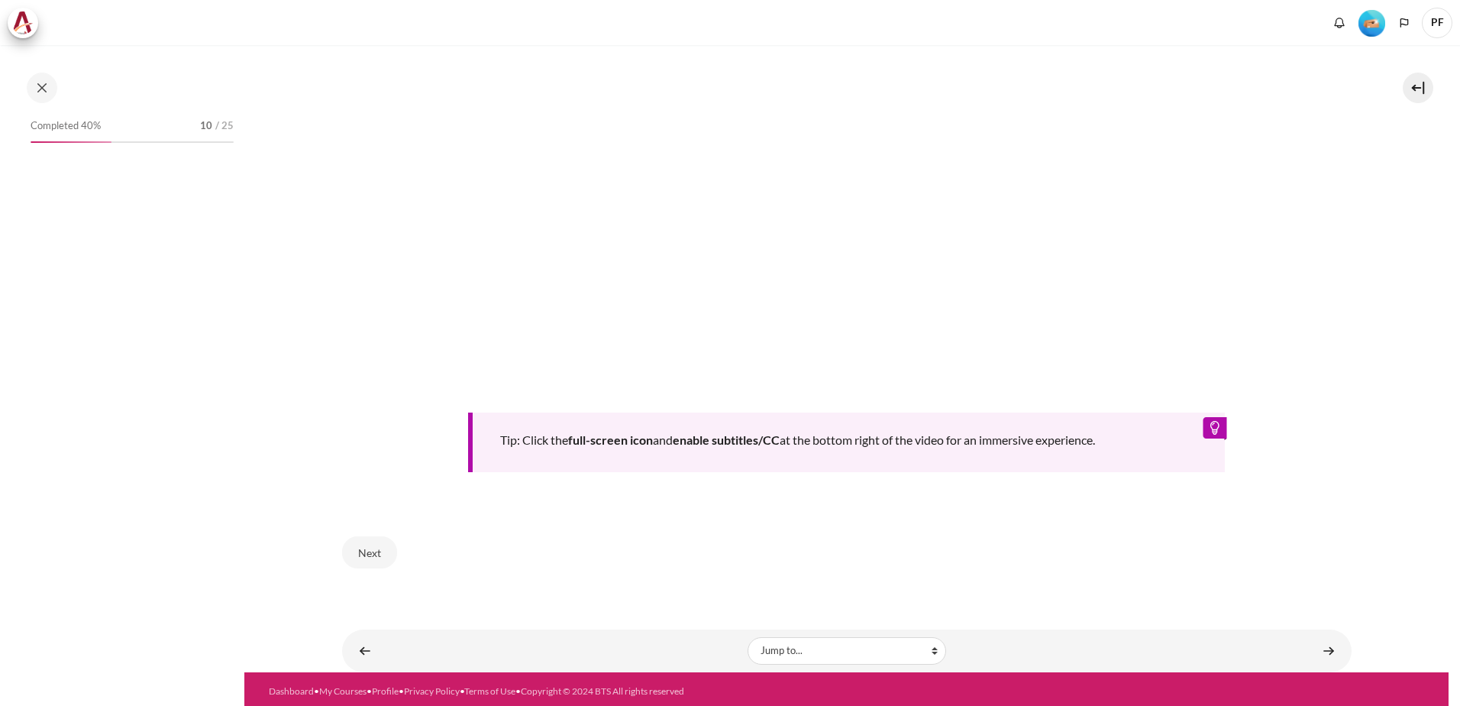
scroll to position [627, 0]
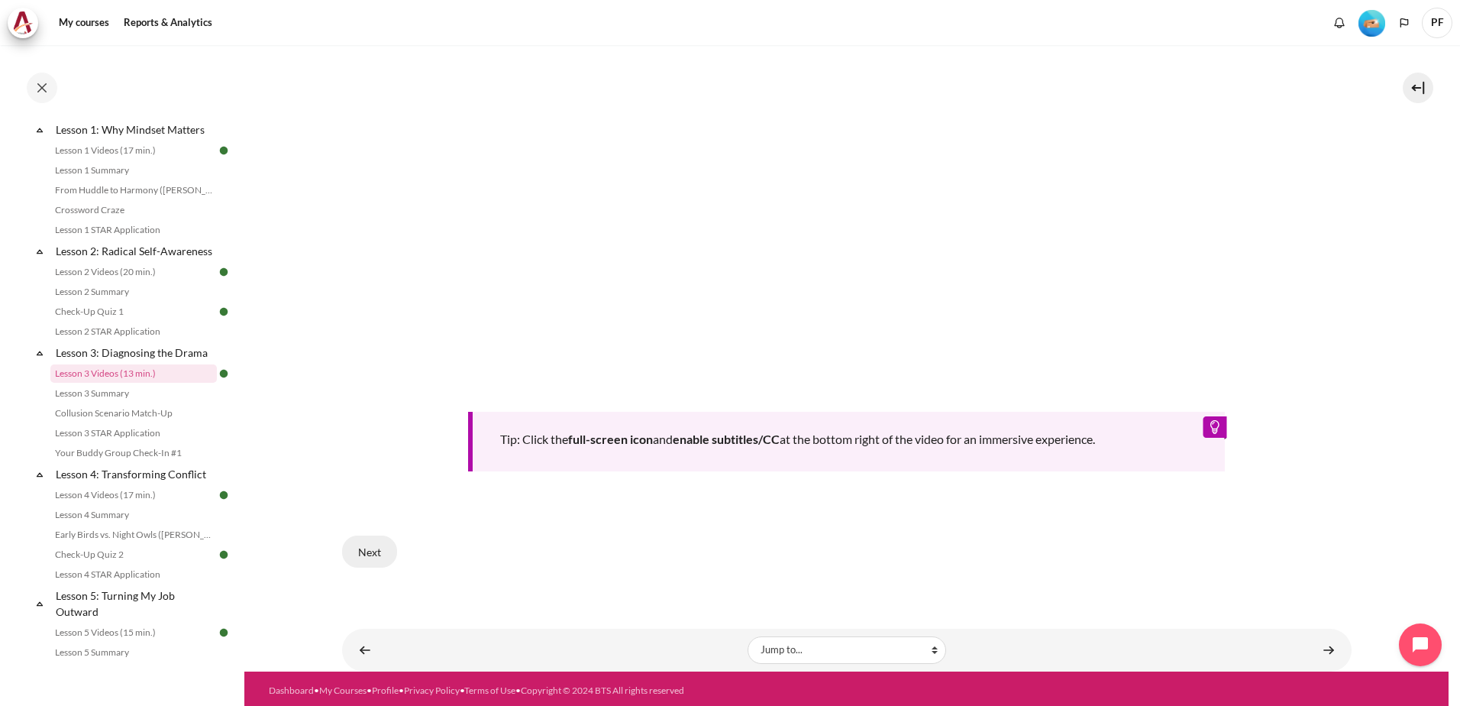
click at [389, 549] on button "Next" at bounding box center [369, 551] width 55 height 32
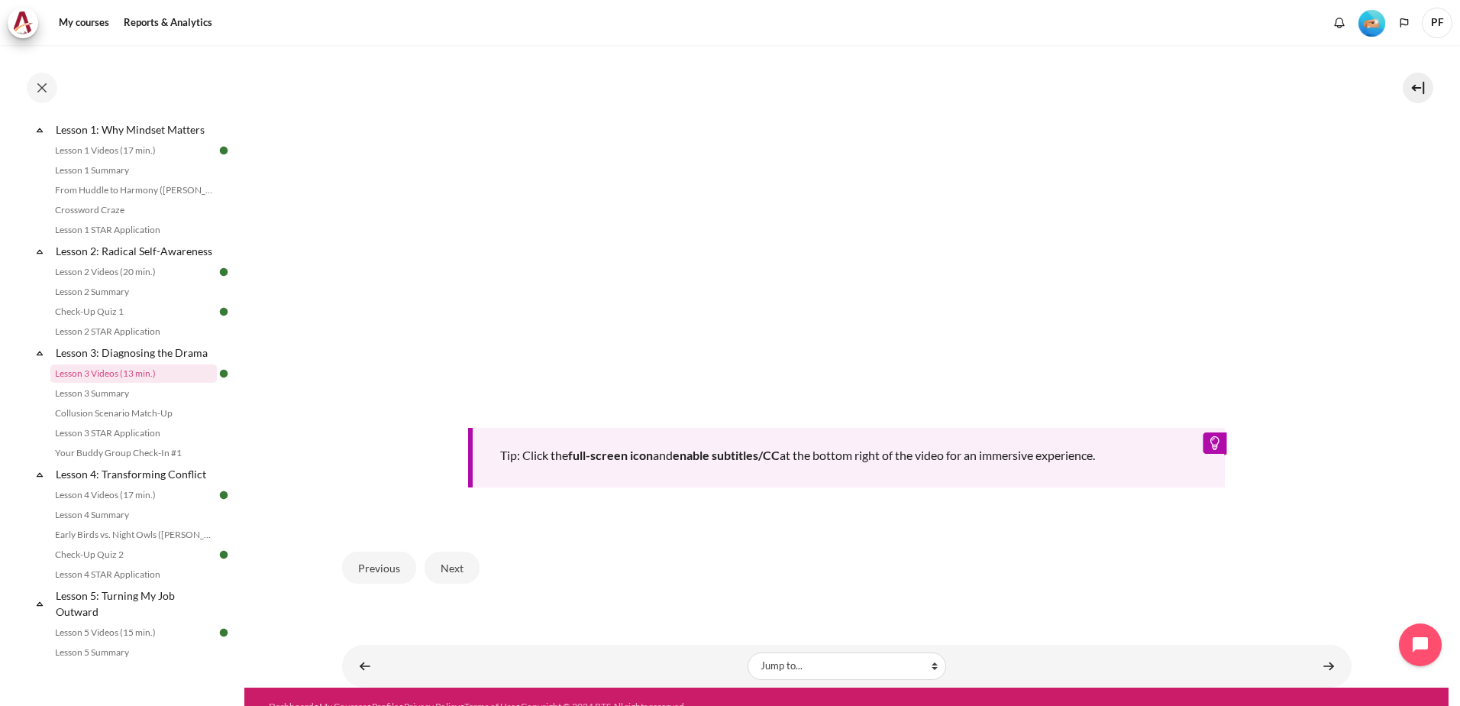
scroll to position [627, 0]
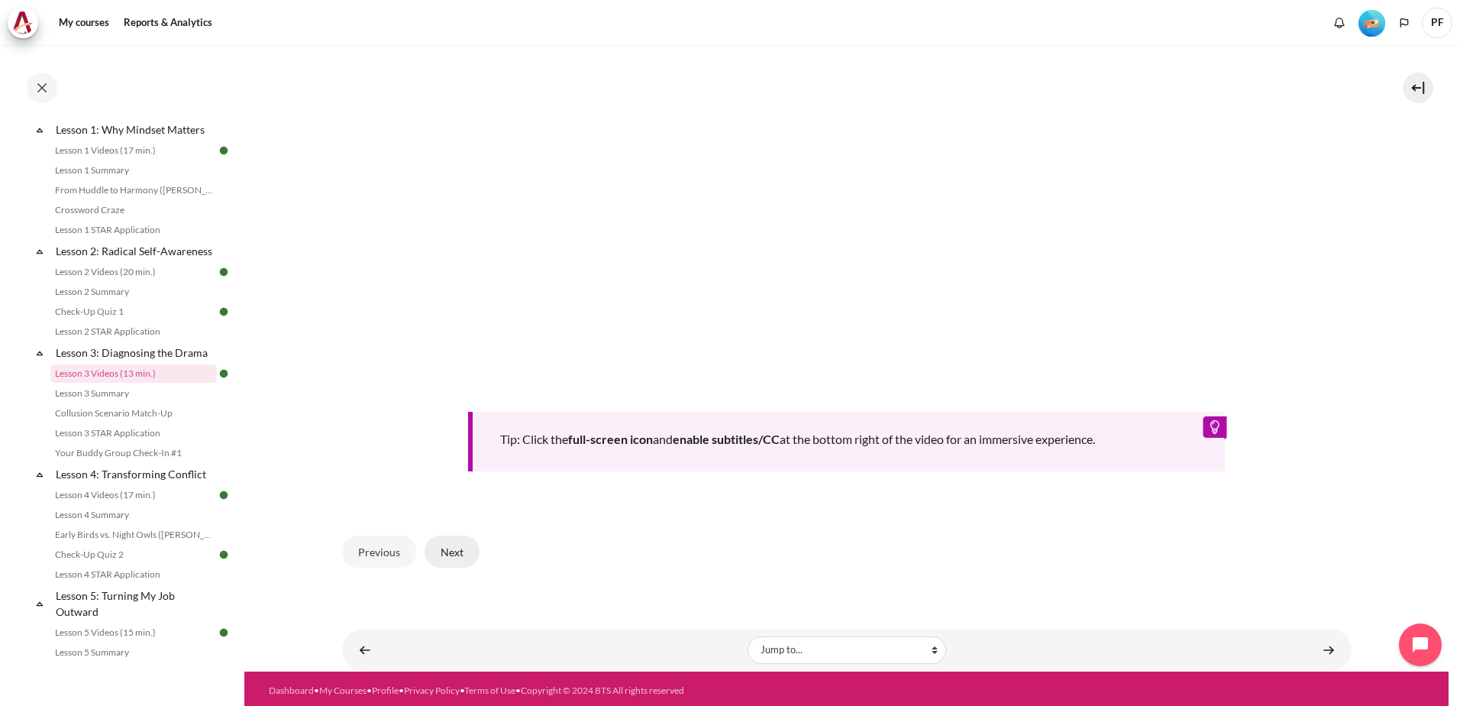
click at [448, 549] on button "Next" at bounding box center [452, 551] width 55 height 32
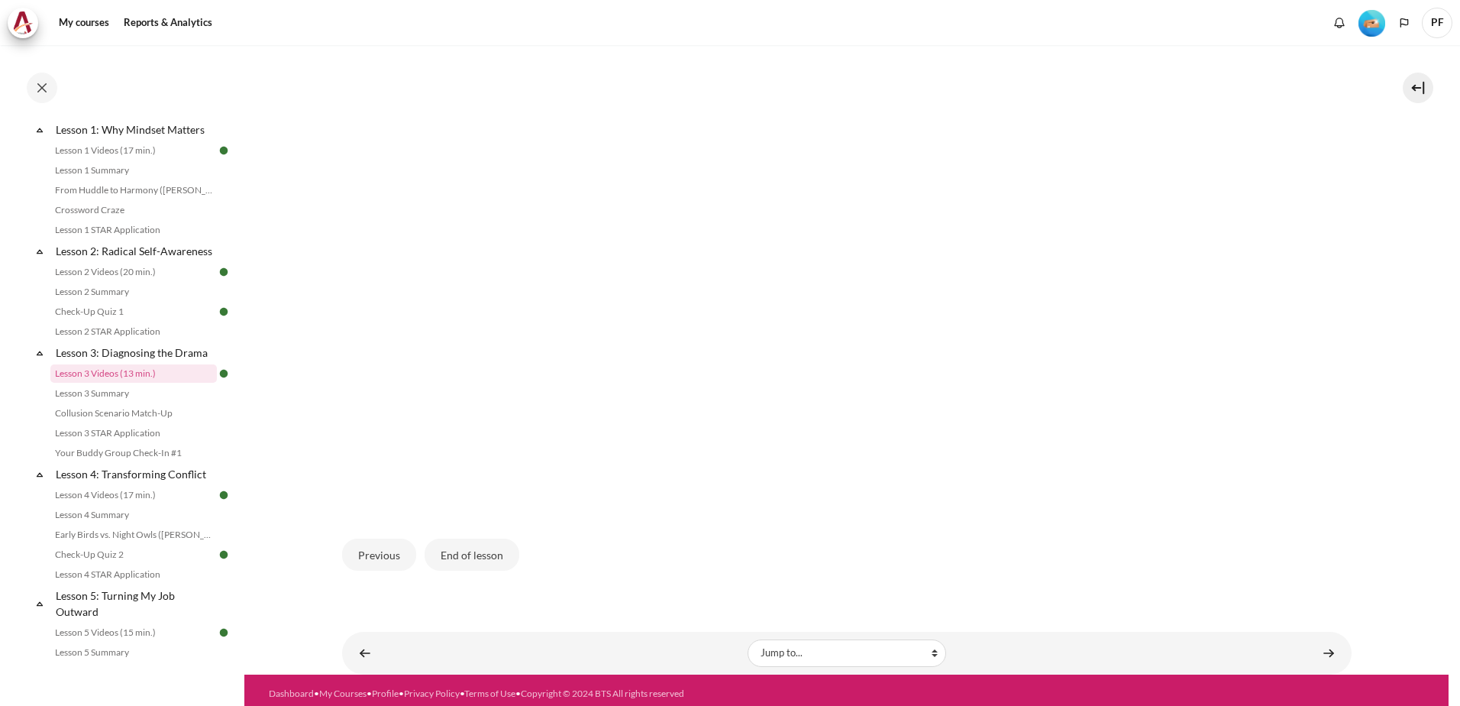
scroll to position [454, 0]
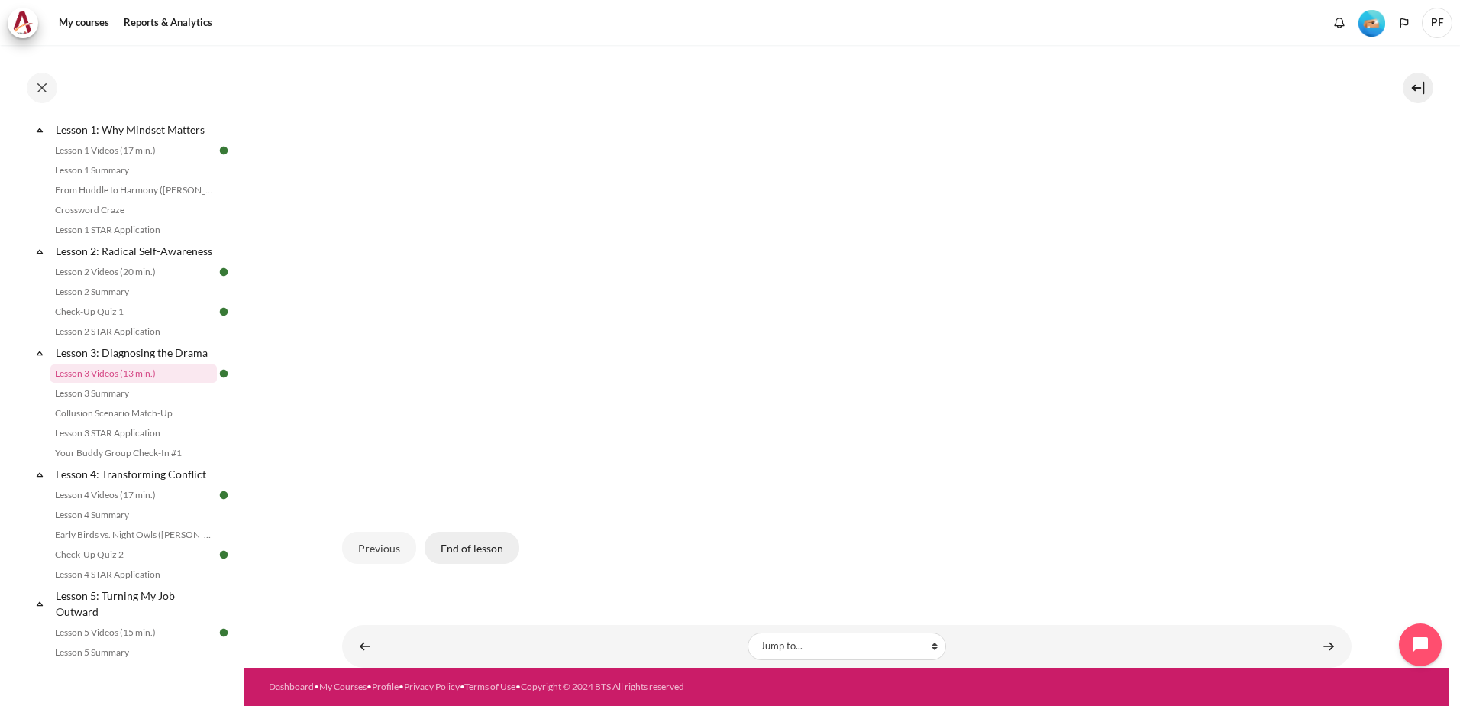
click at [484, 549] on button "End of lesson" at bounding box center [472, 548] width 95 height 32
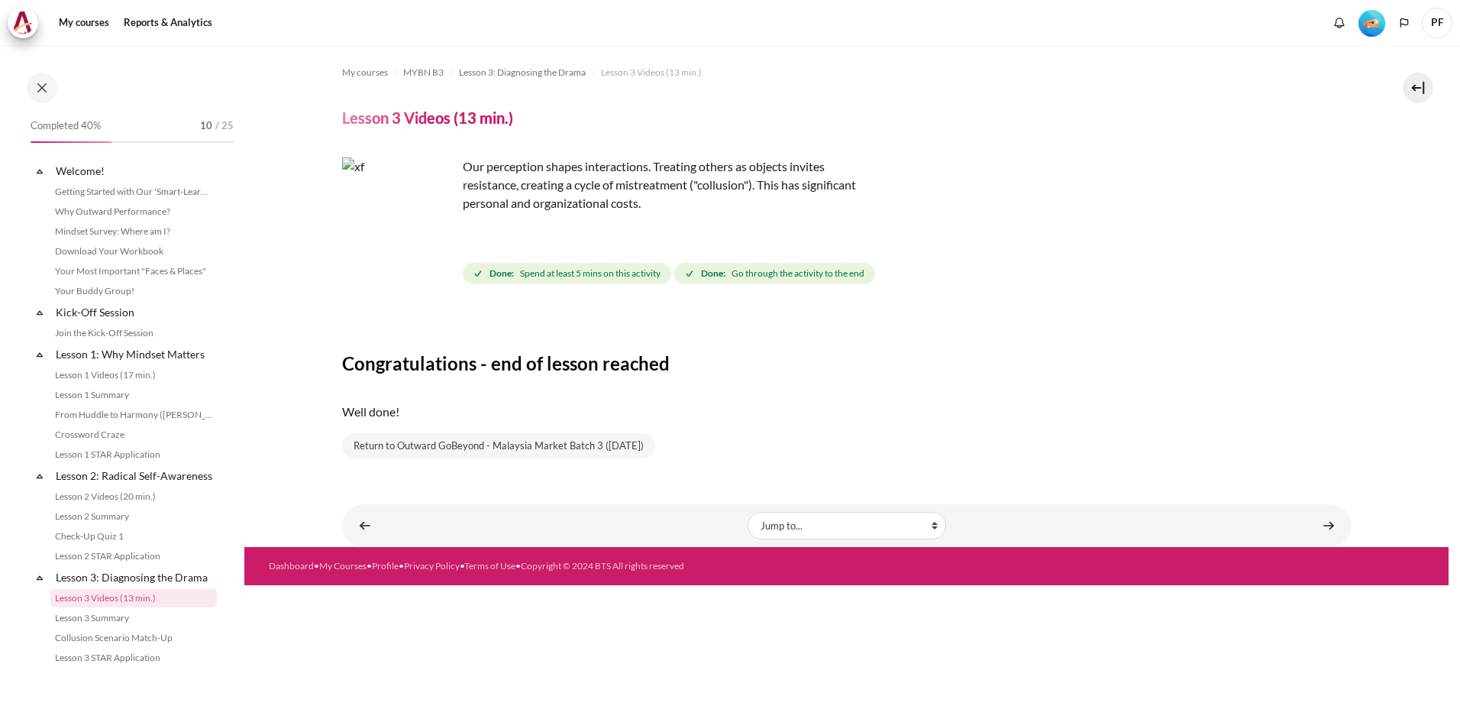
scroll to position [225, 0]
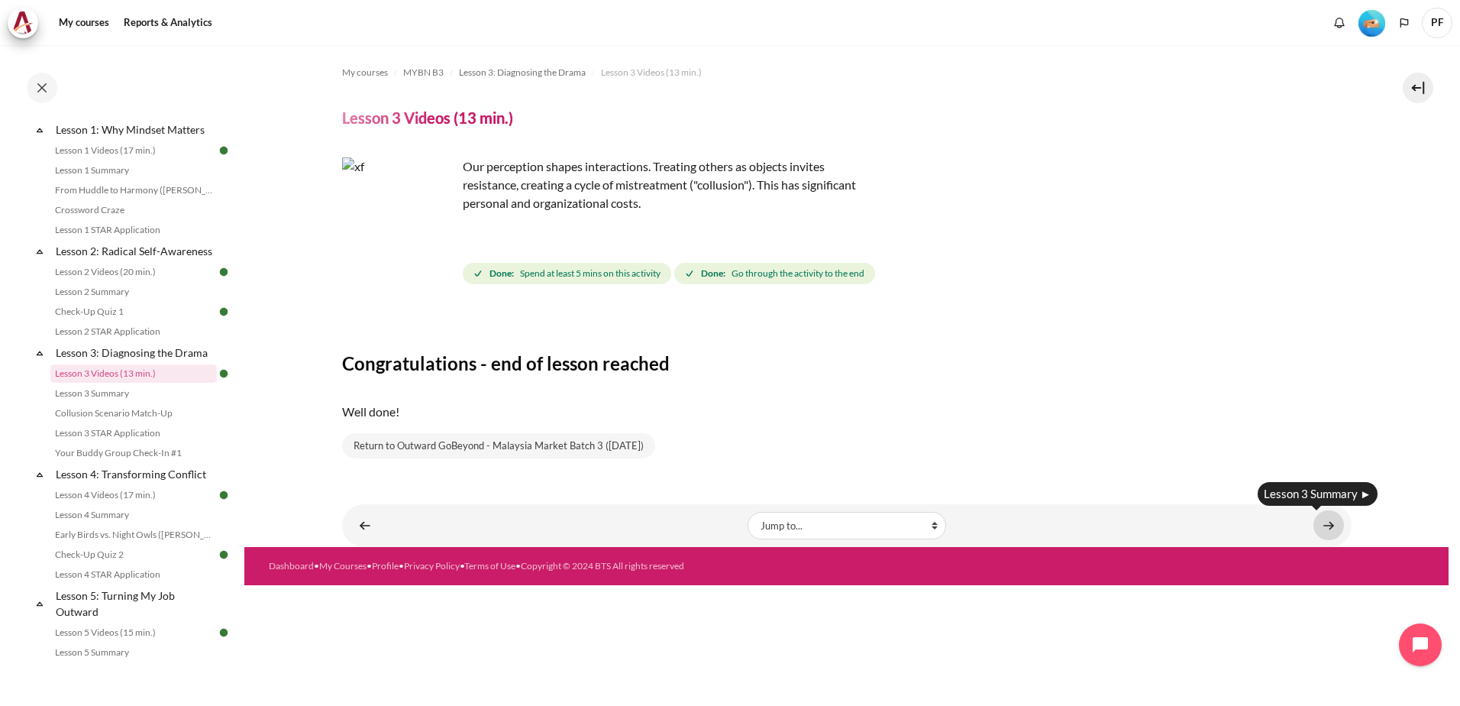
click at [1331, 523] on link "Content" at bounding box center [1329, 525] width 31 height 30
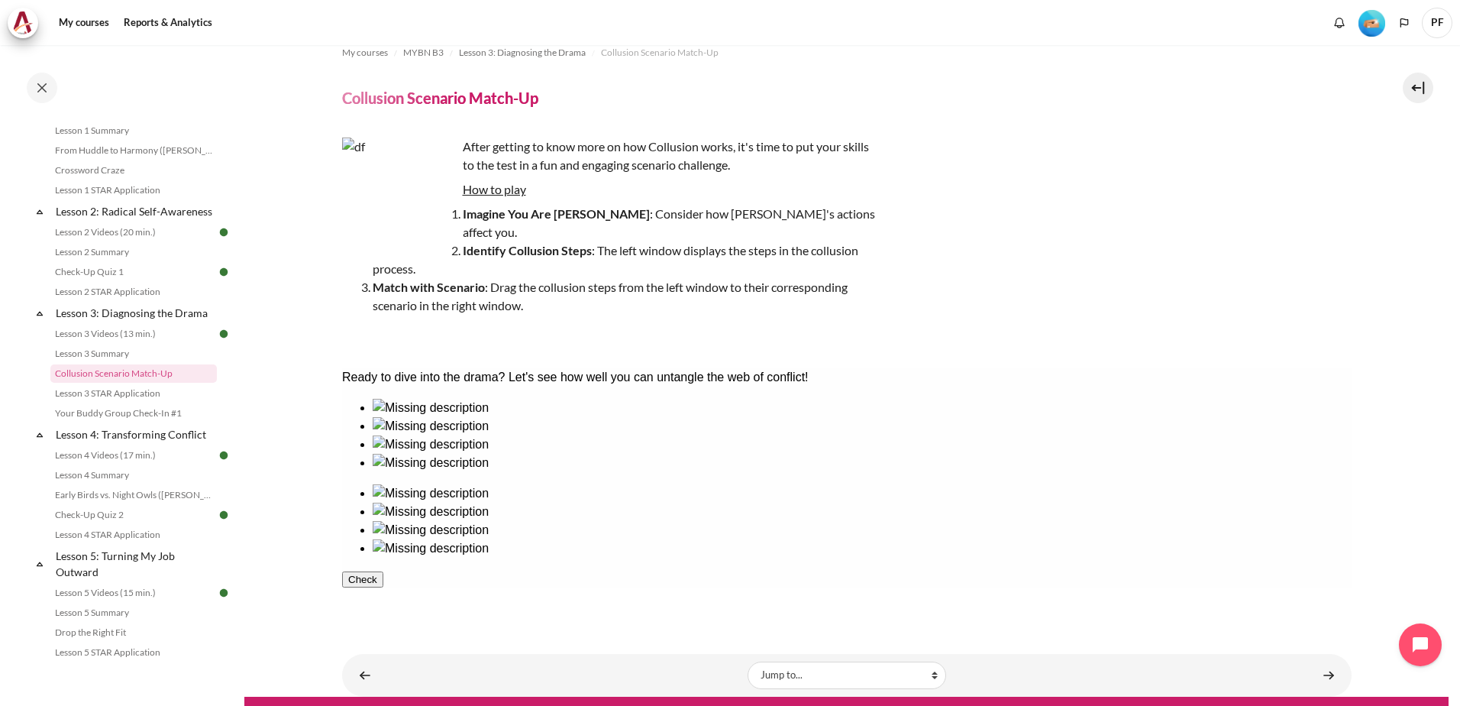
scroll to position [31, 0]
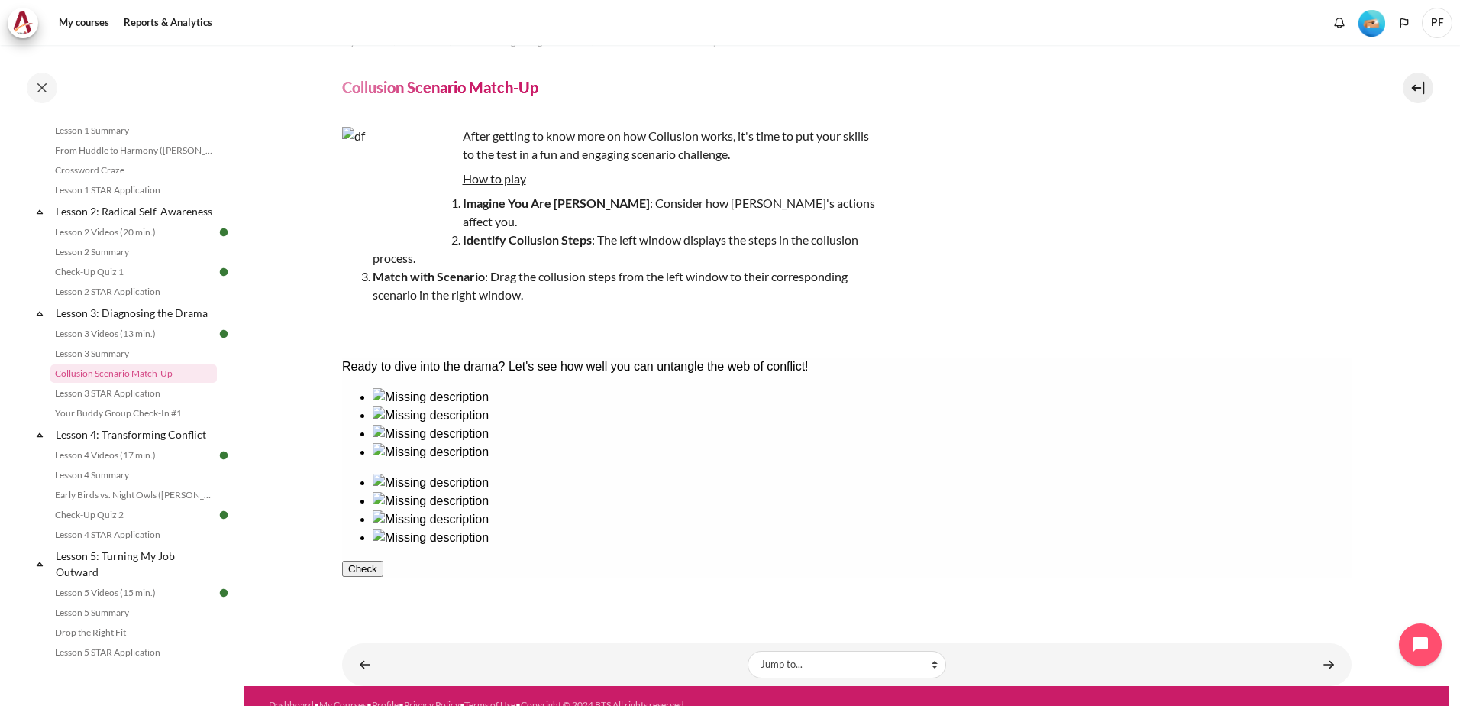
click at [383, 561] on button "Check" at bounding box center [361, 569] width 41 height 16
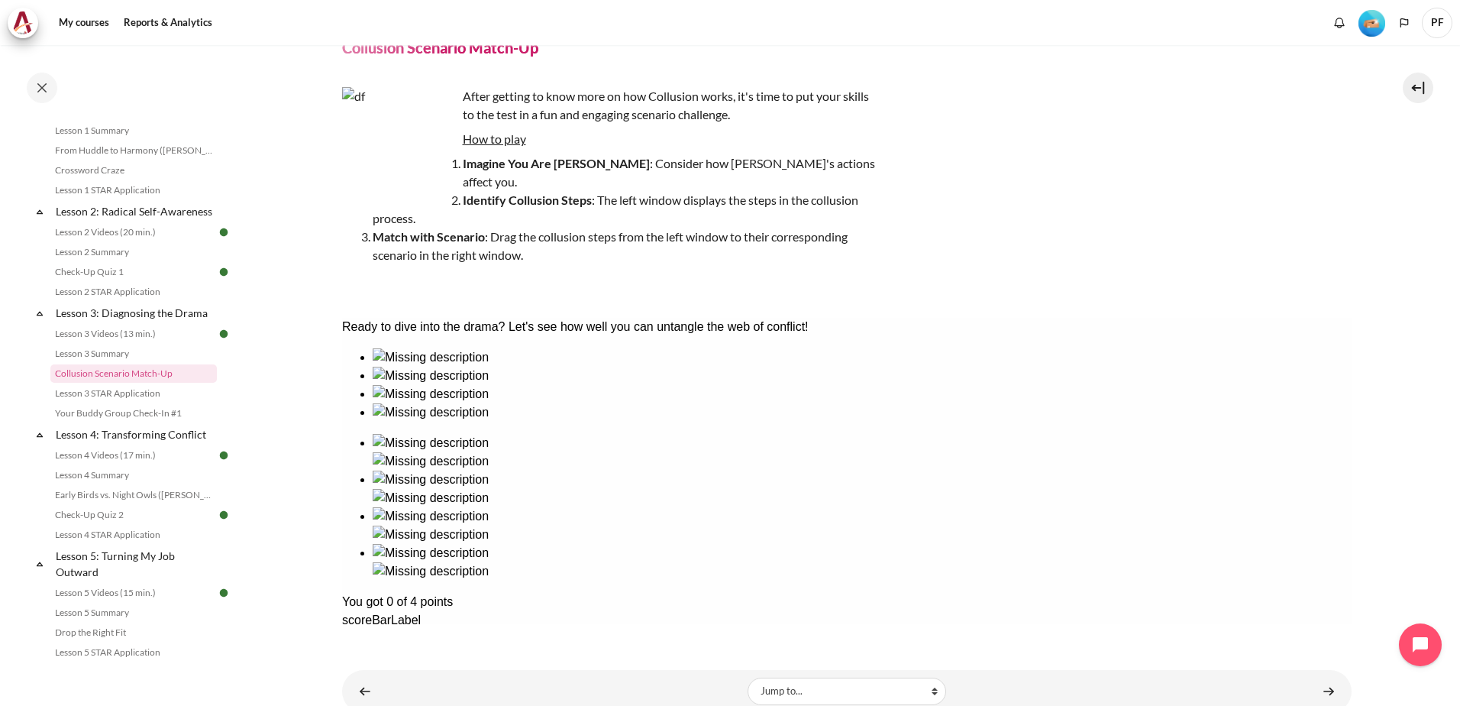
scroll to position [97, 0]
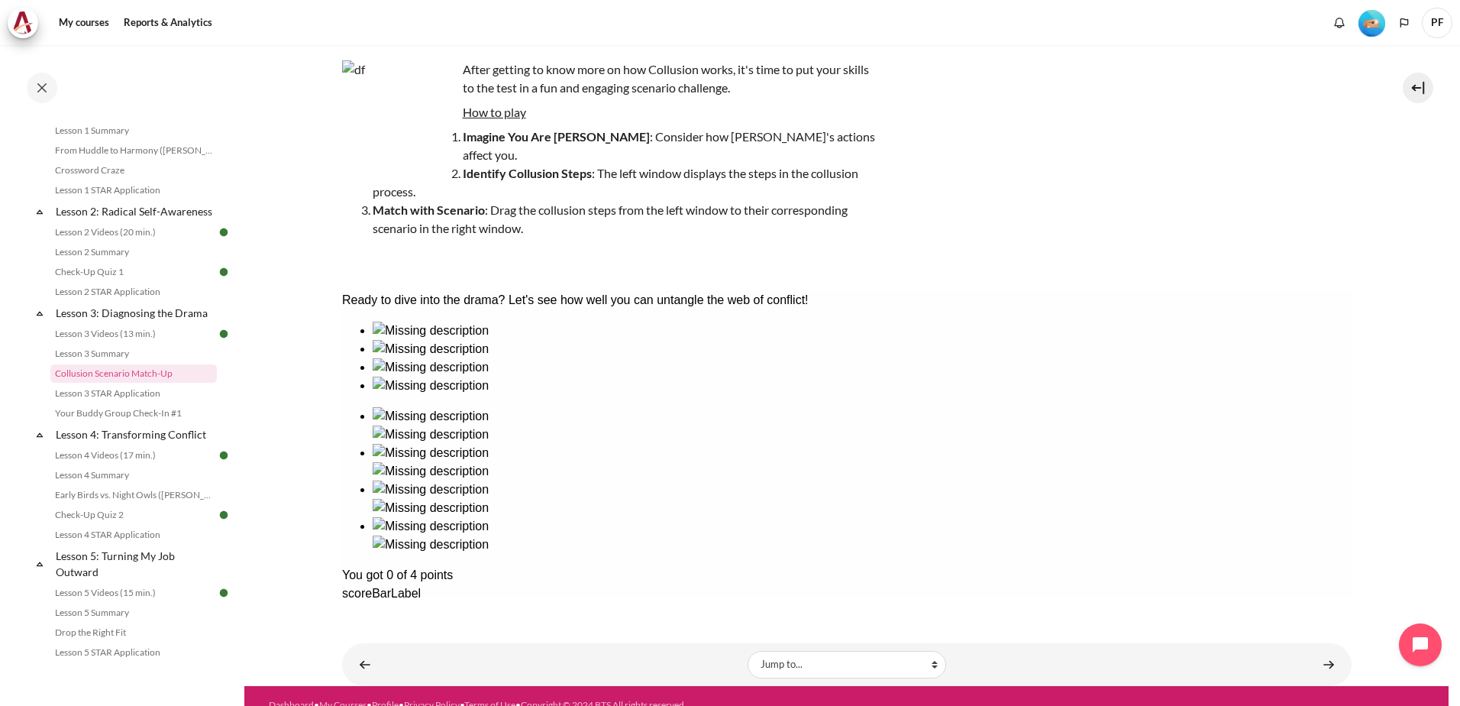
drag, startPoint x: 356, startPoint y: 642, endPoint x: 370, endPoint y: 635, distance: 16.4
click at [356, 649] on link "Content" at bounding box center [365, 664] width 31 height 30
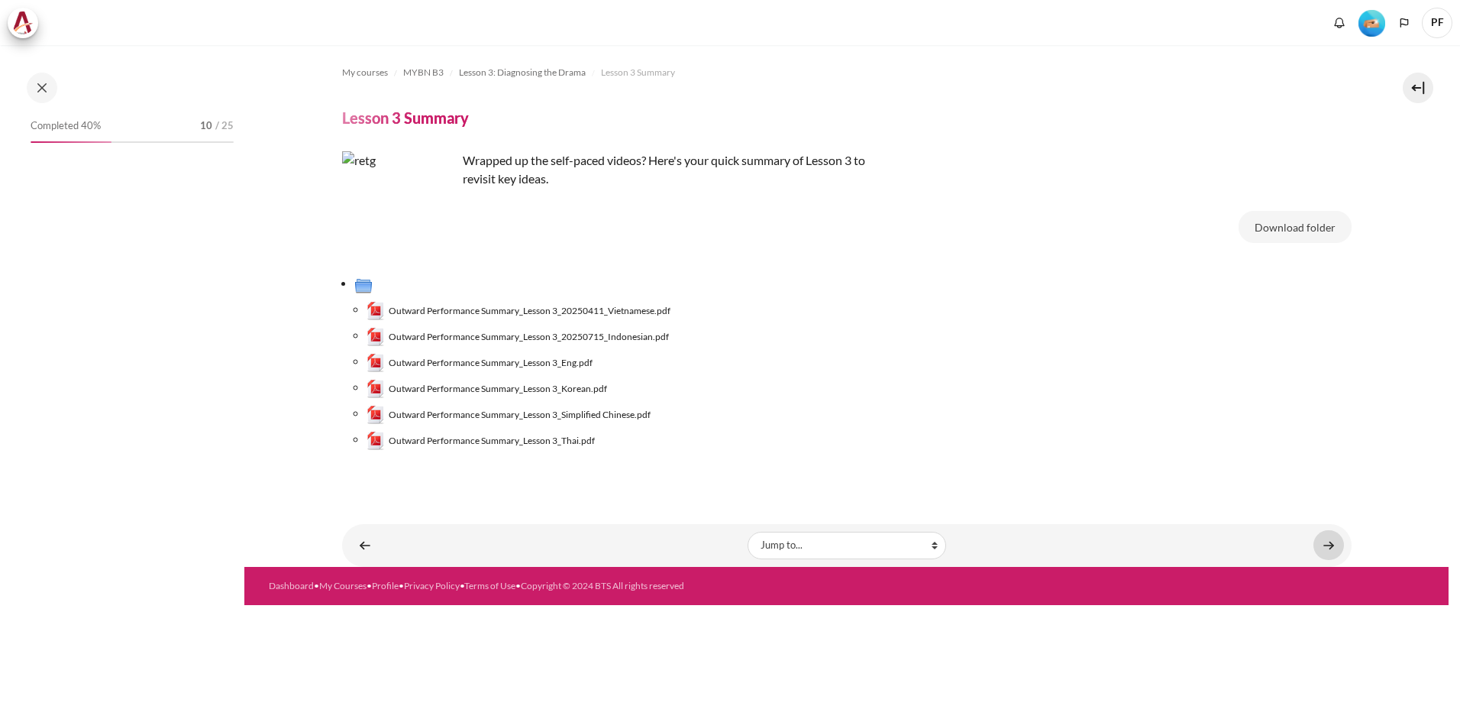
click at [1328, 539] on link "Content" at bounding box center [1329, 545] width 31 height 30
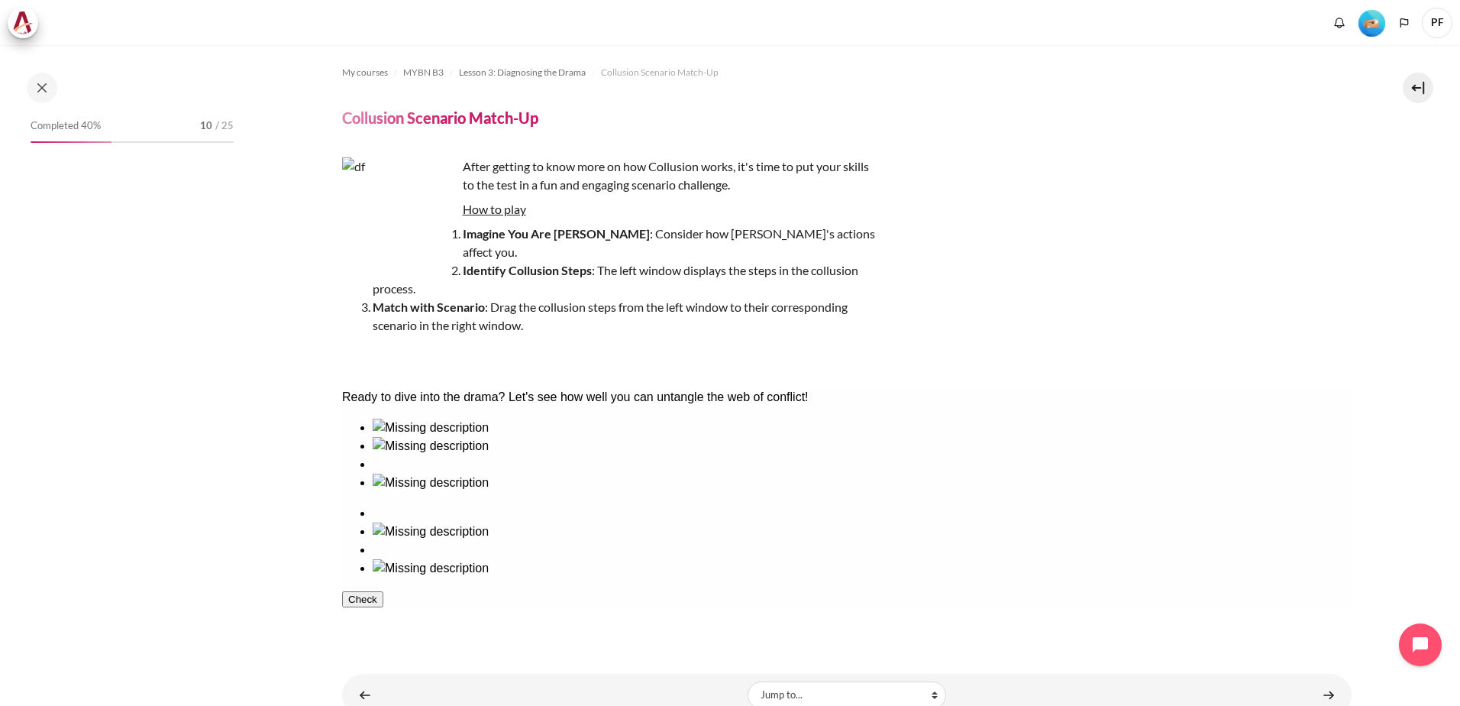
scroll to position [264, 0]
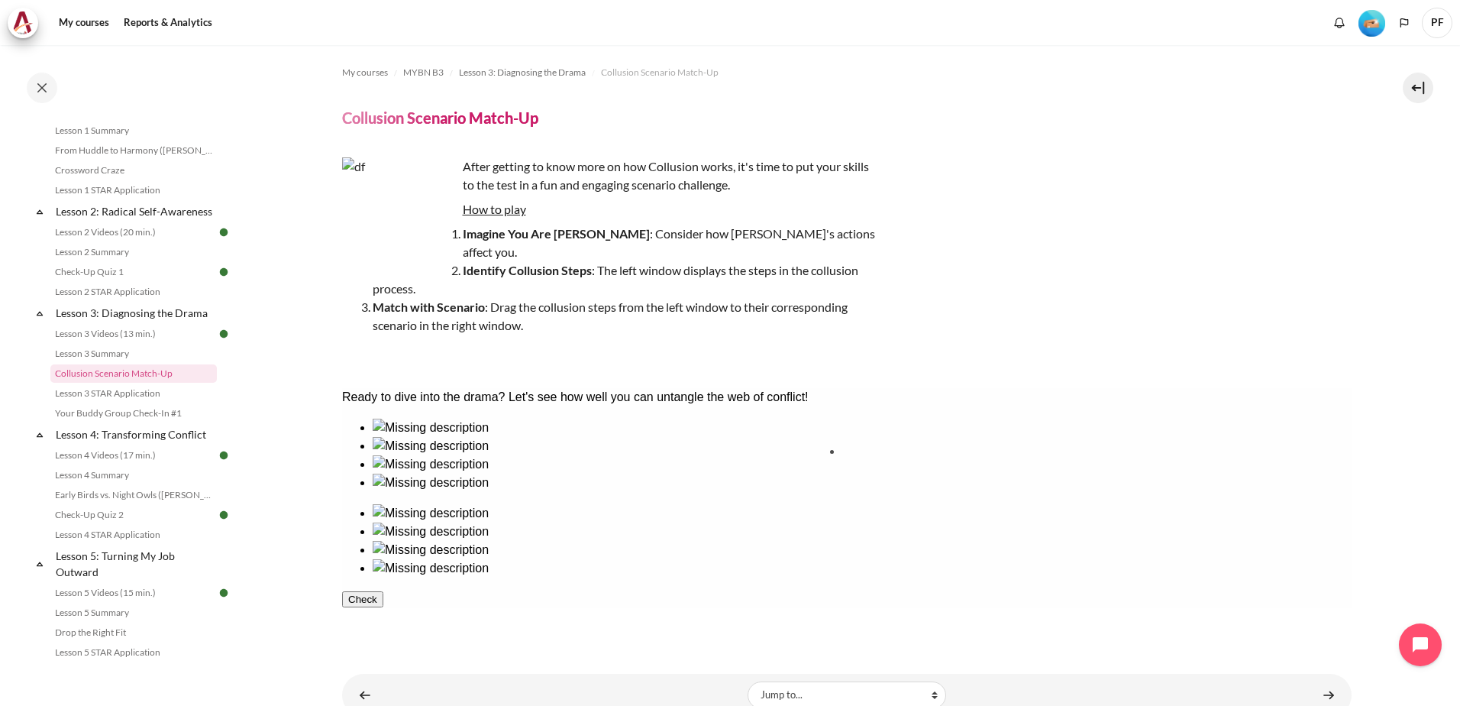
drag, startPoint x: 729, startPoint y: 486, endPoint x: 910, endPoint y: 484, distance: 181.0
drag, startPoint x: 428, startPoint y: 480, endPoint x: 1021, endPoint y: 471, distance: 593.6
drag, startPoint x: 613, startPoint y: 481, endPoint x: 1100, endPoint y: 471, distance: 486.7
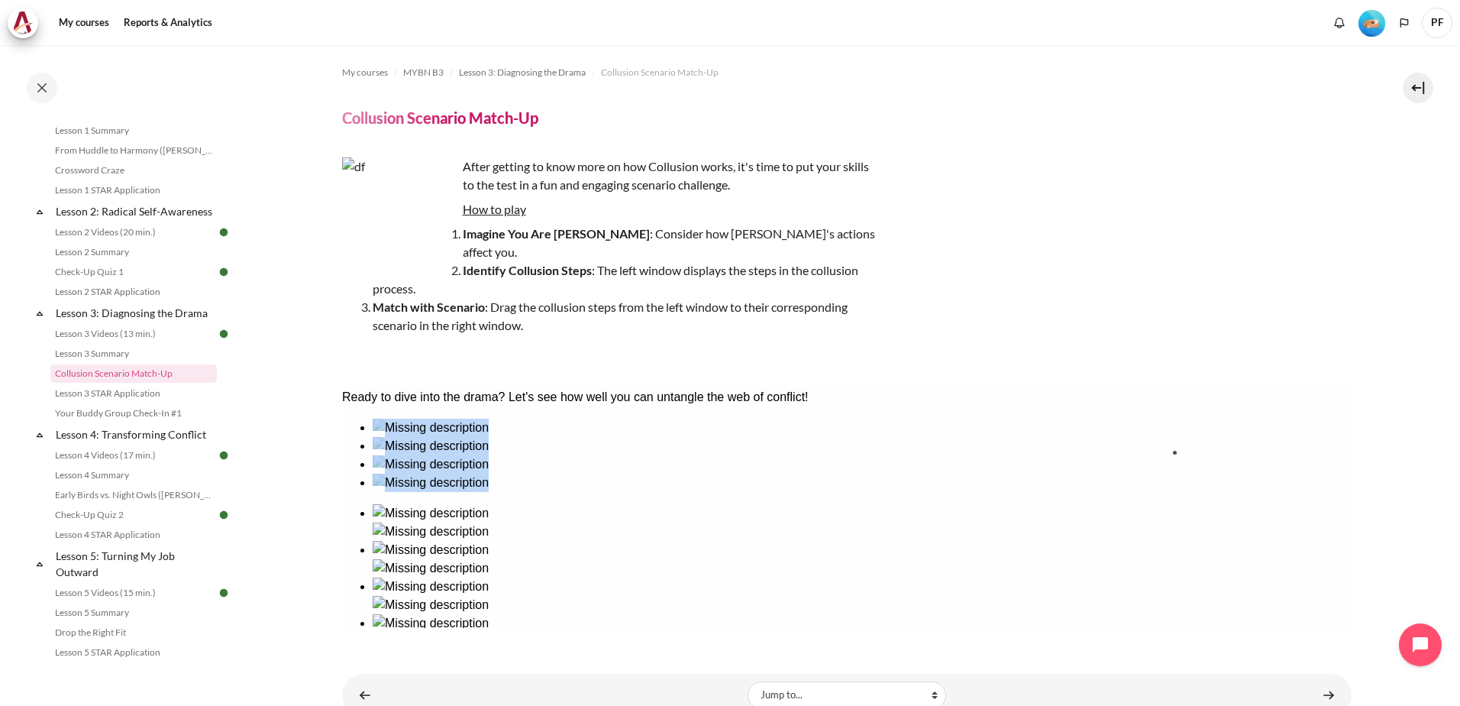
drag, startPoint x: 480, startPoint y: 484, endPoint x: 1209, endPoint y: 484, distance: 728.7
click at [383, 665] on button "Check" at bounding box center [361, 673] width 41 height 16
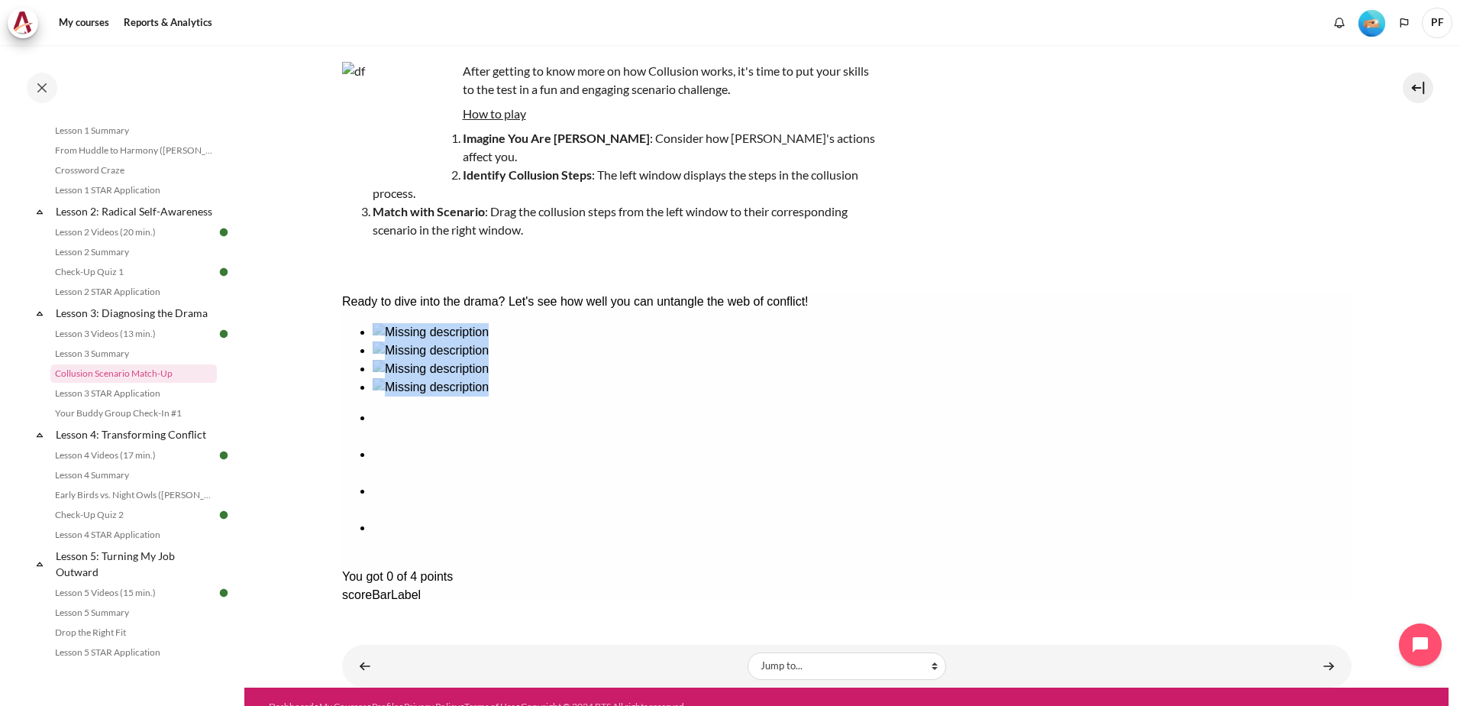
scroll to position [97, 0]
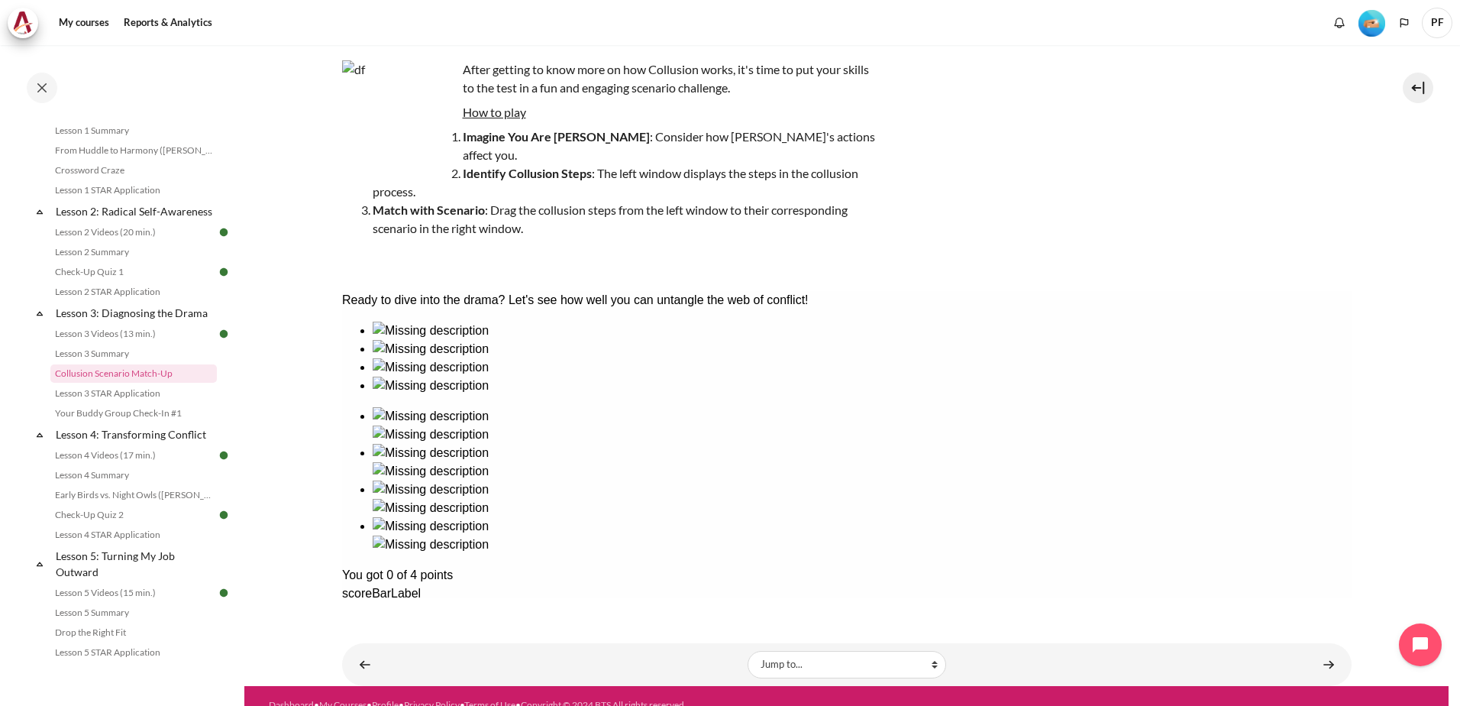
click at [366, 649] on link "Content" at bounding box center [365, 664] width 31 height 30
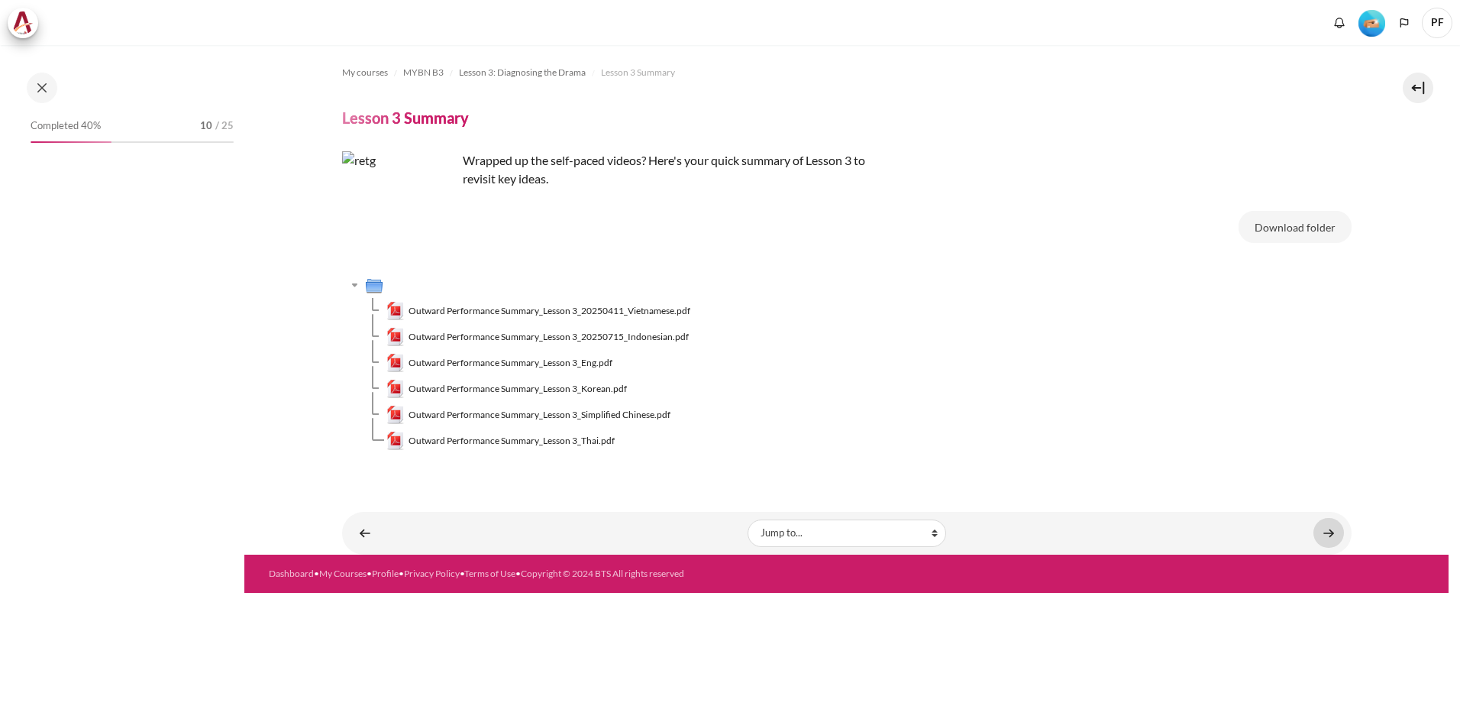
scroll to position [244, 0]
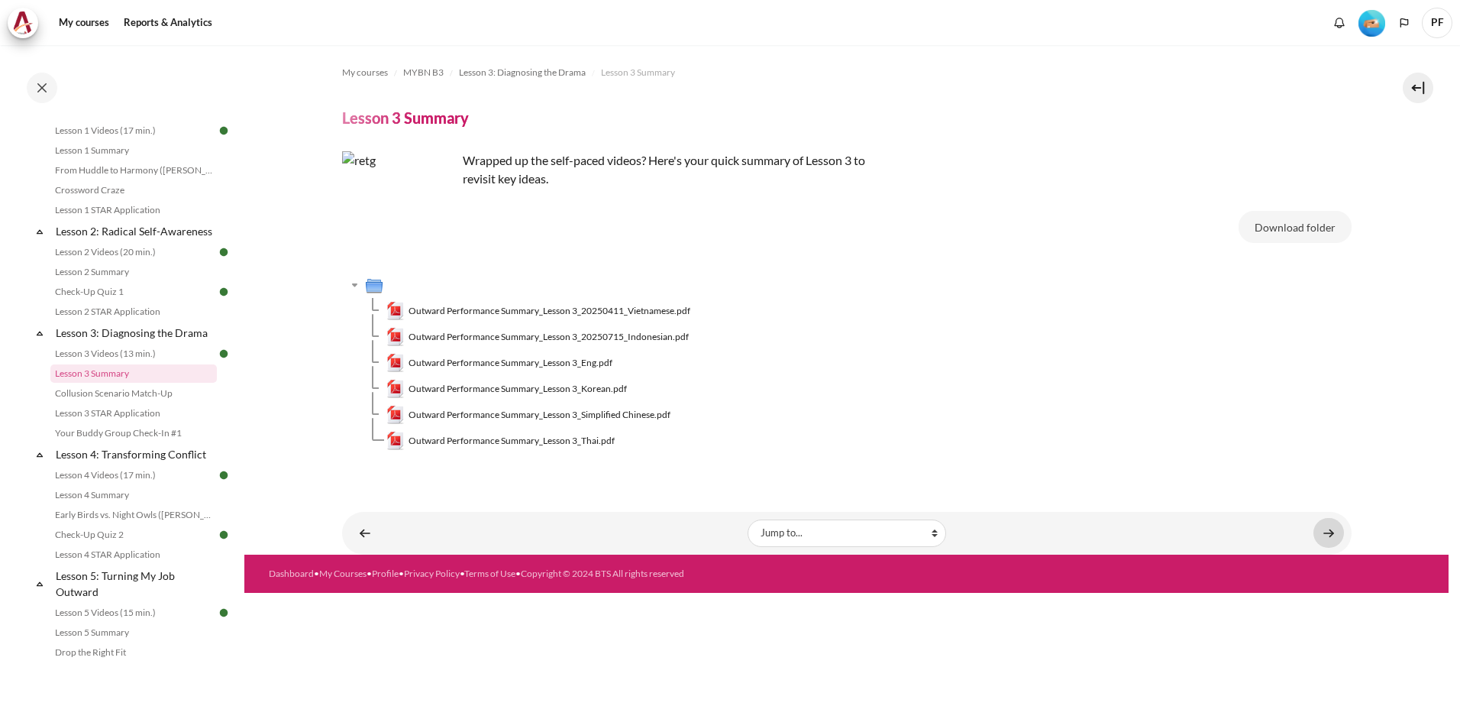
click at [1330, 532] on link "Content" at bounding box center [1329, 533] width 31 height 30
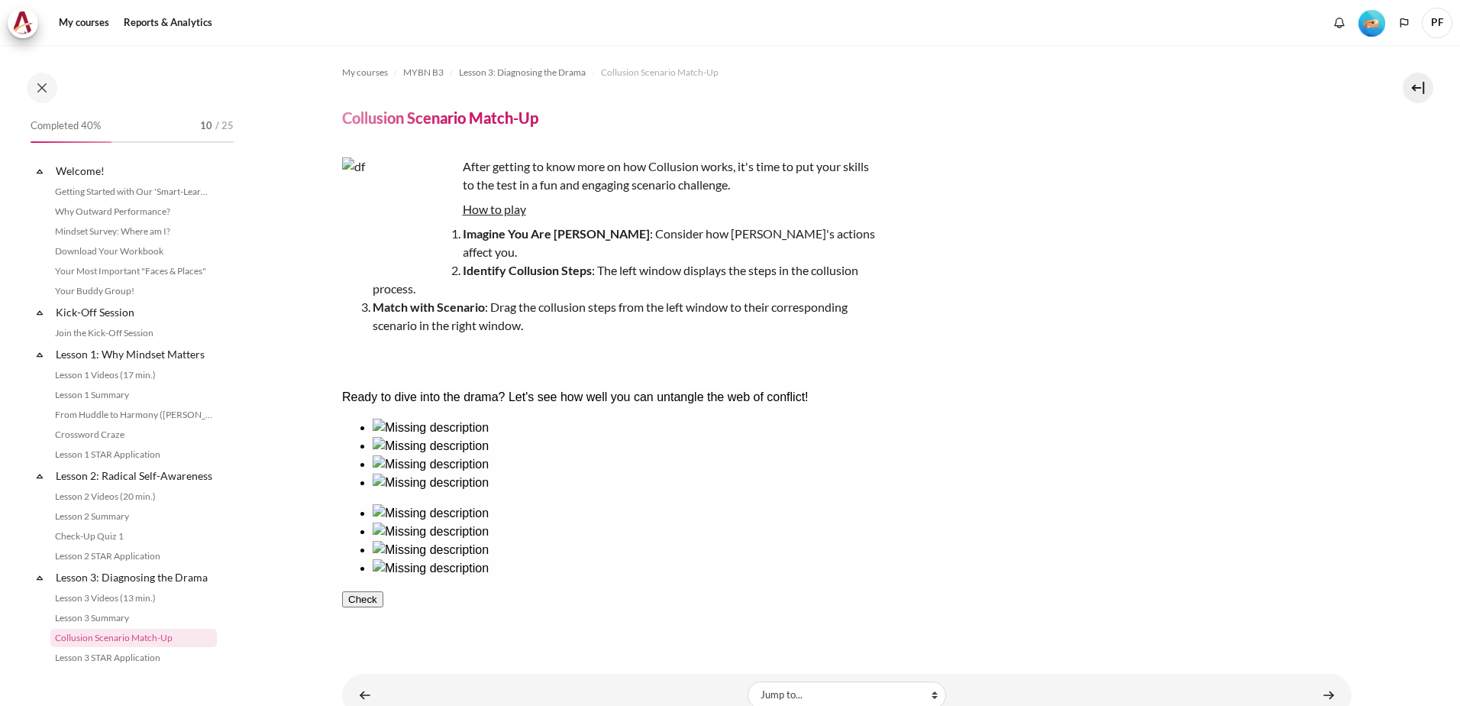
scroll to position [264, 0]
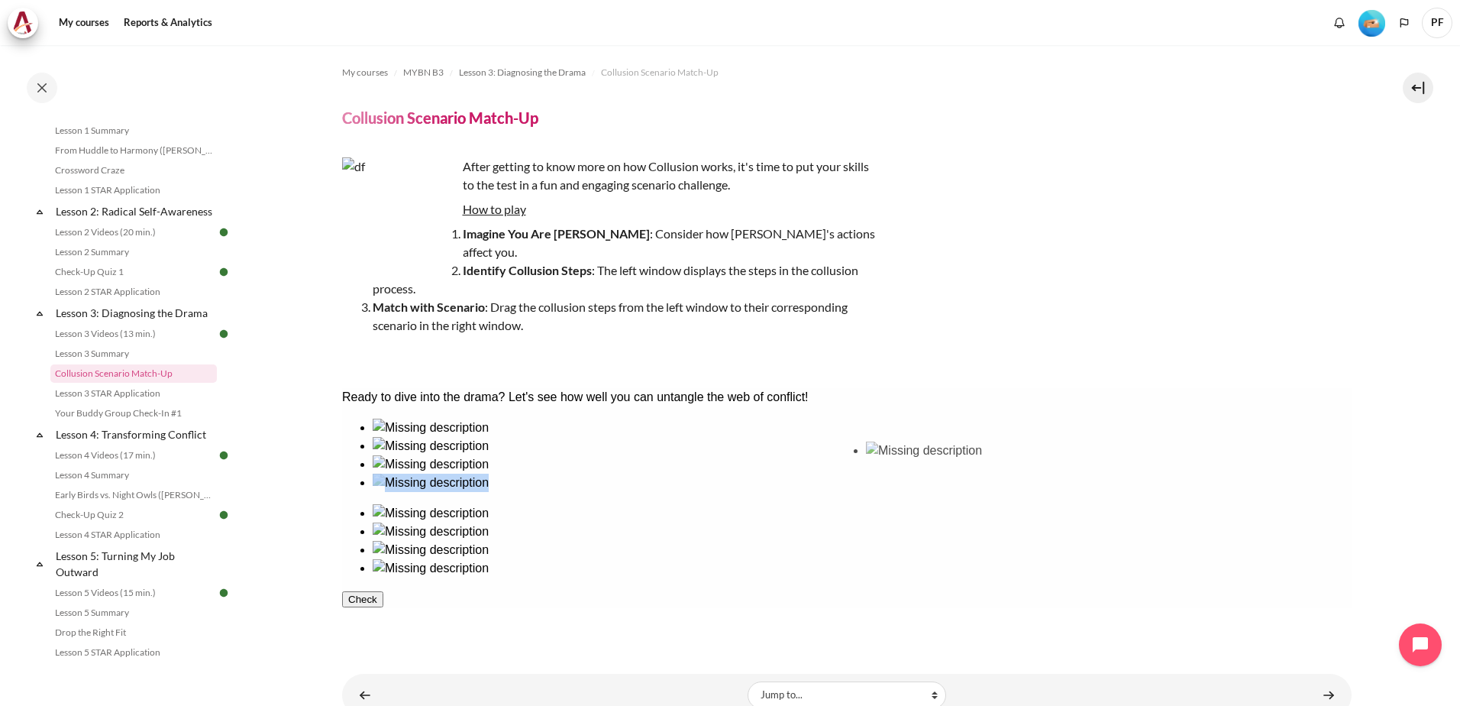
drag, startPoint x: 700, startPoint y: 487, endPoint x: 905, endPoint y: 485, distance: 204.7
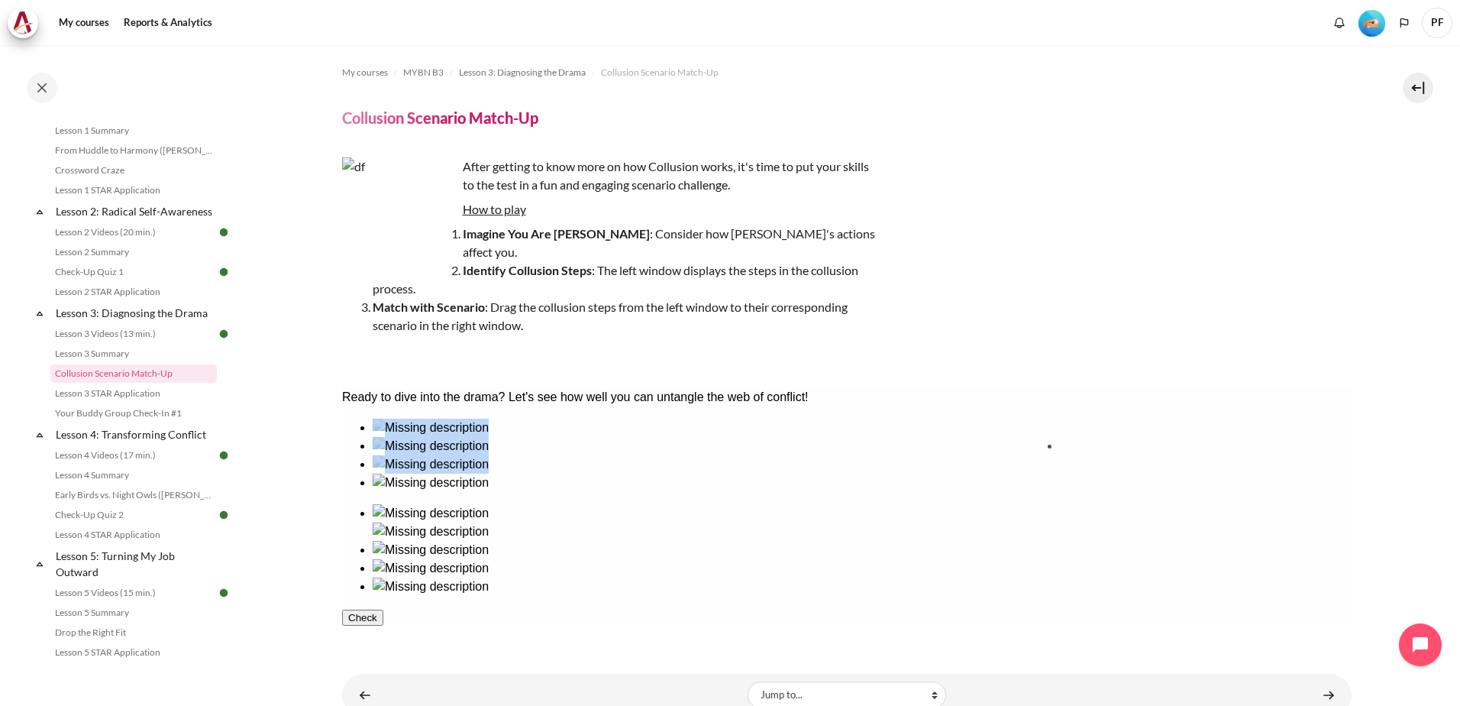
drag, startPoint x: 607, startPoint y: 497, endPoint x: 1108, endPoint y: 490, distance: 501.1
drag, startPoint x: 410, startPoint y: 498, endPoint x: 1011, endPoint y: 489, distance: 601.2
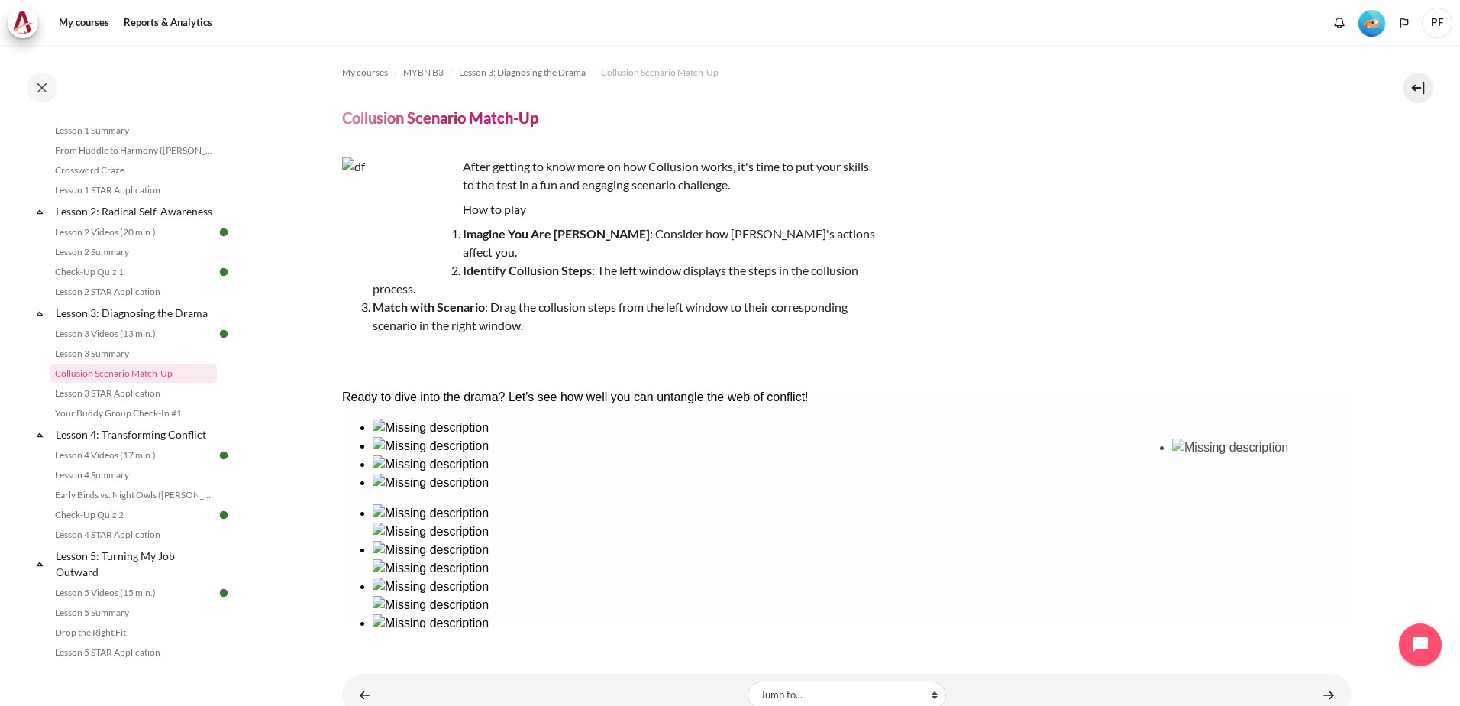
drag, startPoint x: 520, startPoint y: 495, endPoint x: 1236, endPoint y: 490, distance: 715.8
click at [383, 665] on button "Check" at bounding box center [361, 673] width 41 height 16
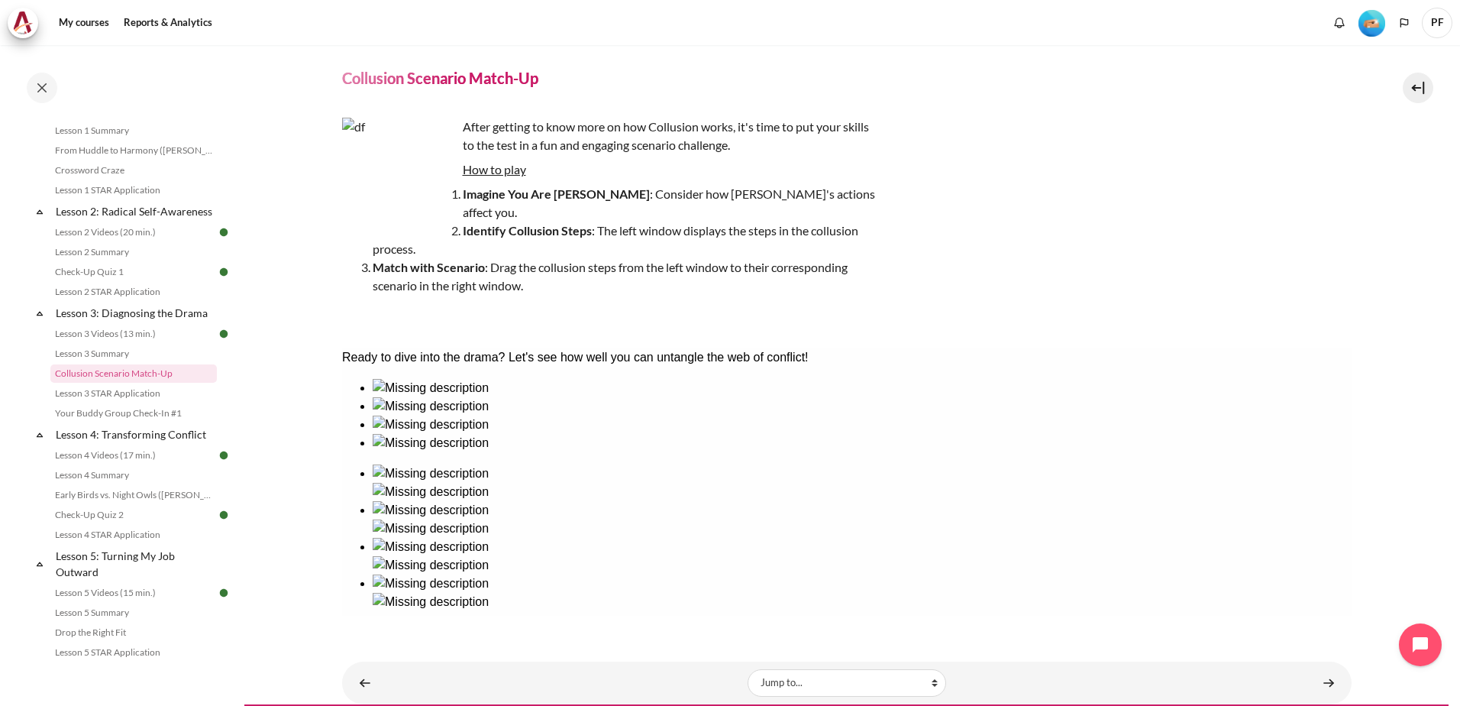
scroll to position [58, 0]
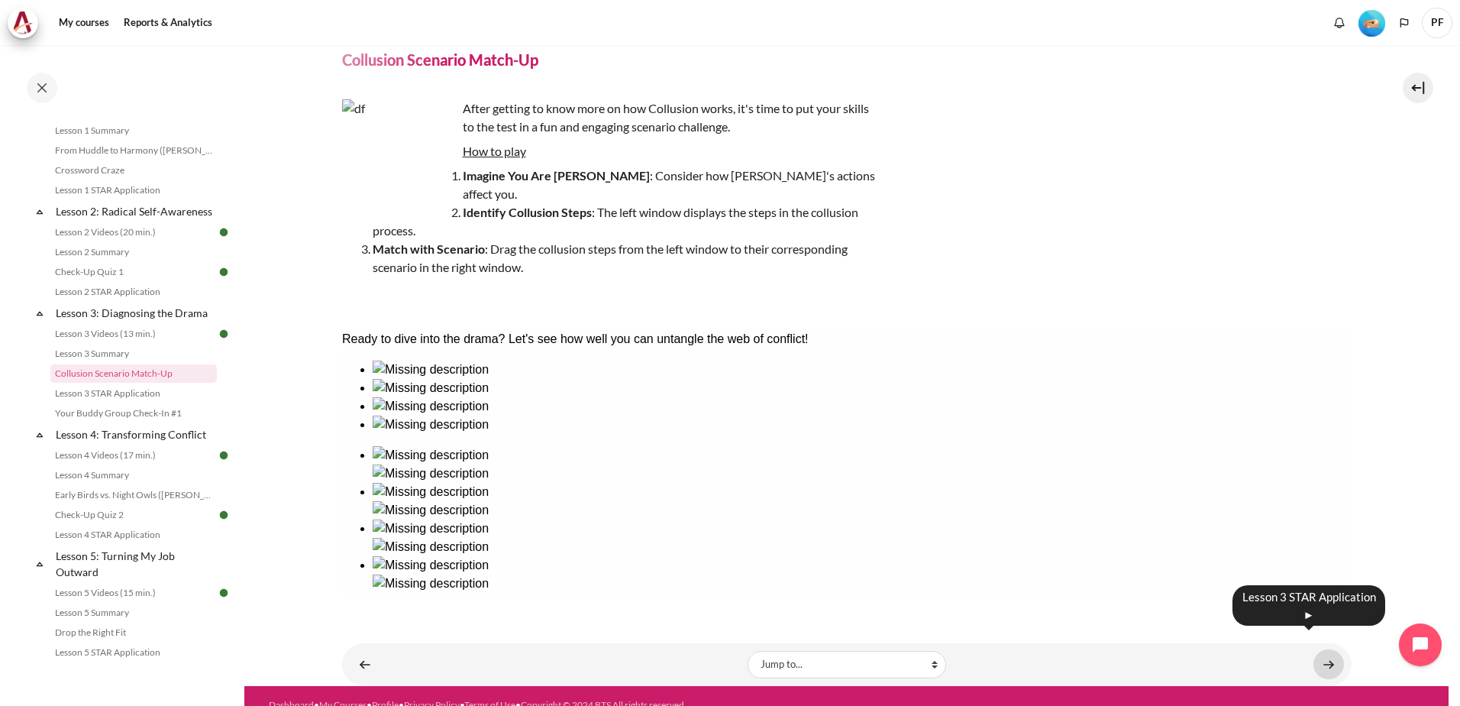
click at [1321, 649] on link "Content" at bounding box center [1329, 664] width 31 height 30
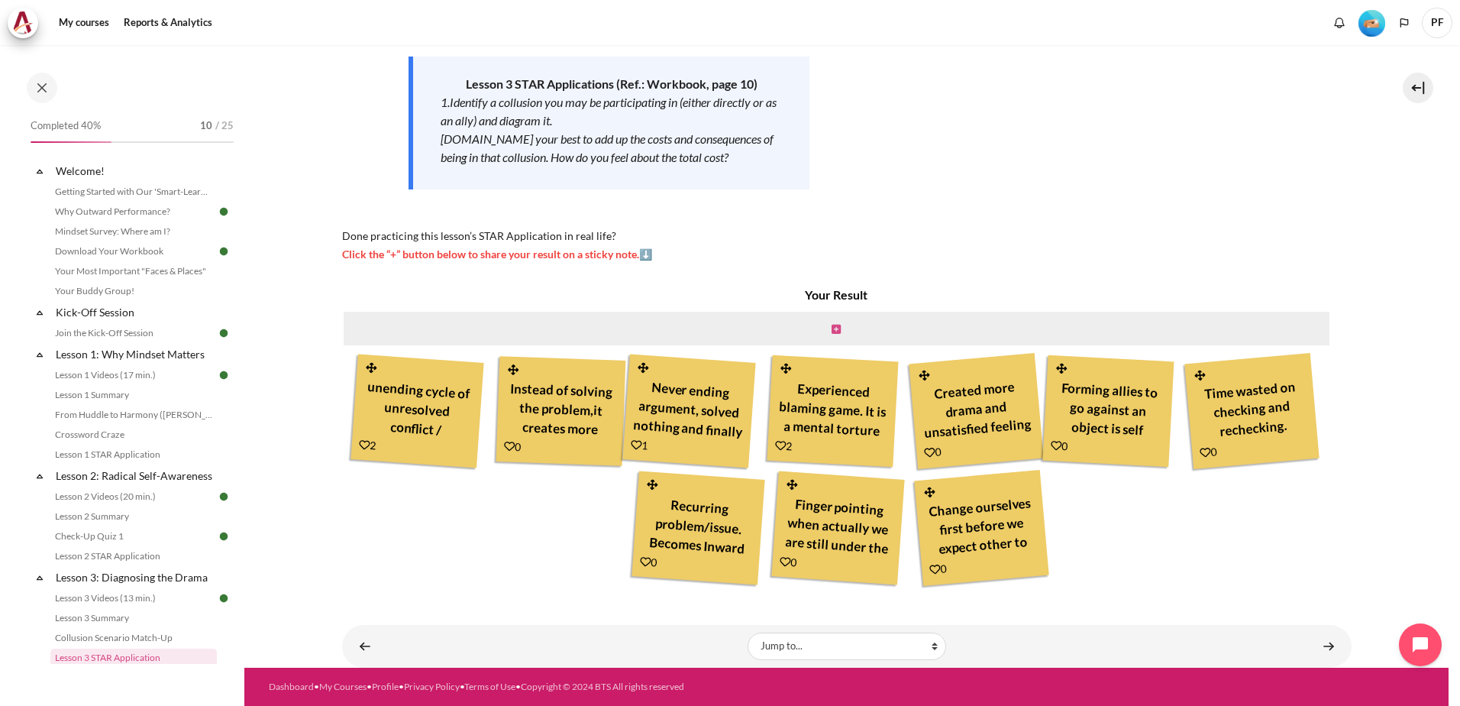
click at [833, 328] on icon "Content" at bounding box center [836, 329] width 9 height 11
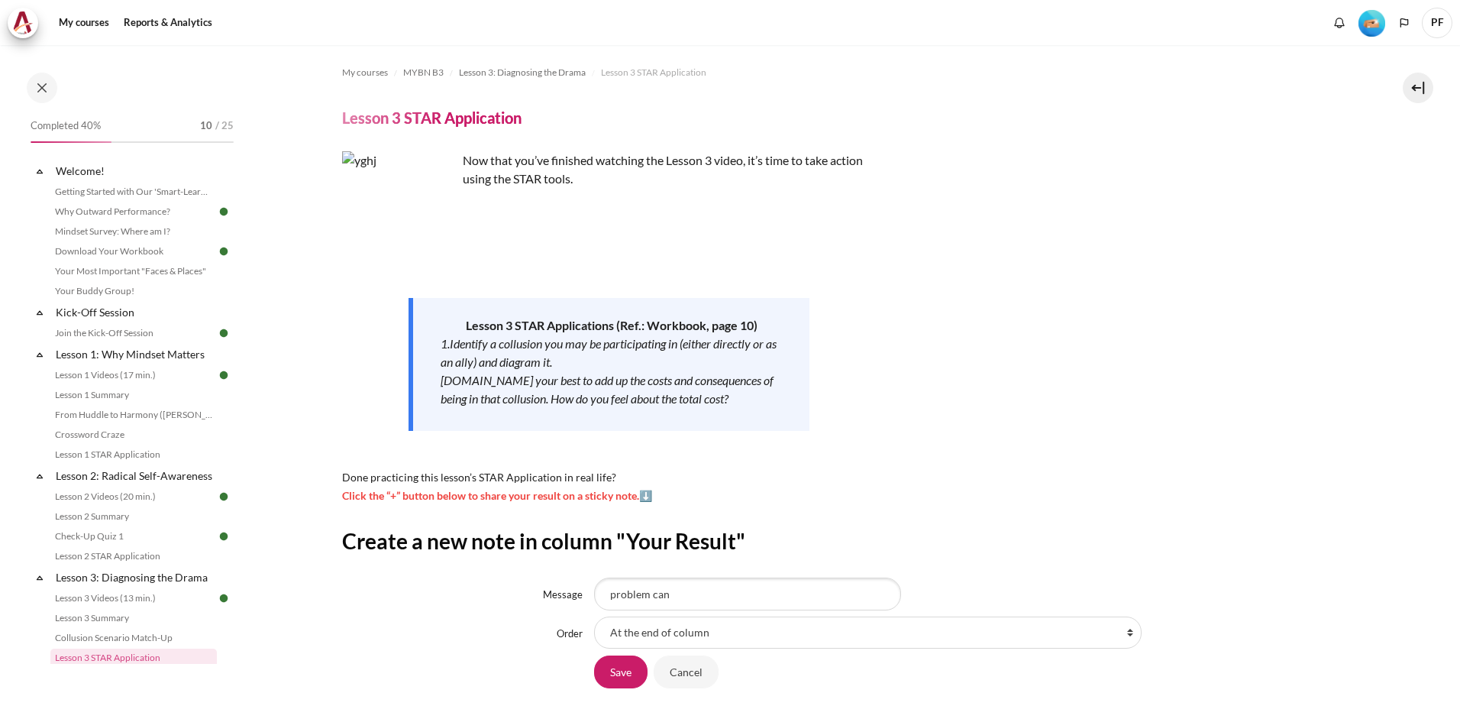
scroll to position [284, 0]
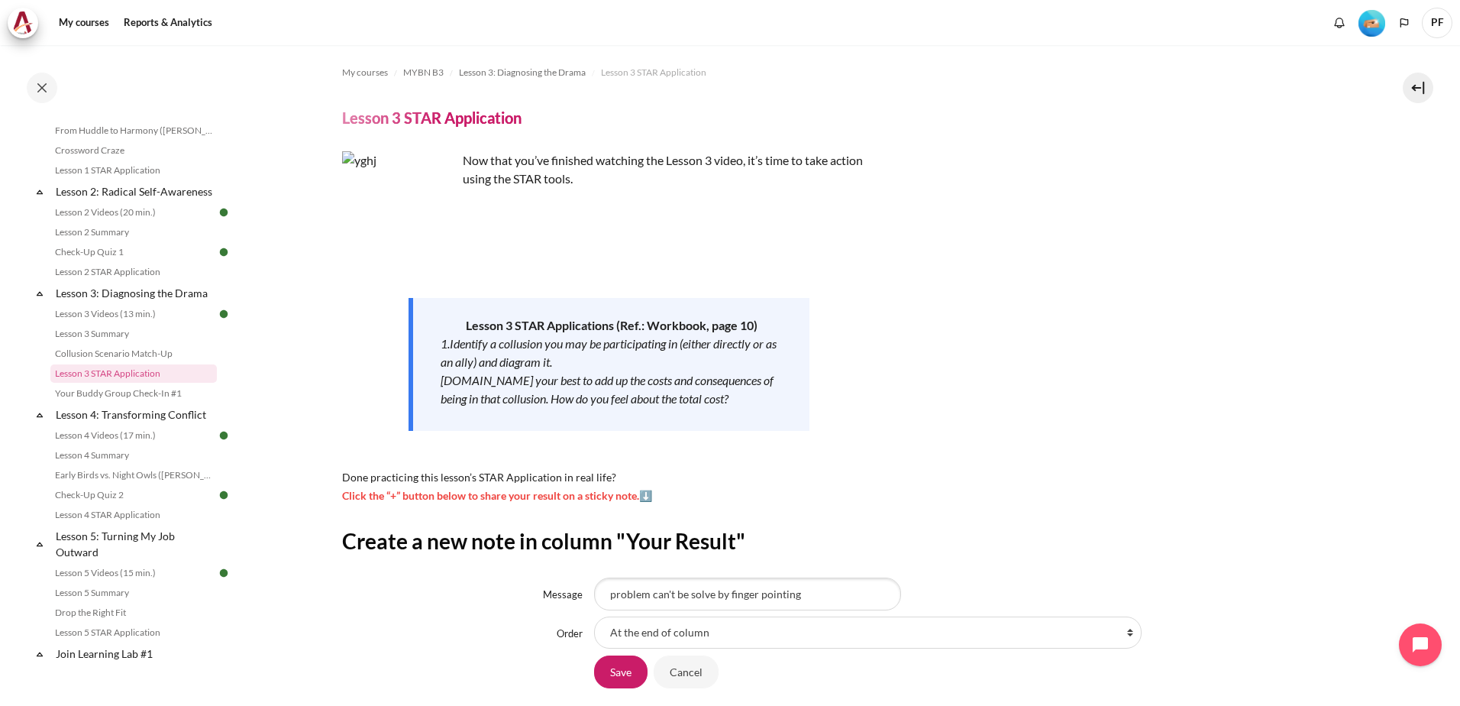
drag, startPoint x: 707, startPoint y: 596, endPoint x: 852, endPoint y: 489, distance: 180.3
drag, startPoint x: 852, startPoint y: 489, endPoint x: 701, endPoint y: 594, distance: 184.4
drag, startPoint x: 701, startPoint y: 594, endPoint x: 1050, endPoint y: 461, distance: 372.8
click at [1050, 461] on div "Now that you’ve finished watching the Lesson 3 video, it’s time to take action …" at bounding box center [847, 327] width 1010 height 353
drag, startPoint x: 700, startPoint y: 598, endPoint x: 1053, endPoint y: 454, distance: 381.3
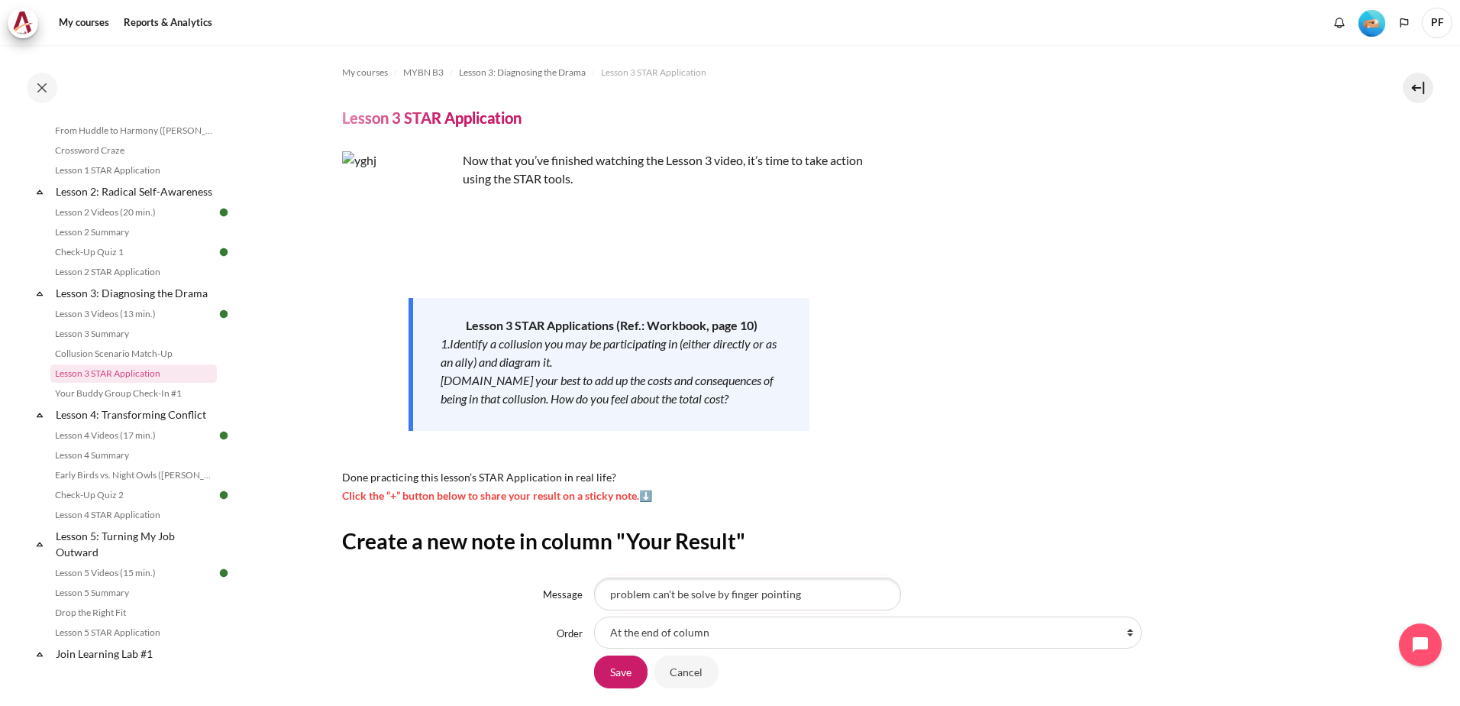
click at [1068, 451] on div "Now that you’ve finished watching the Lesson 3 video, it’s time to take action …" at bounding box center [847, 327] width 1010 height 353
click at [710, 593] on input "problem can't be solve by finger pointing" at bounding box center [747, 593] width 307 height 32
click at [817, 596] on input "problem can't be solved by finger pointing" at bounding box center [747, 593] width 307 height 32
drag, startPoint x: 845, startPoint y: 591, endPoint x: 866, endPoint y: 600, distance: 23.0
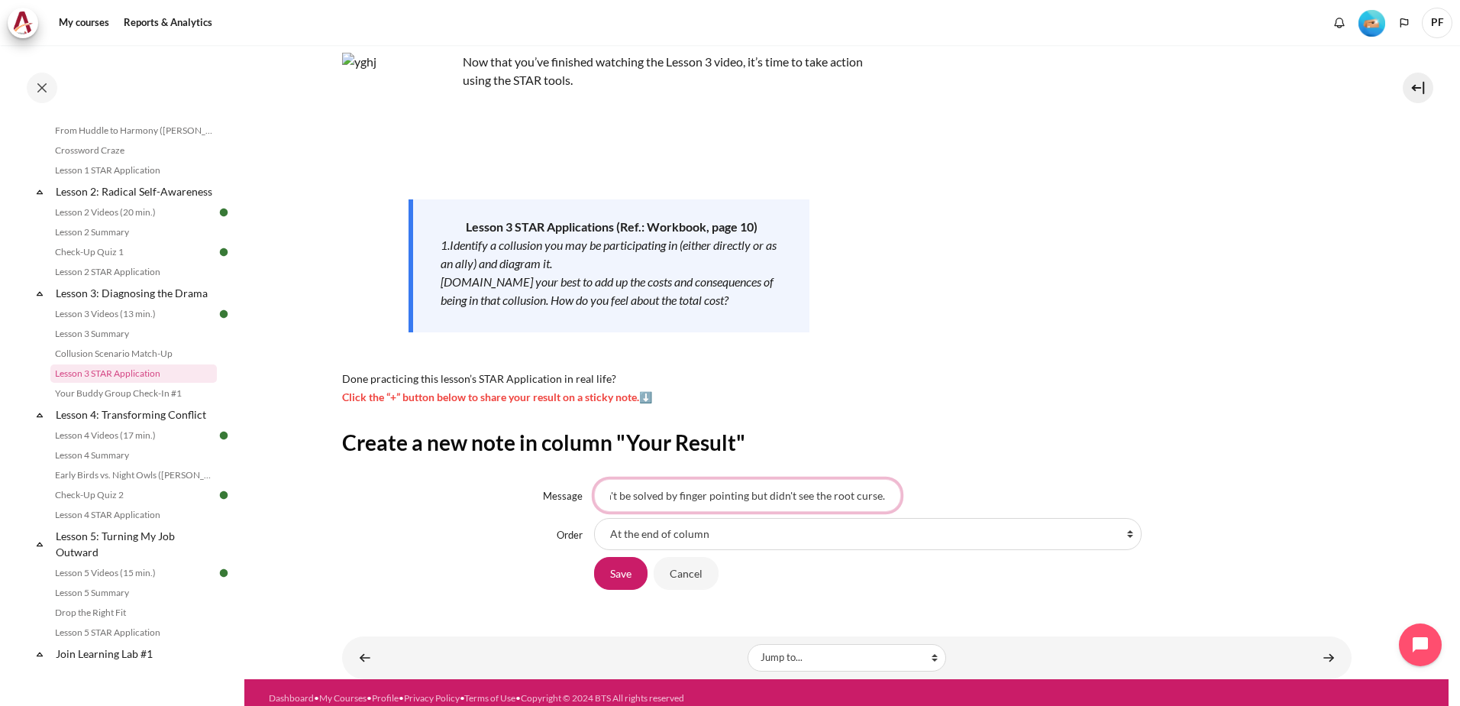
scroll to position [110, 0]
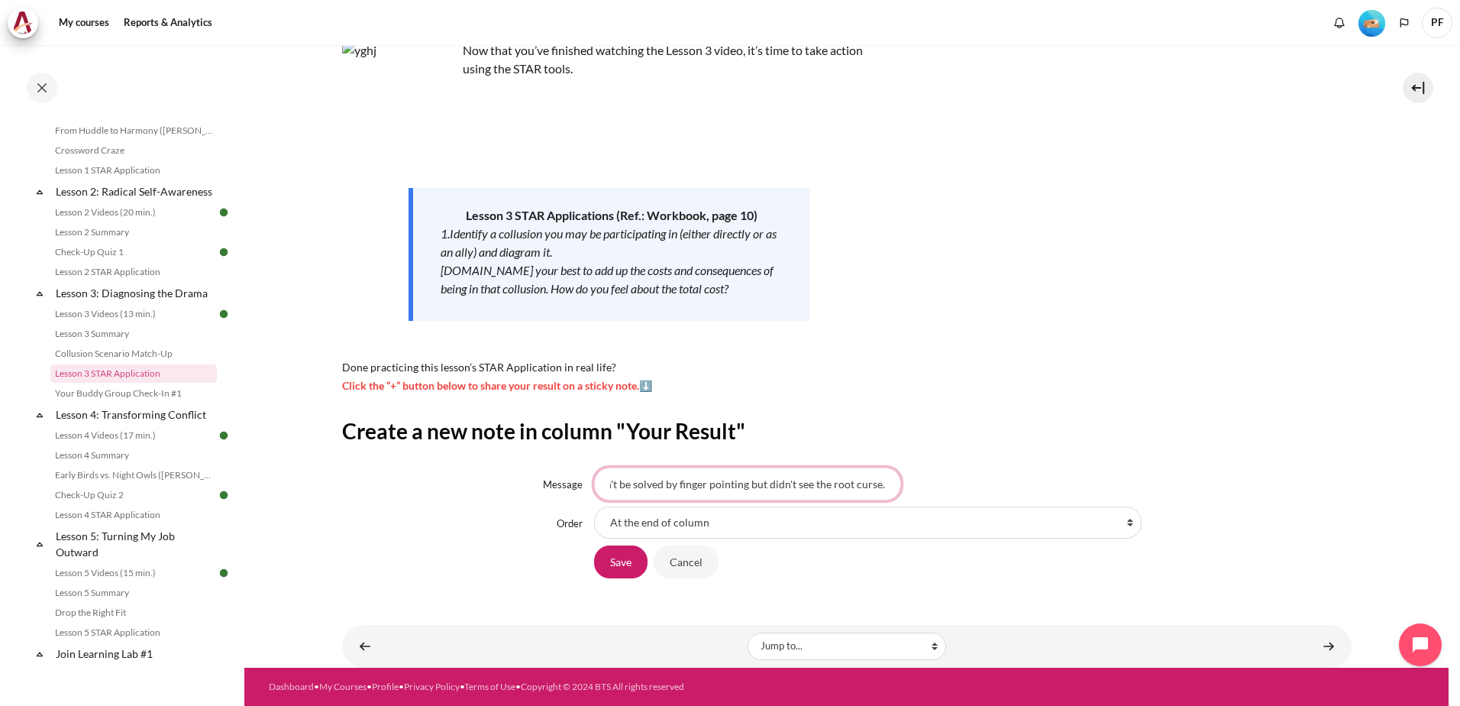
click at [806, 484] on input "problem can't be solved by finger pointing but didn't see the root curse." at bounding box center [747, 483] width 307 height 32
type input "problem can't be solved by finger pointing but didn't see what is the root curs…"
click at [611, 564] on input "Save" at bounding box center [620, 561] width 53 height 32
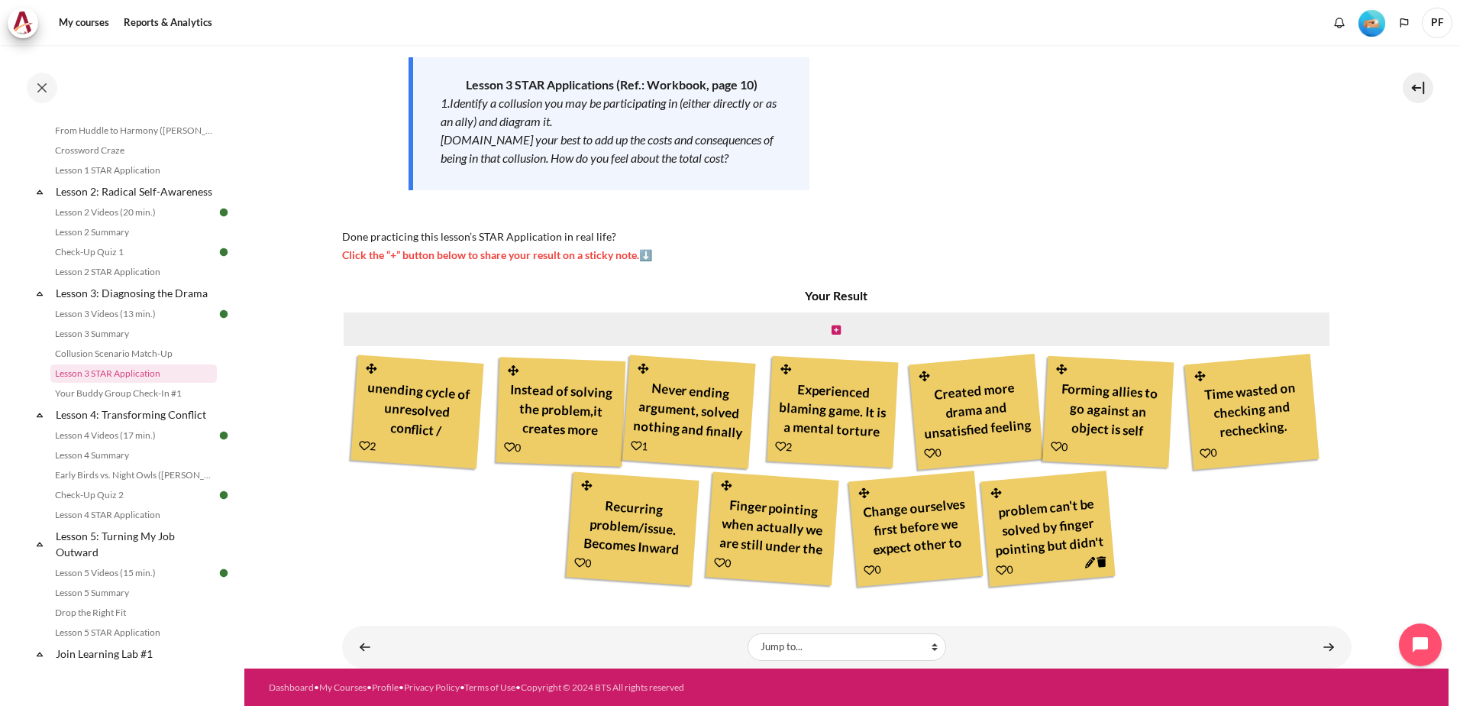
scroll to position [241, 0]
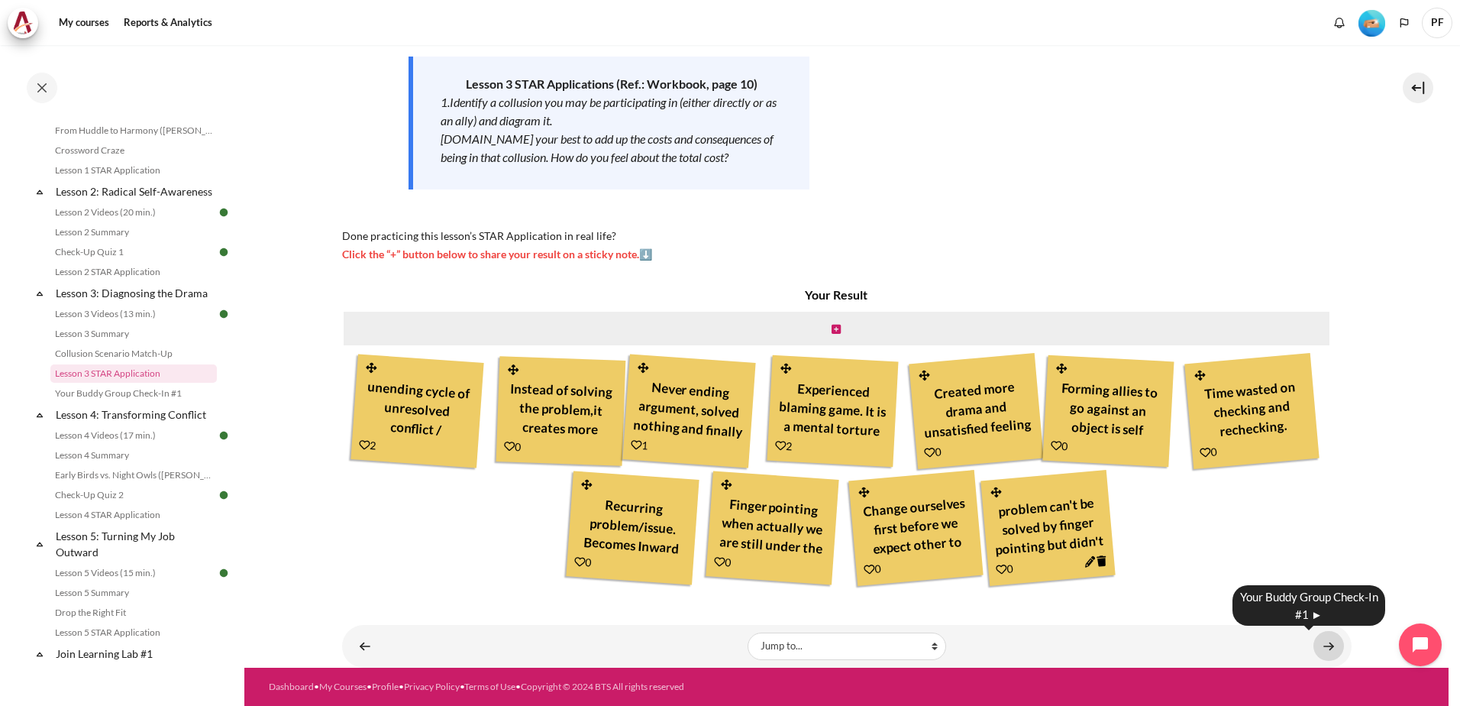
click at [1318, 641] on link "Content" at bounding box center [1329, 646] width 31 height 30
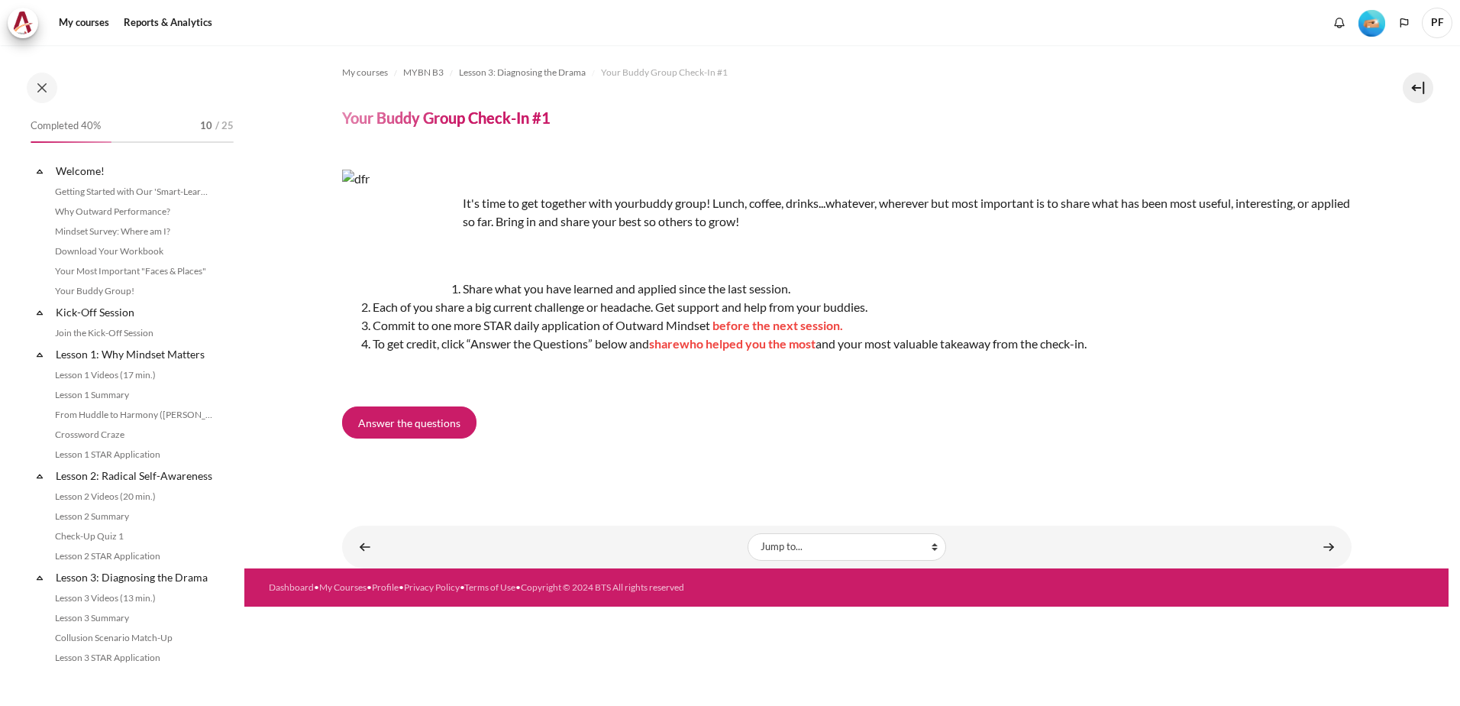
scroll to position [304, 0]
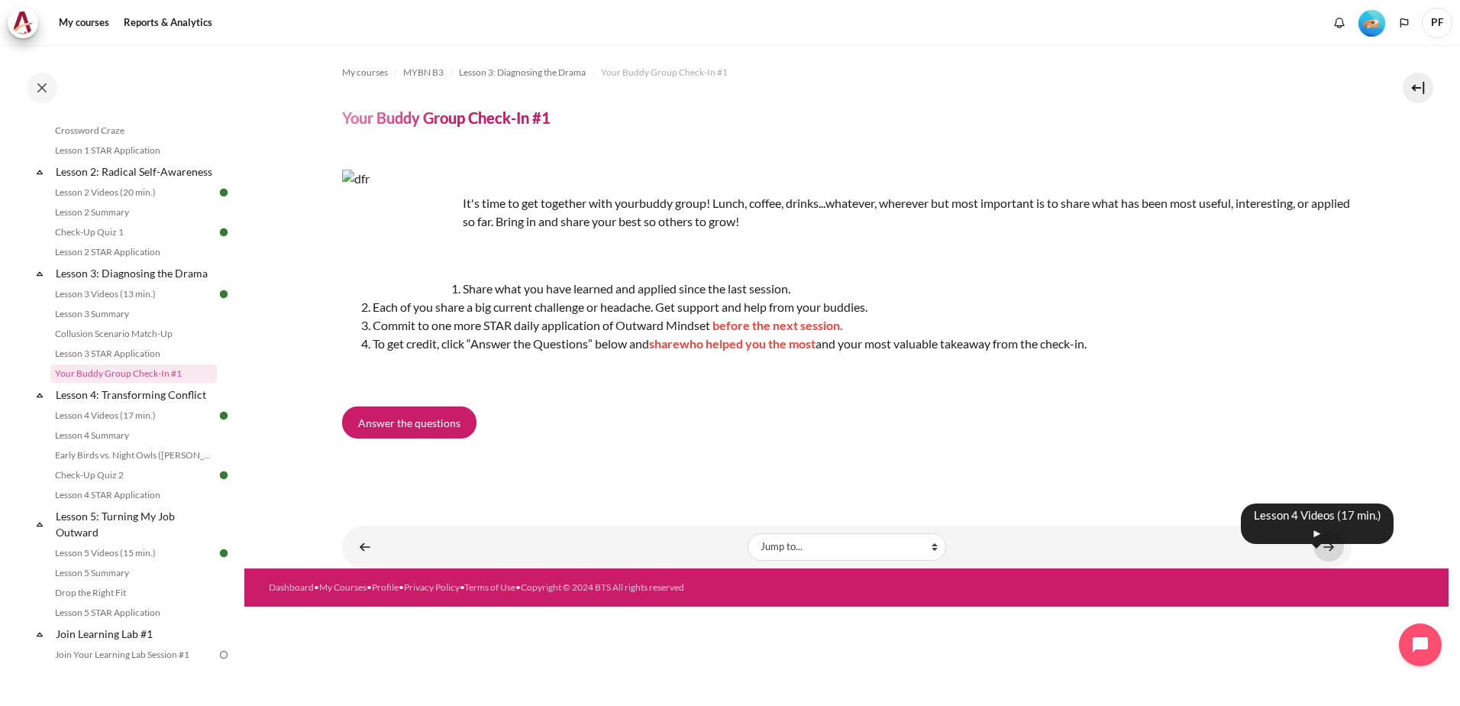
click at [1341, 543] on link "Content" at bounding box center [1329, 547] width 31 height 30
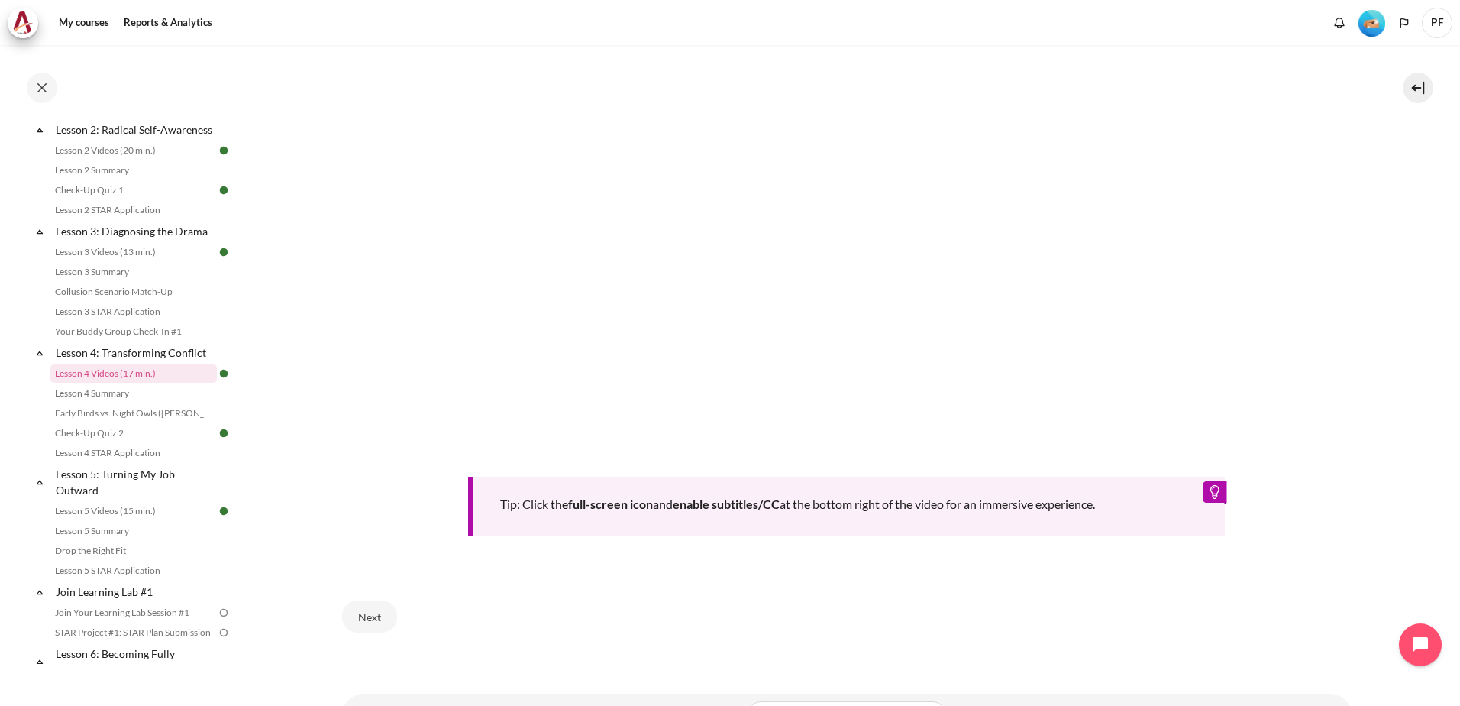
scroll to position [609, 0]
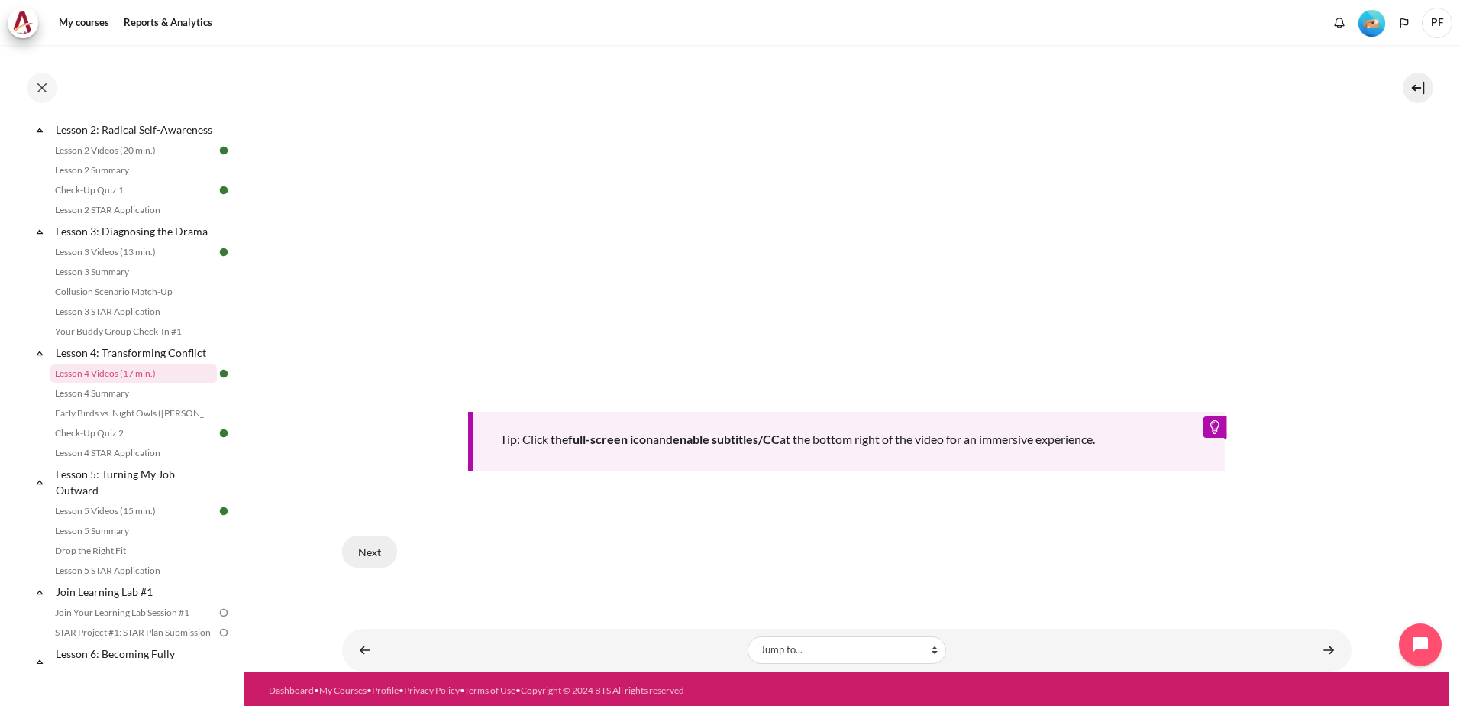
click at [362, 545] on button "Next" at bounding box center [369, 551] width 55 height 32
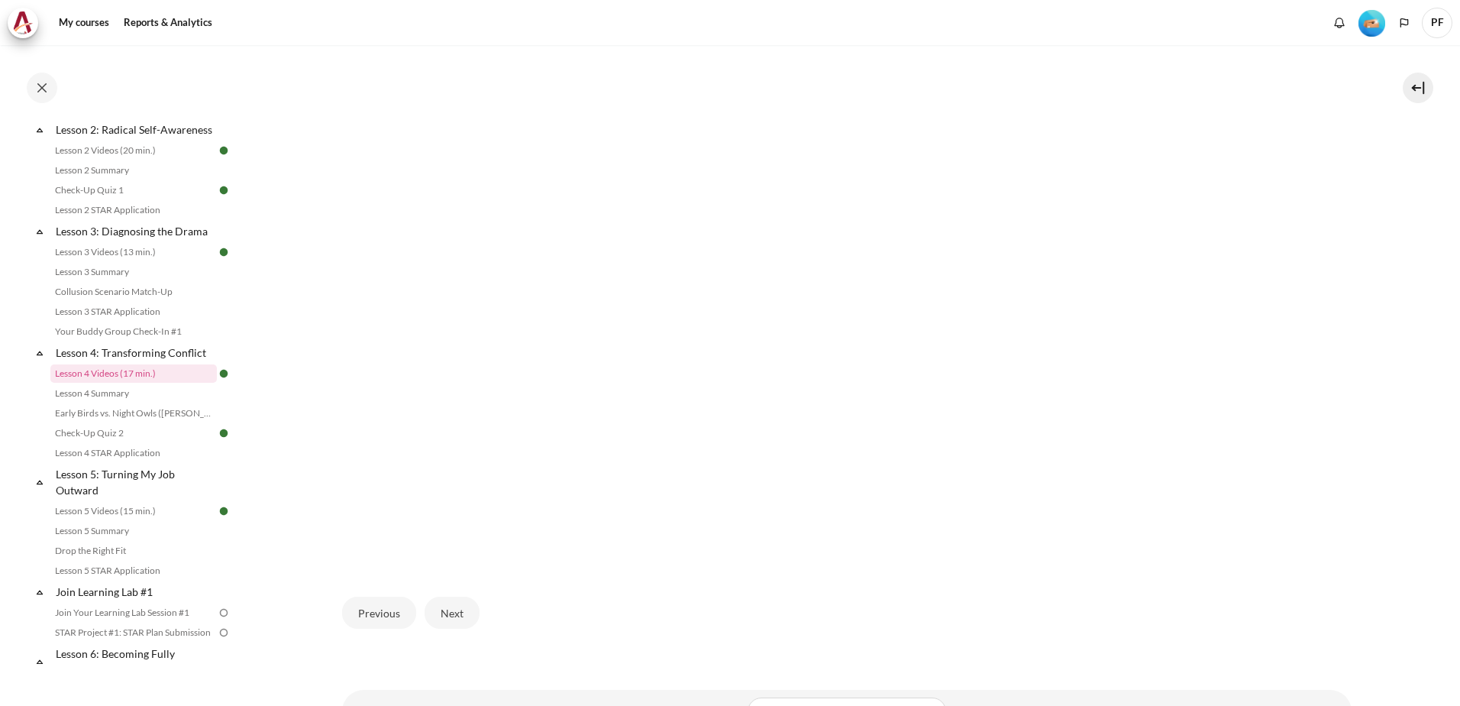
scroll to position [436, 0]
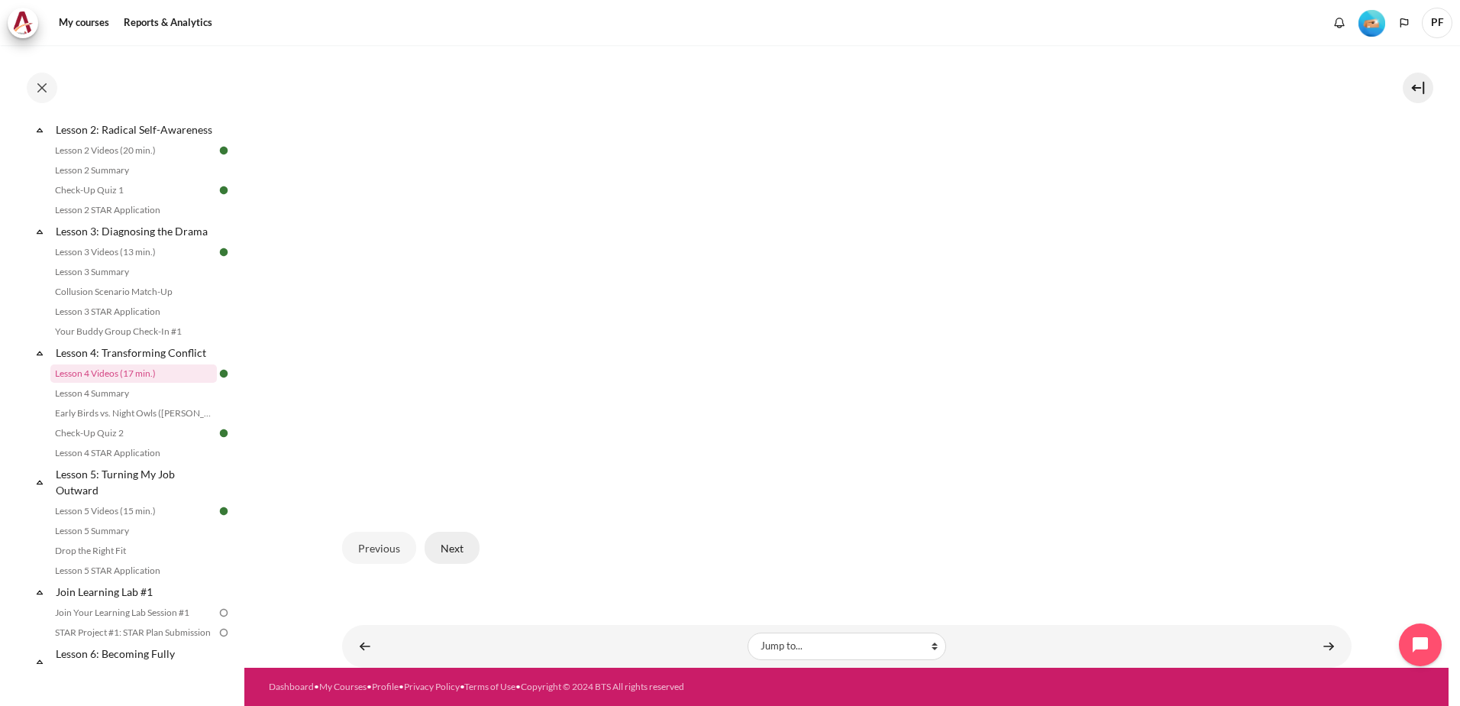
click at [451, 544] on button "Next" at bounding box center [452, 548] width 55 height 32
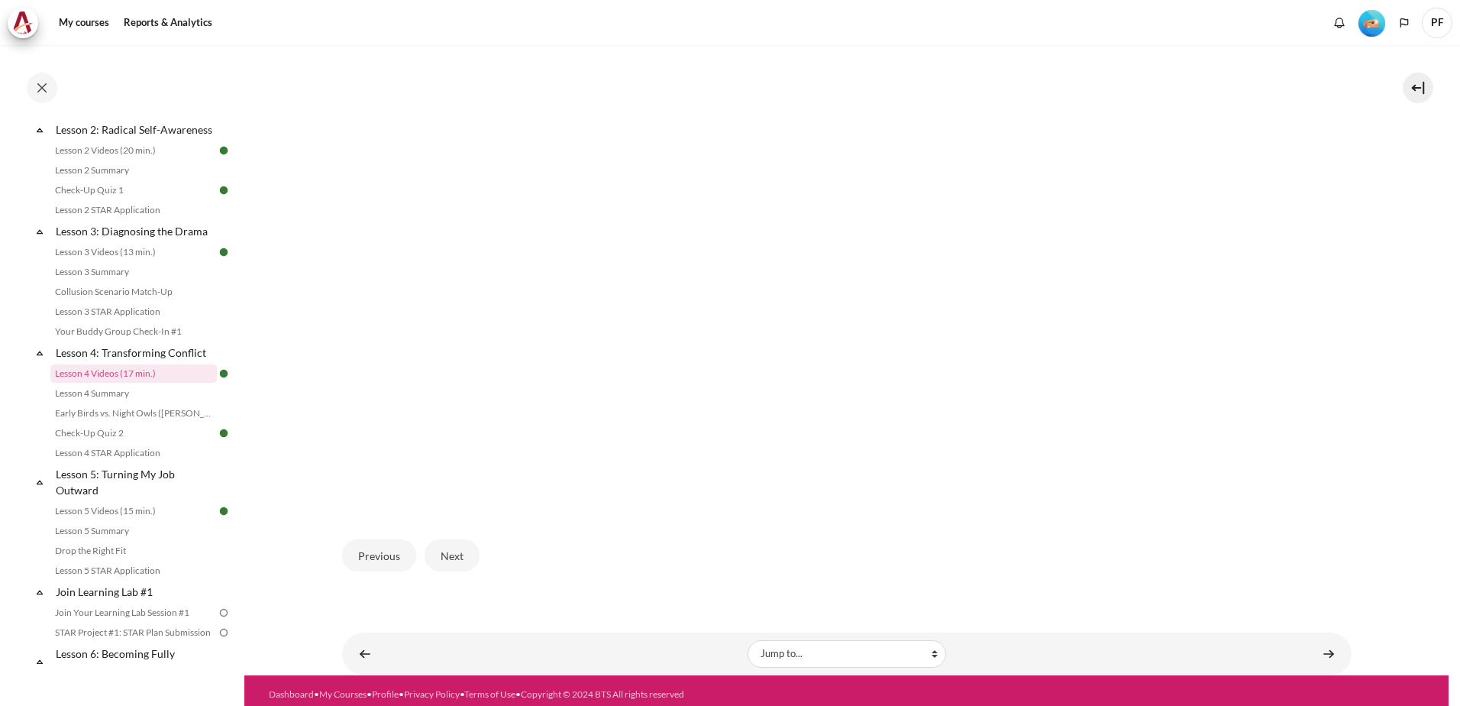
scroll to position [436, 0]
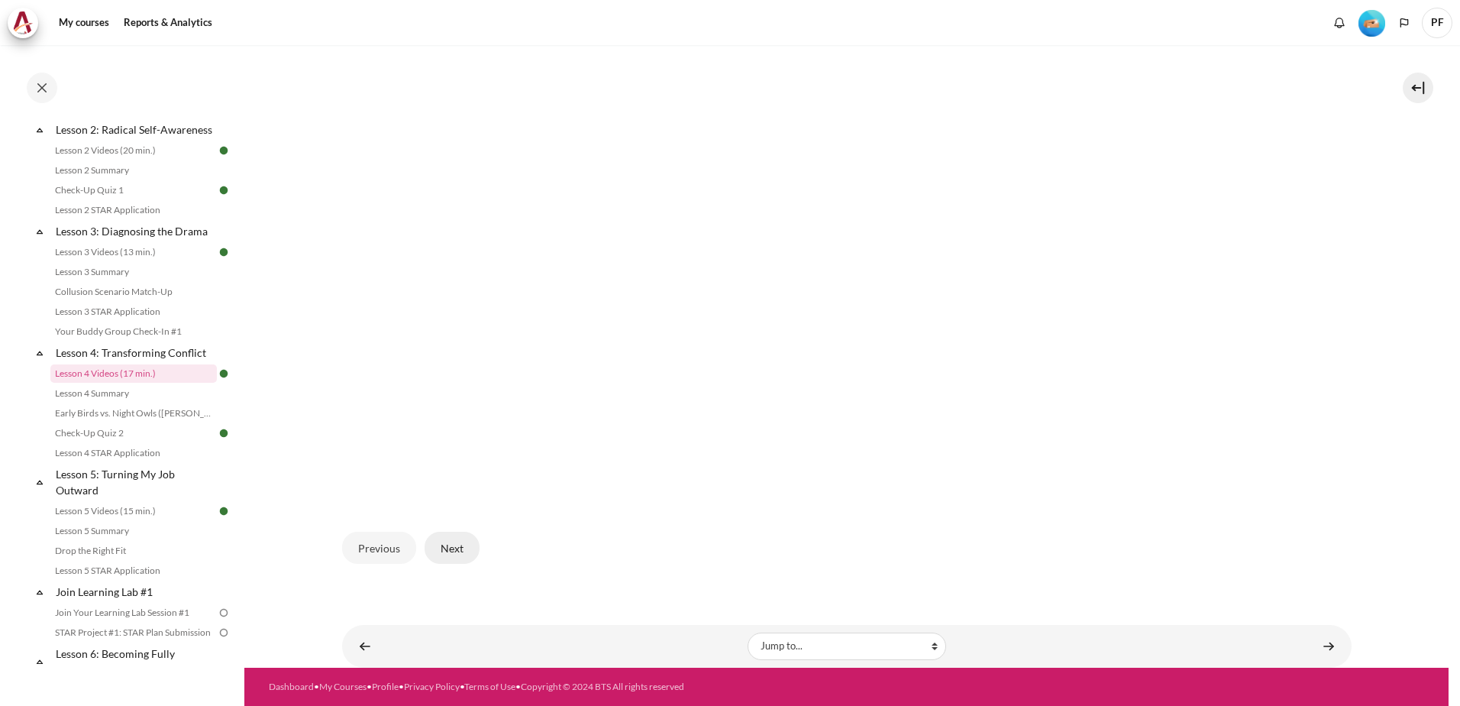
click at [458, 548] on button "Next" at bounding box center [452, 548] width 55 height 32
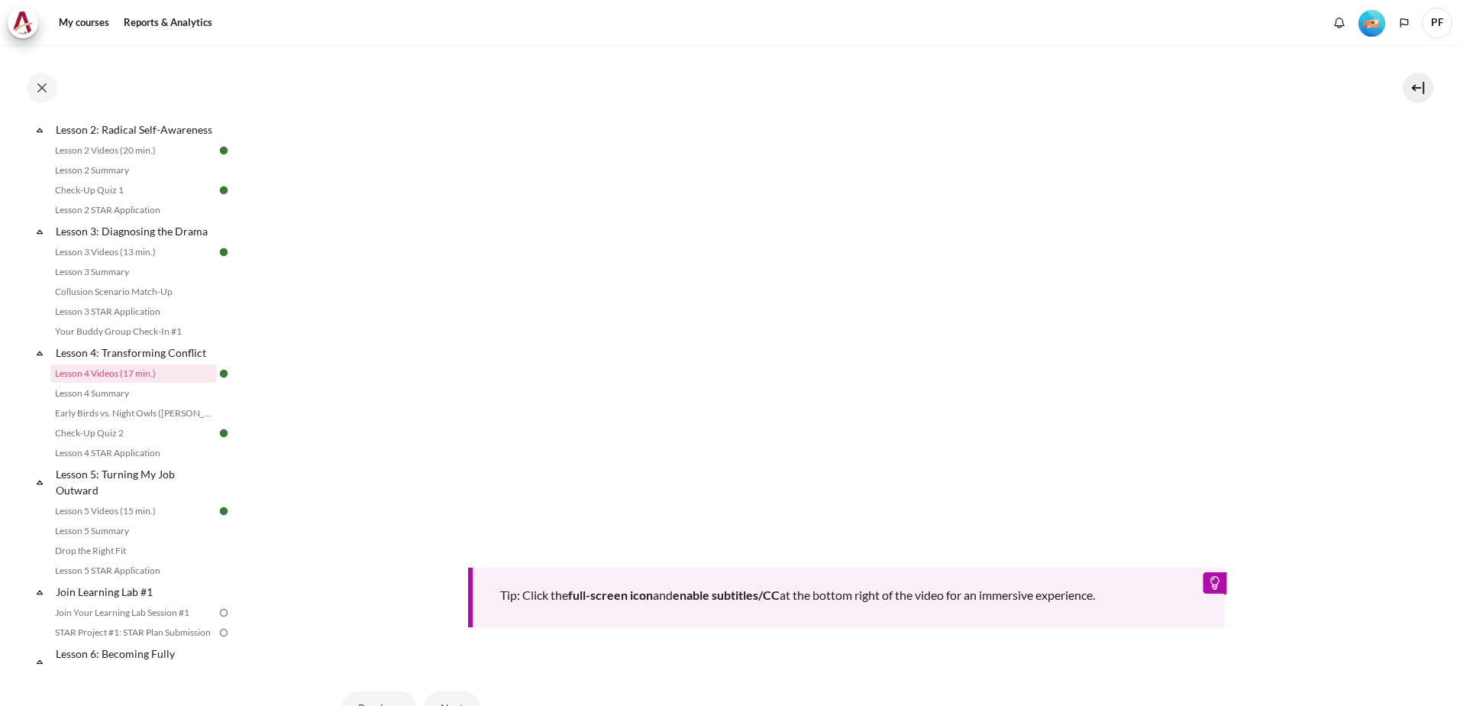
scroll to position [609, 0]
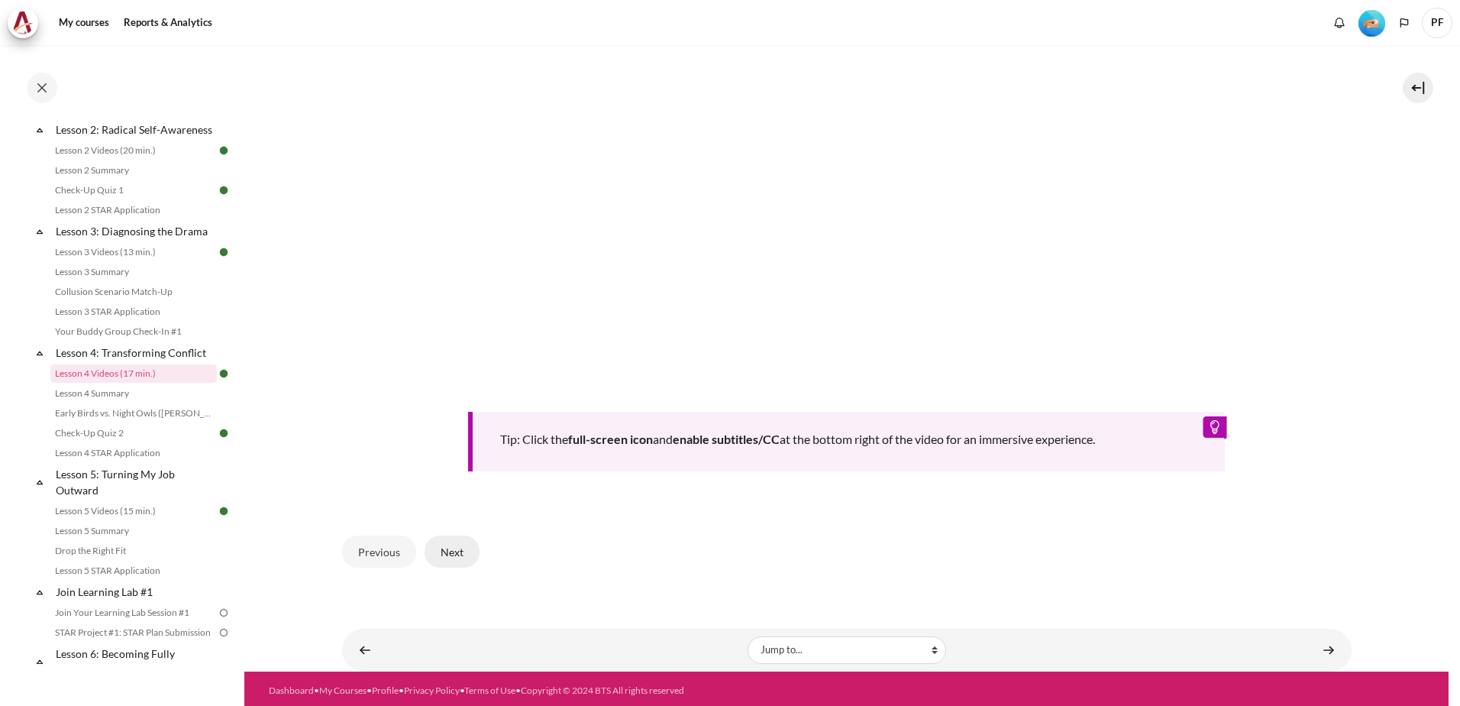
click at [445, 548] on button "Next" at bounding box center [452, 551] width 55 height 32
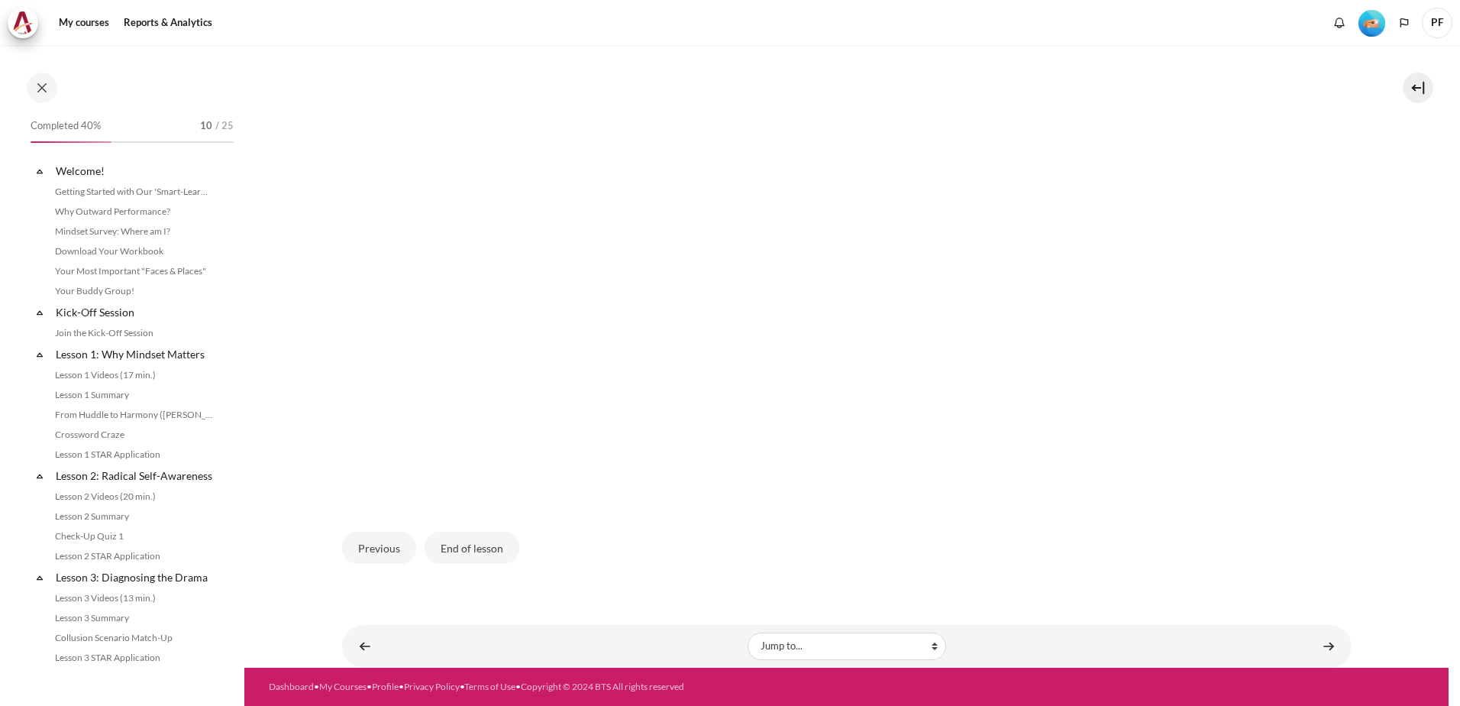
scroll to position [346, 0]
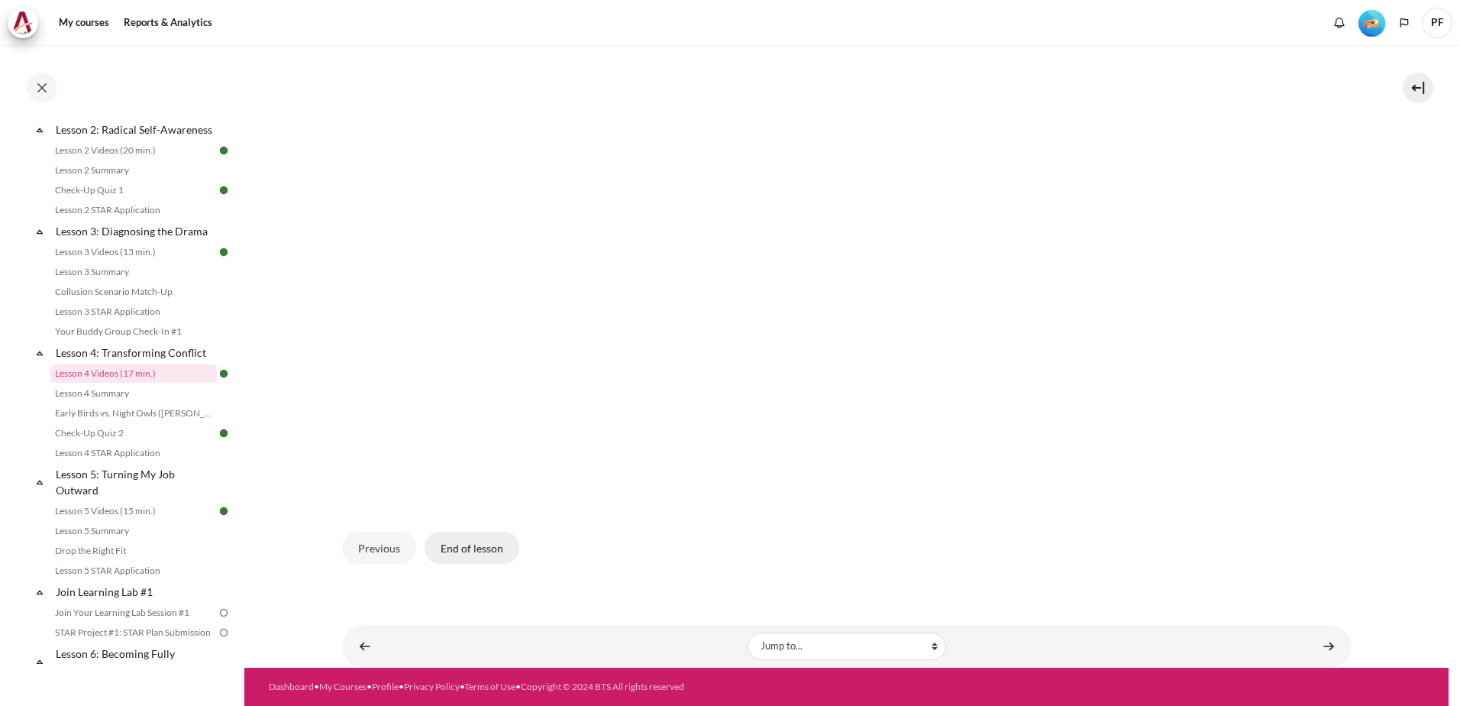
click at [477, 549] on button "End of lesson" at bounding box center [472, 548] width 95 height 32
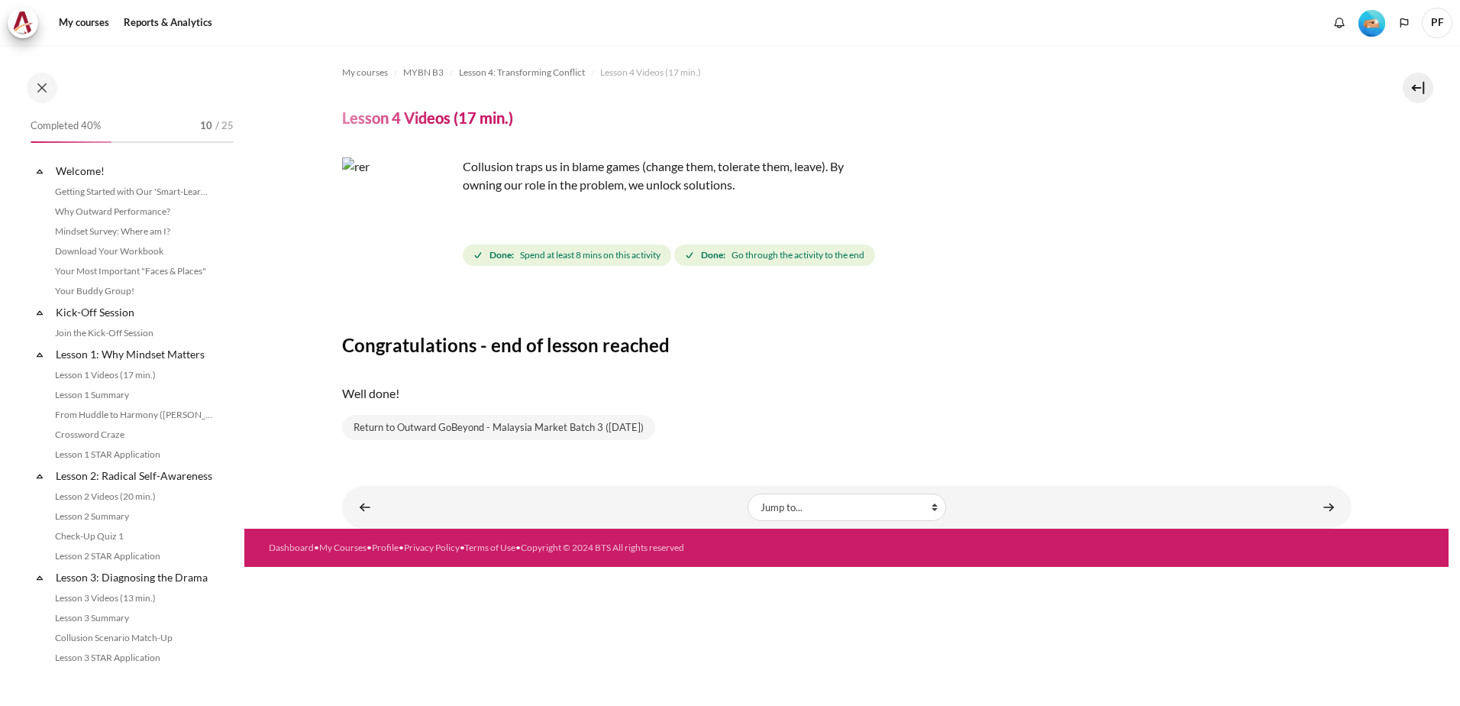
scroll to position [346, 0]
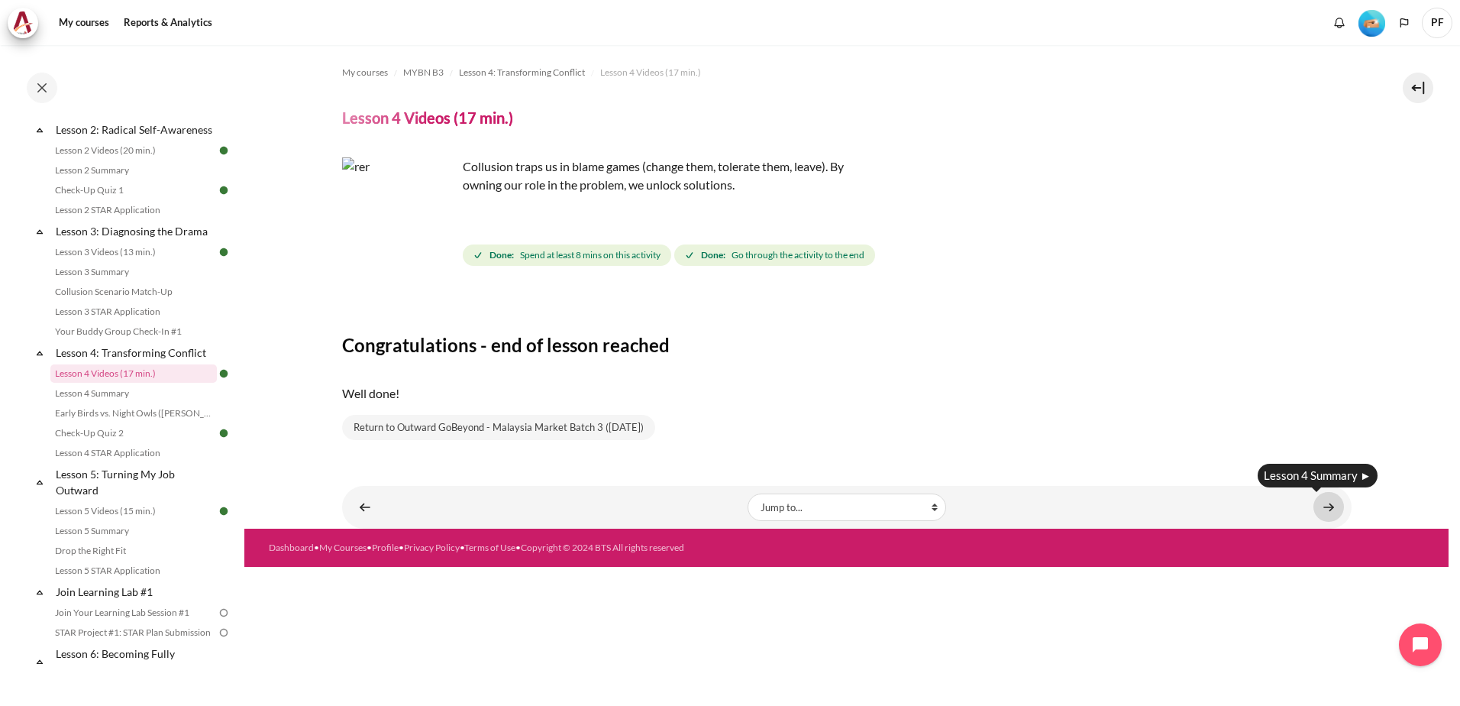
click at [1337, 505] on link "Content" at bounding box center [1329, 507] width 31 height 30
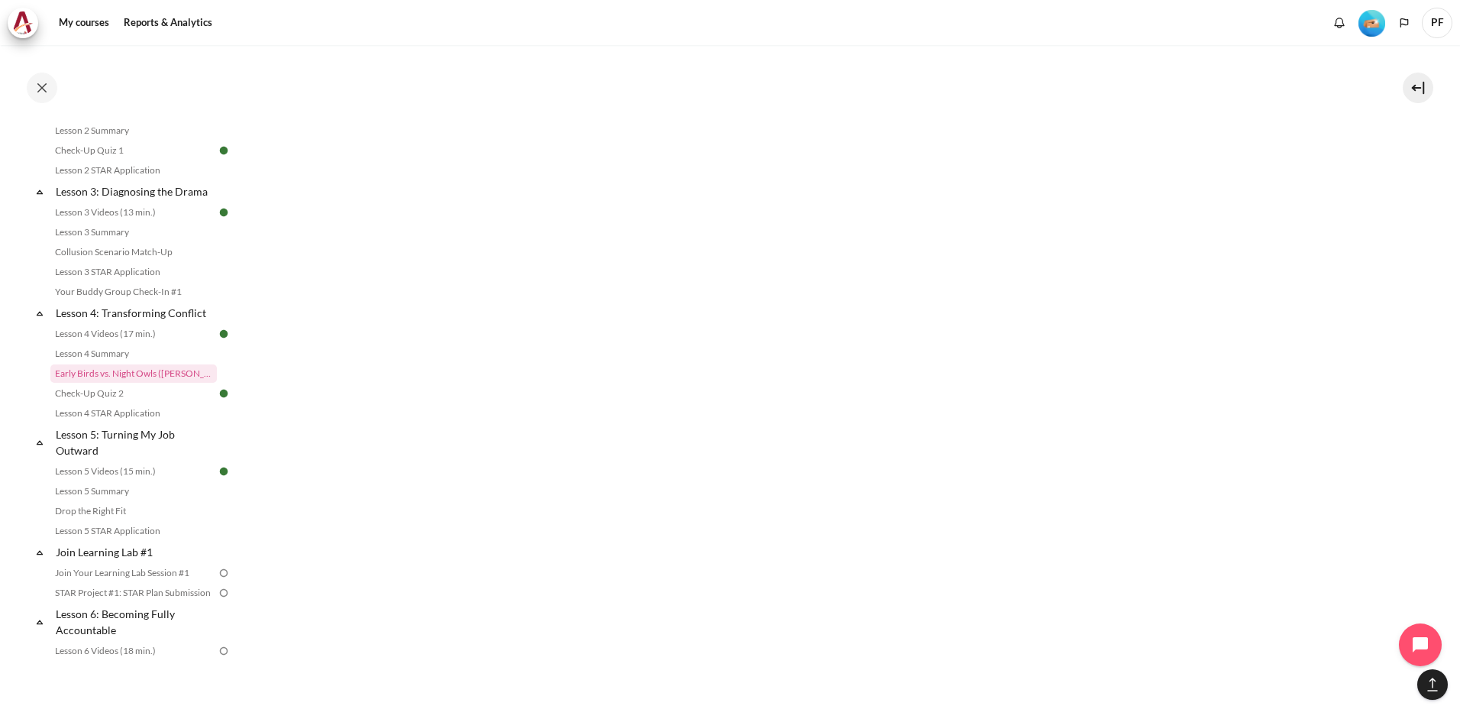
scroll to position [1428, 0]
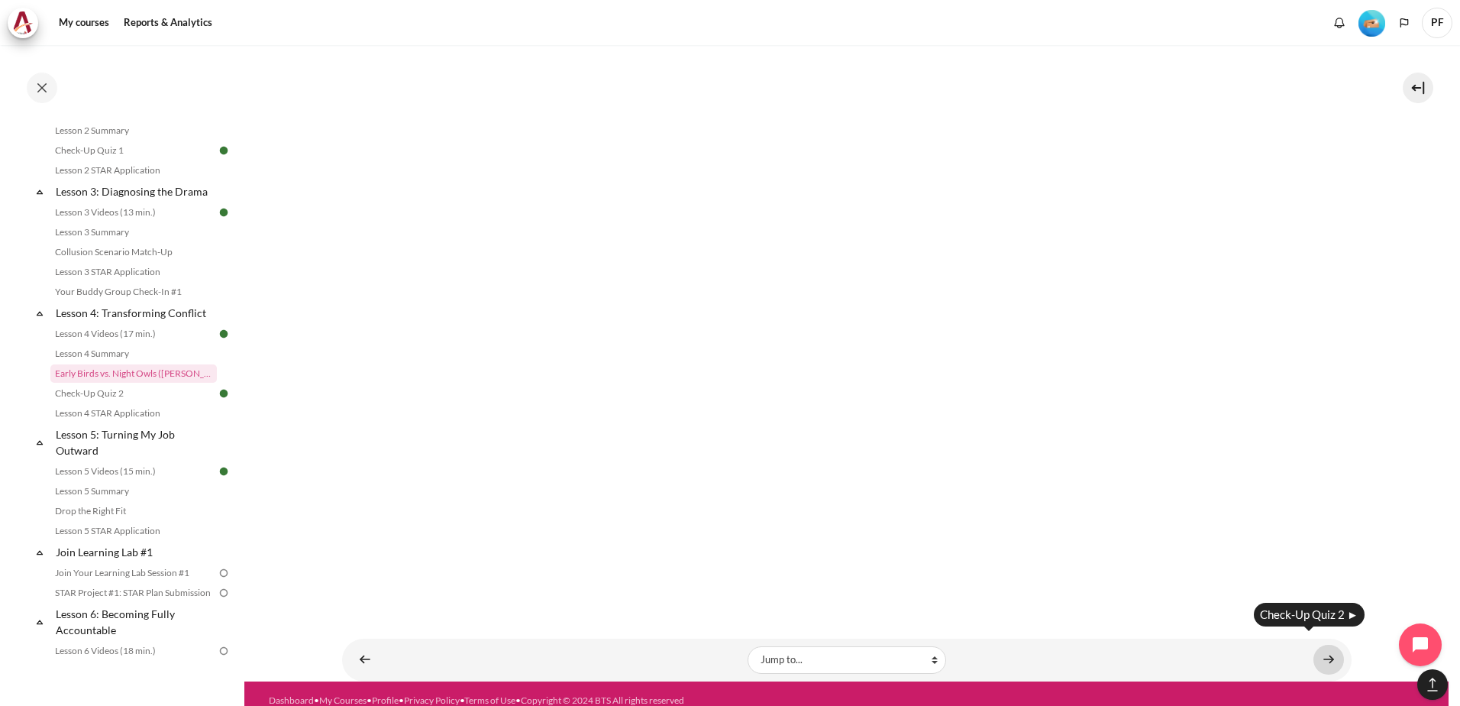
click at [1328, 645] on link "Content" at bounding box center [1329, 660] width 31 height 30
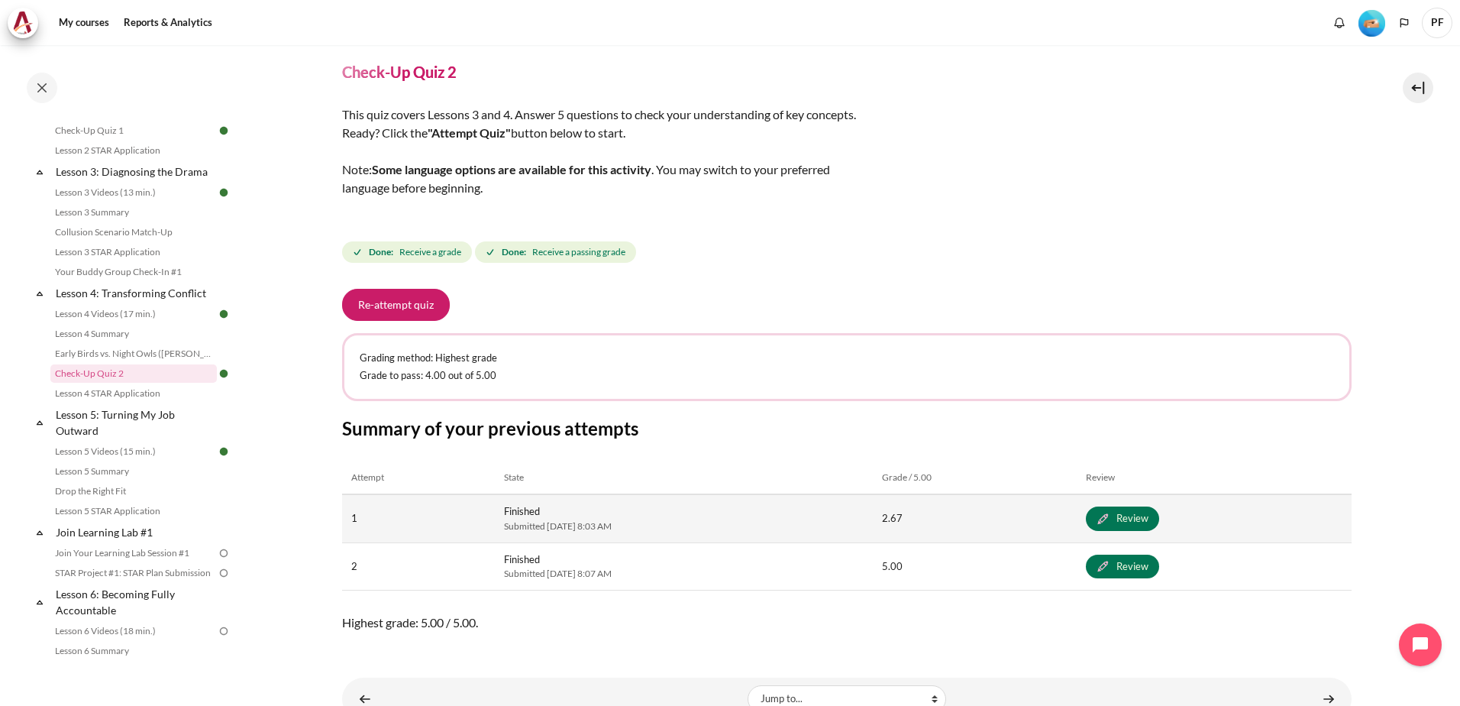
scroll to position [99, 0]
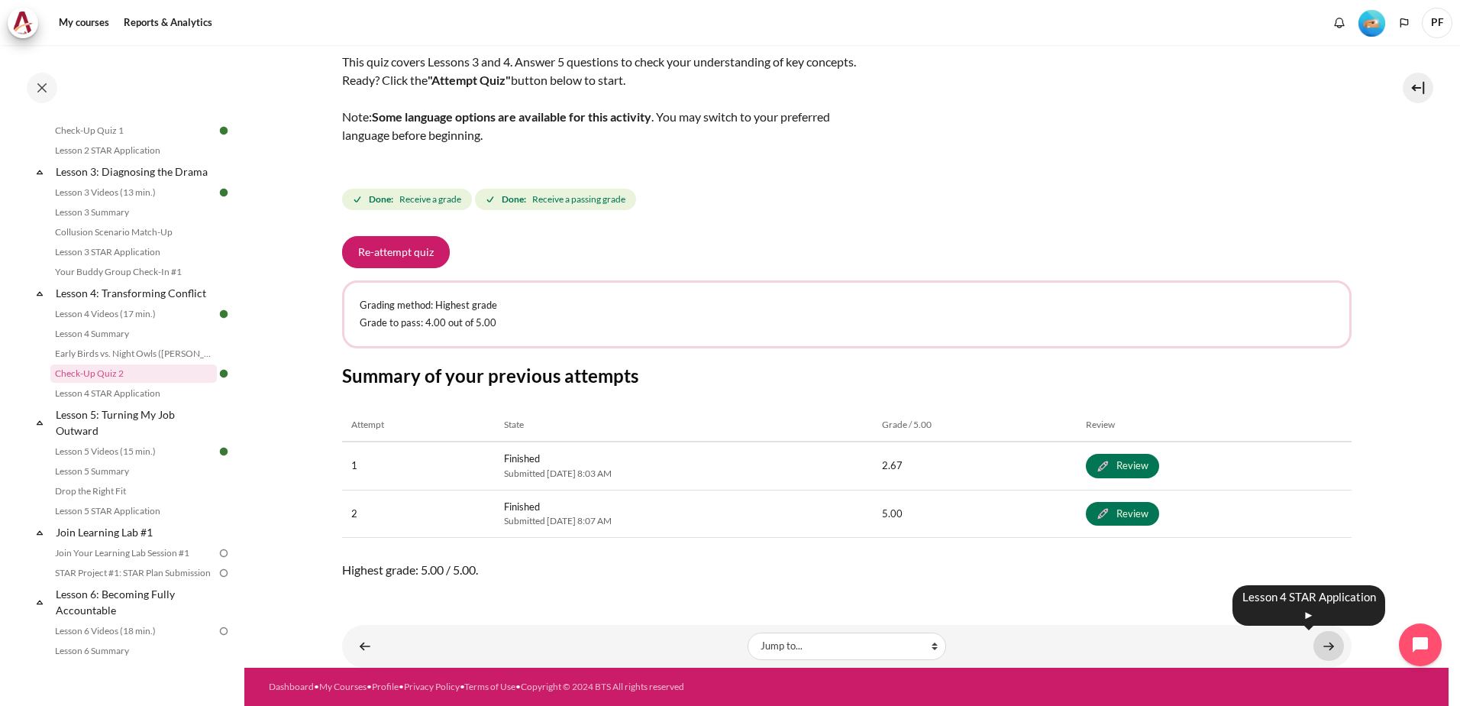
click at [1328, 643] on link "Content" at bounding box center [1329, 646] width 31 height 30
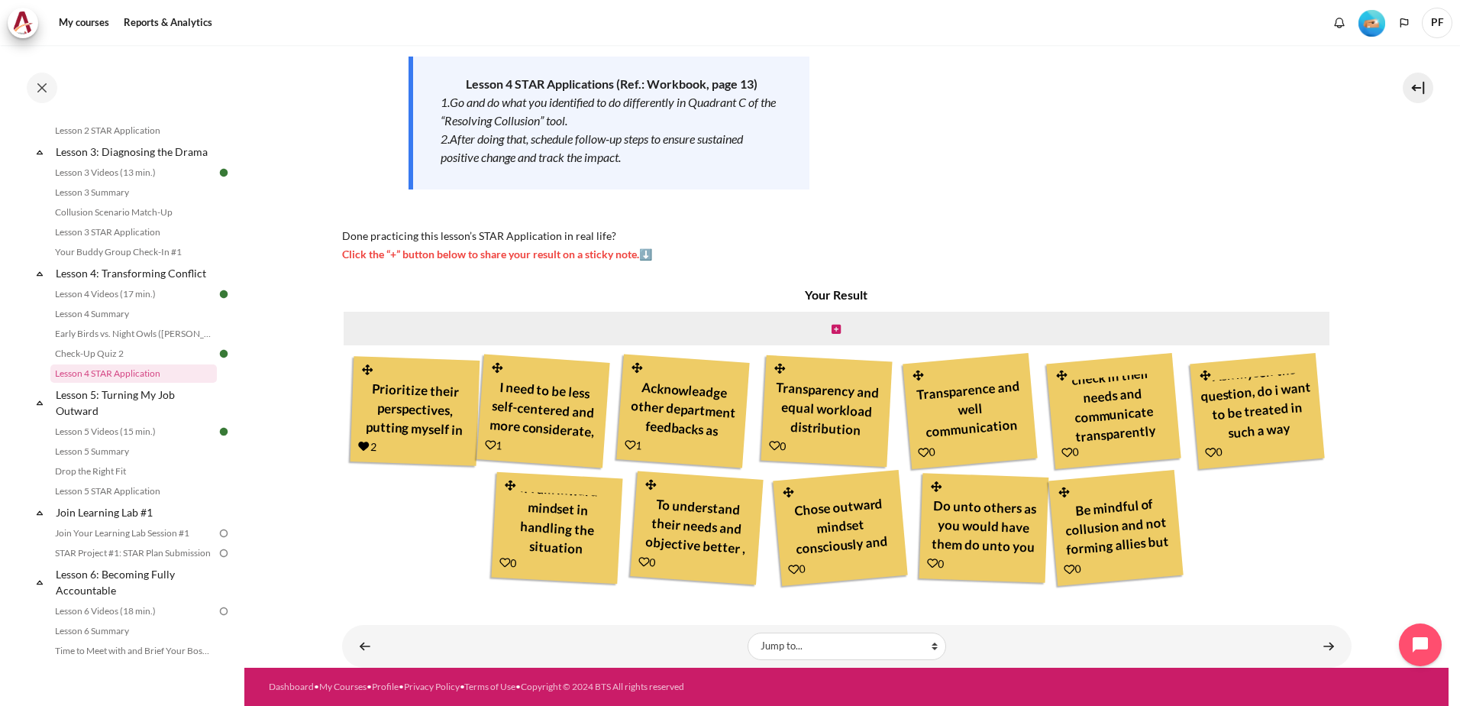
scroll to position [75, 0]
click at [1328, 642] on link "Content" at bounding box center [1329, 646] width 31 height 30
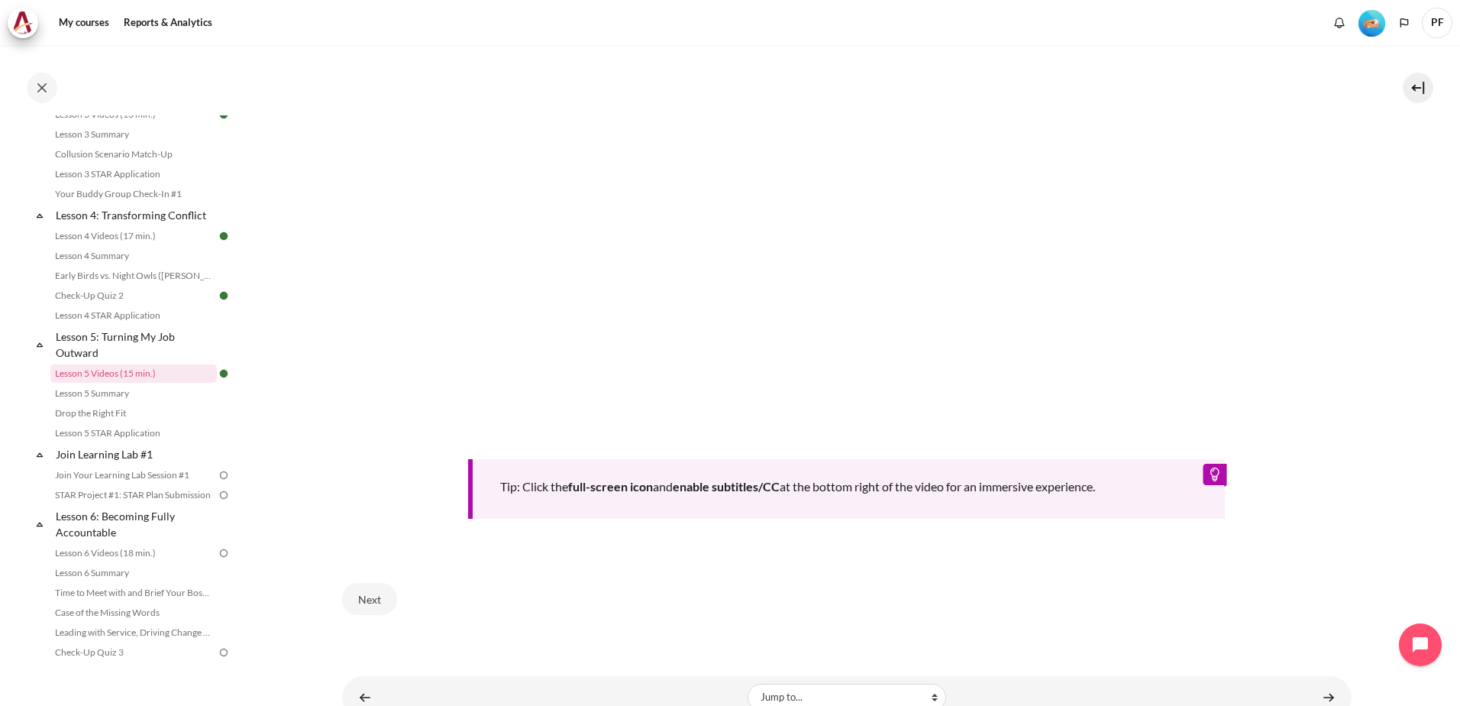
scroll to position [609, 0]
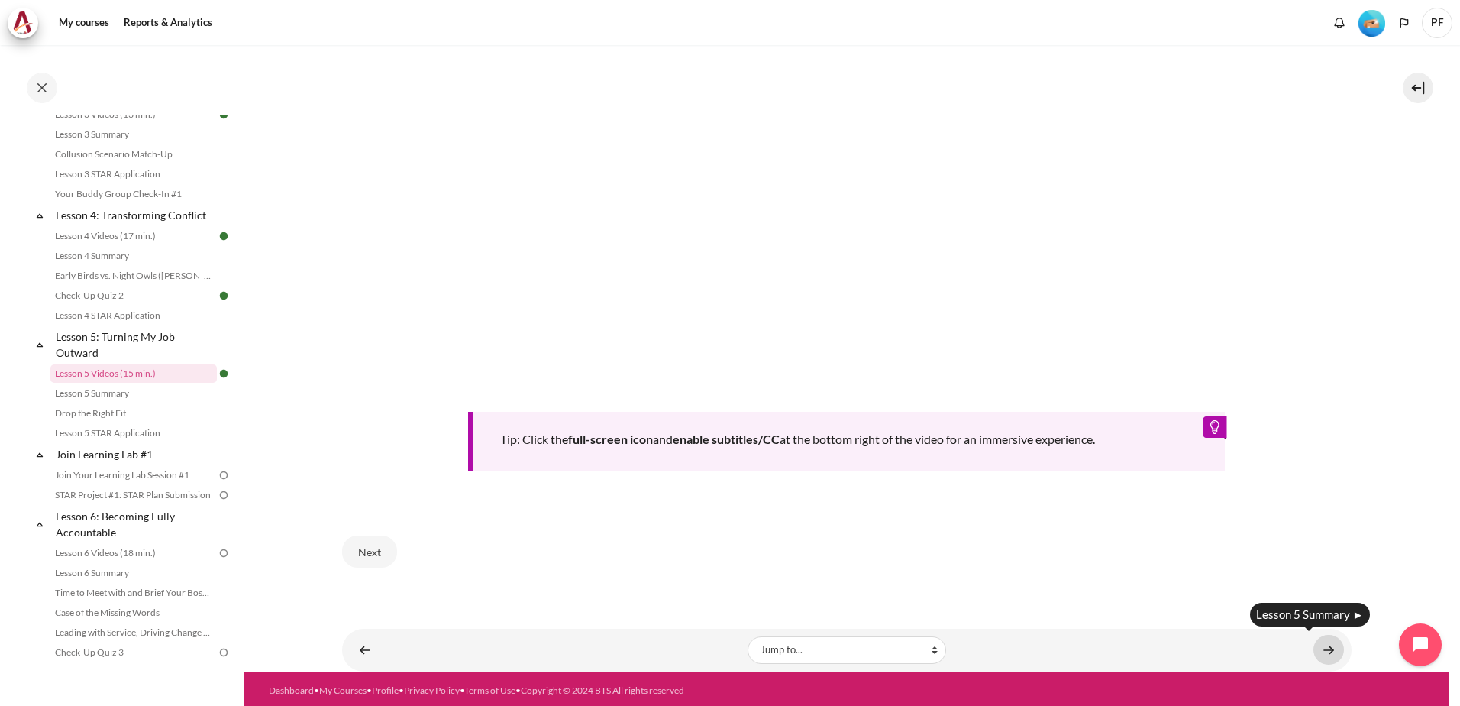
click at [1328, 642] on link "Content" at bounding box center [1329, 650] width 31 height 30
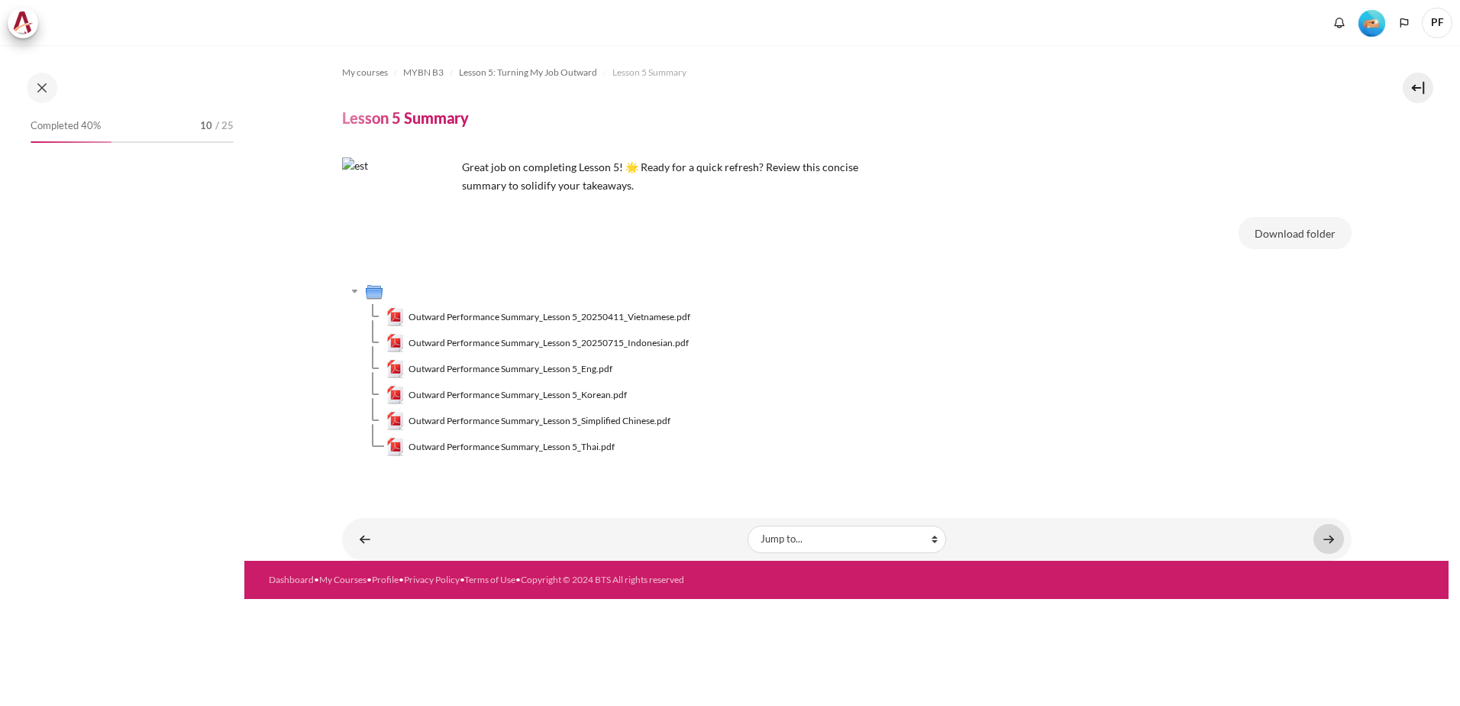
click at [1332, 542] on link "Content" at bounding box center [1329, 539] width 31 height 30
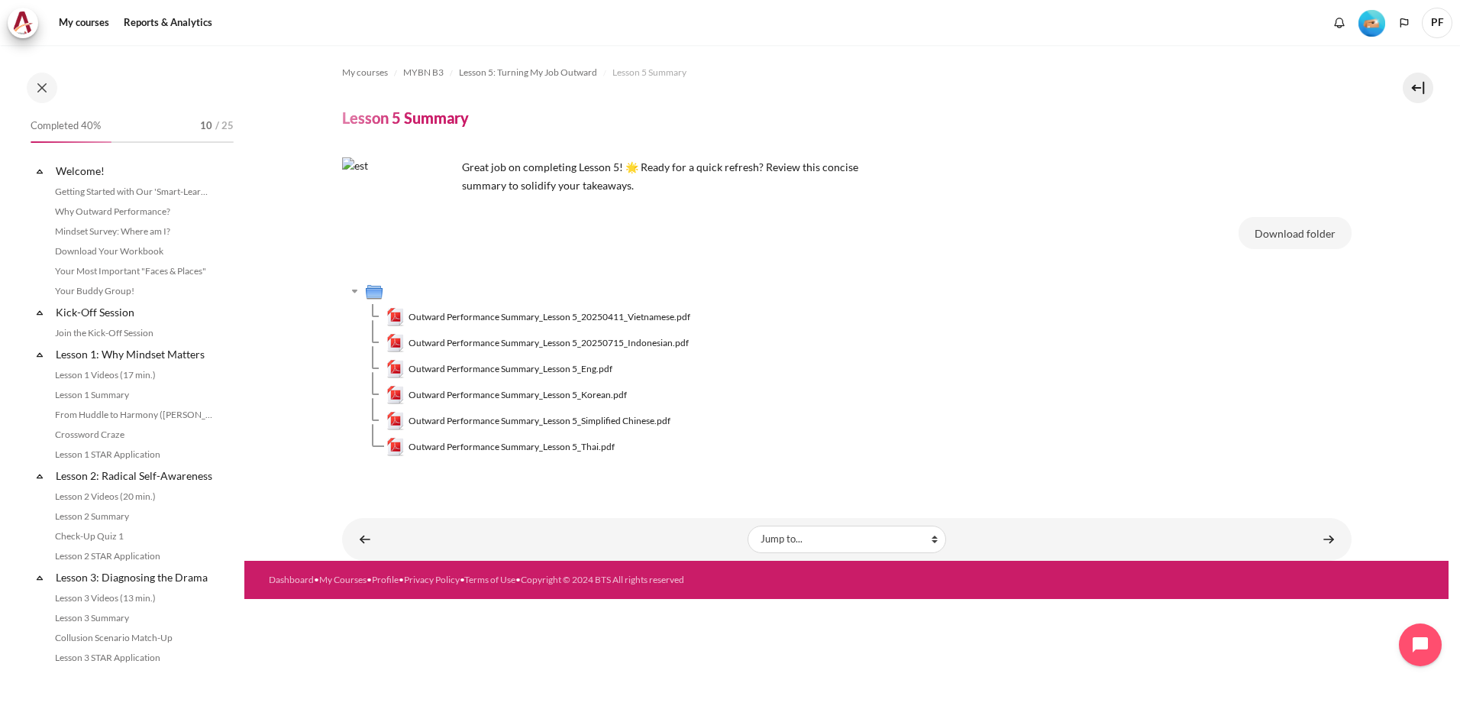
scroll to position [503, 0]
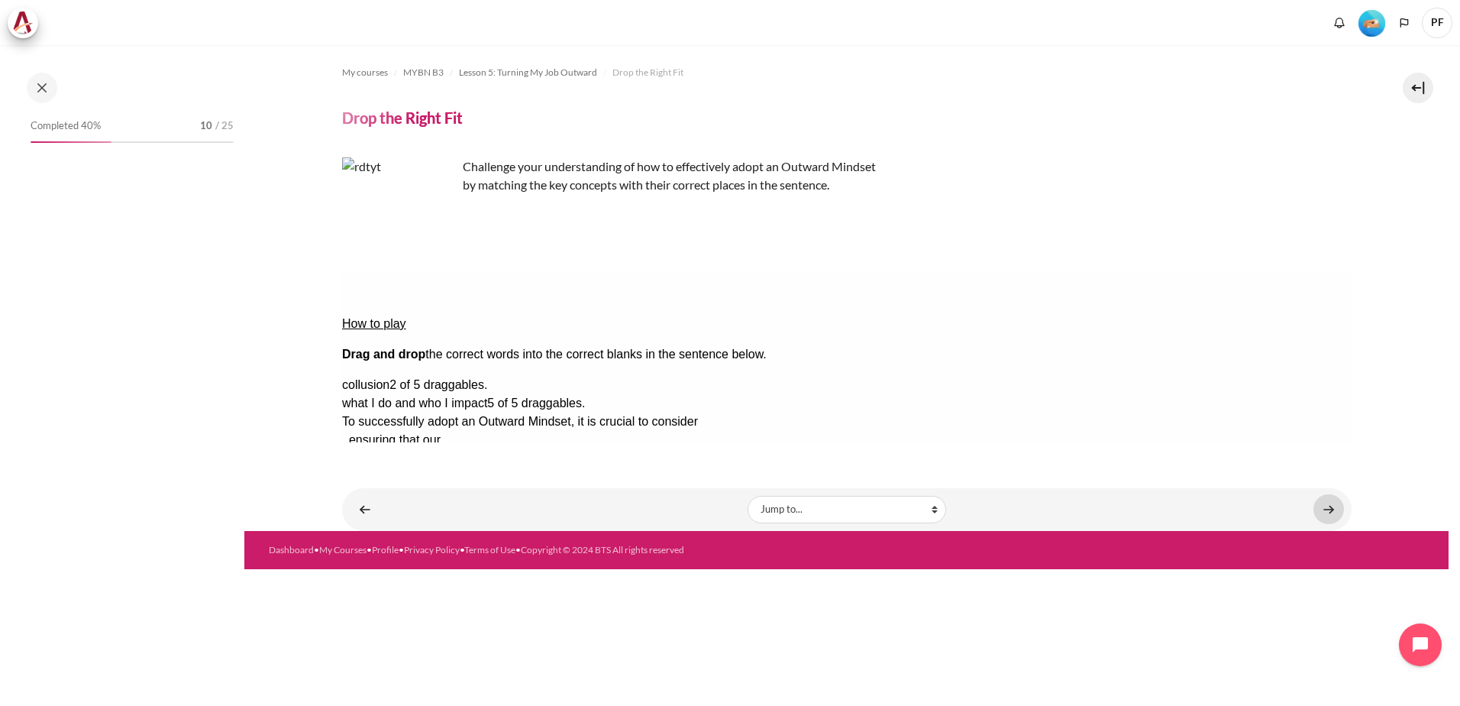
scroll to position [523, 0]
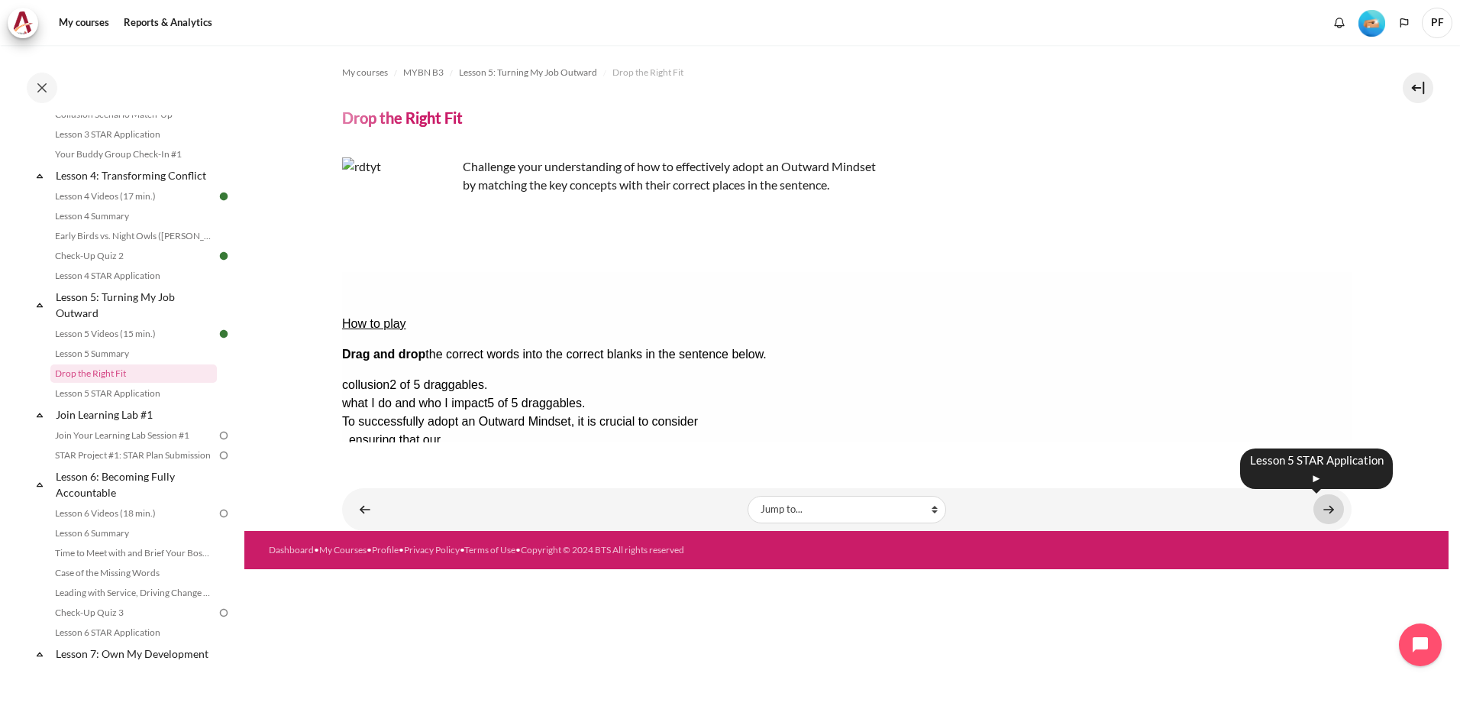
click at [1327, 503] on link "Content" at bounding box center [1329, 509] width 31 height 30
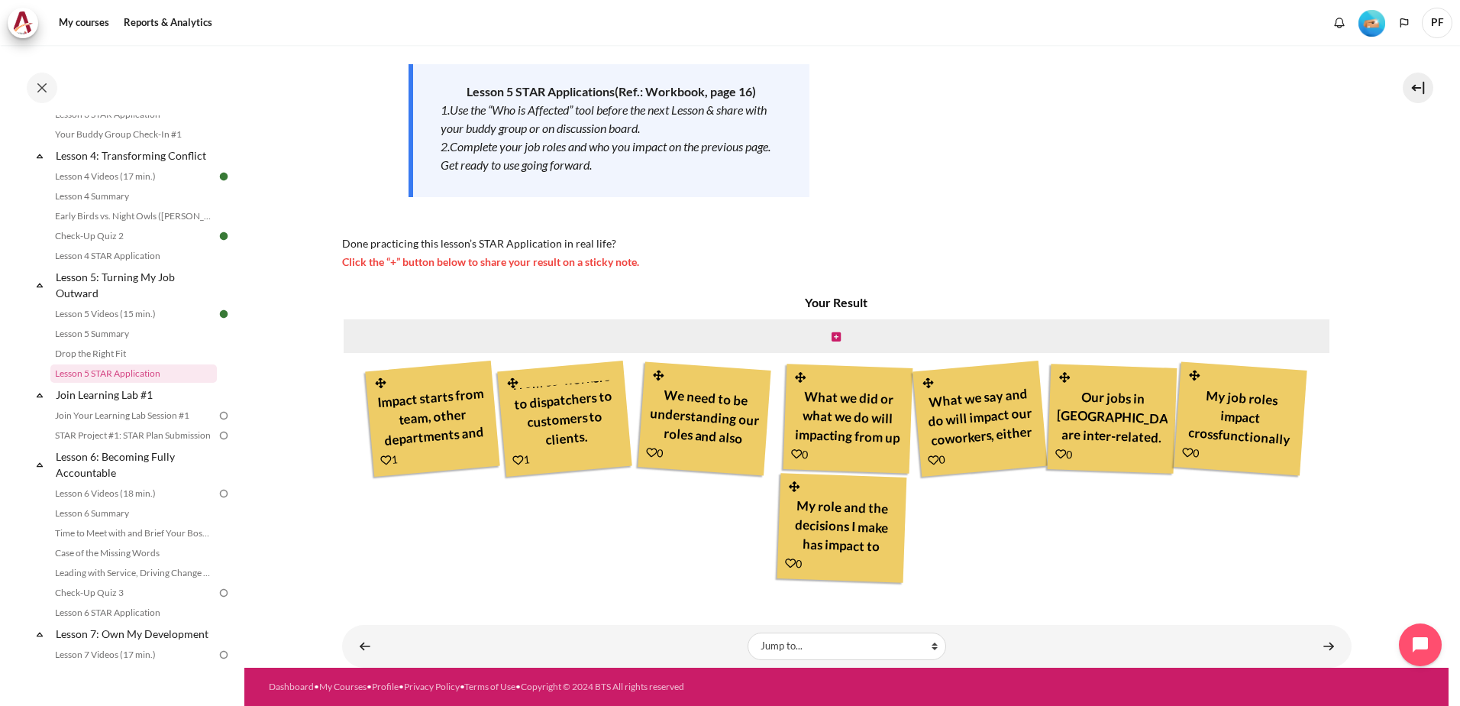
scroll to position [75, 0]
click at [477, 433] on div "Impact starts from team, other departments and as well customer and clients." at bounding box center [432, 416] width 116 height 73
click at [832, 337] on icon "Content" at bounding box center [836, 337] width 9 height 11
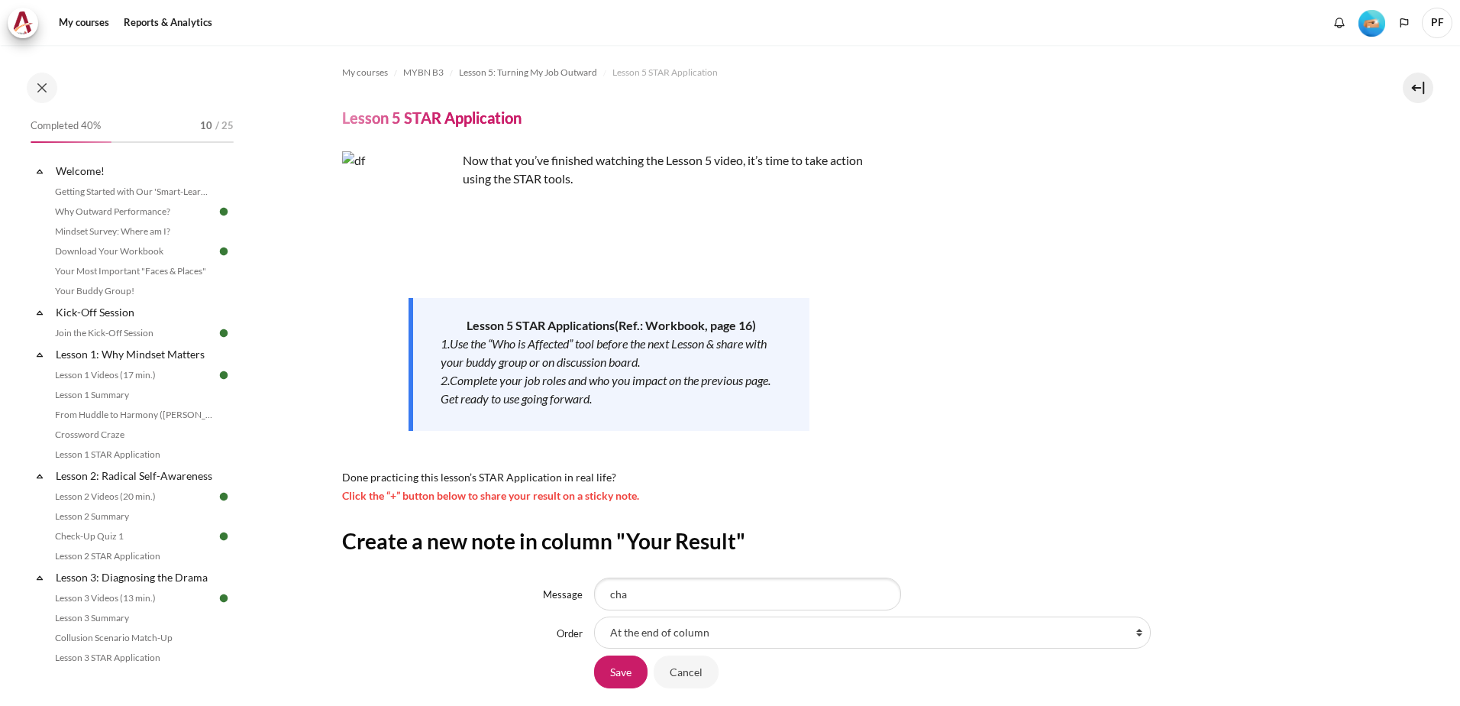
scroll to position [543, 0]
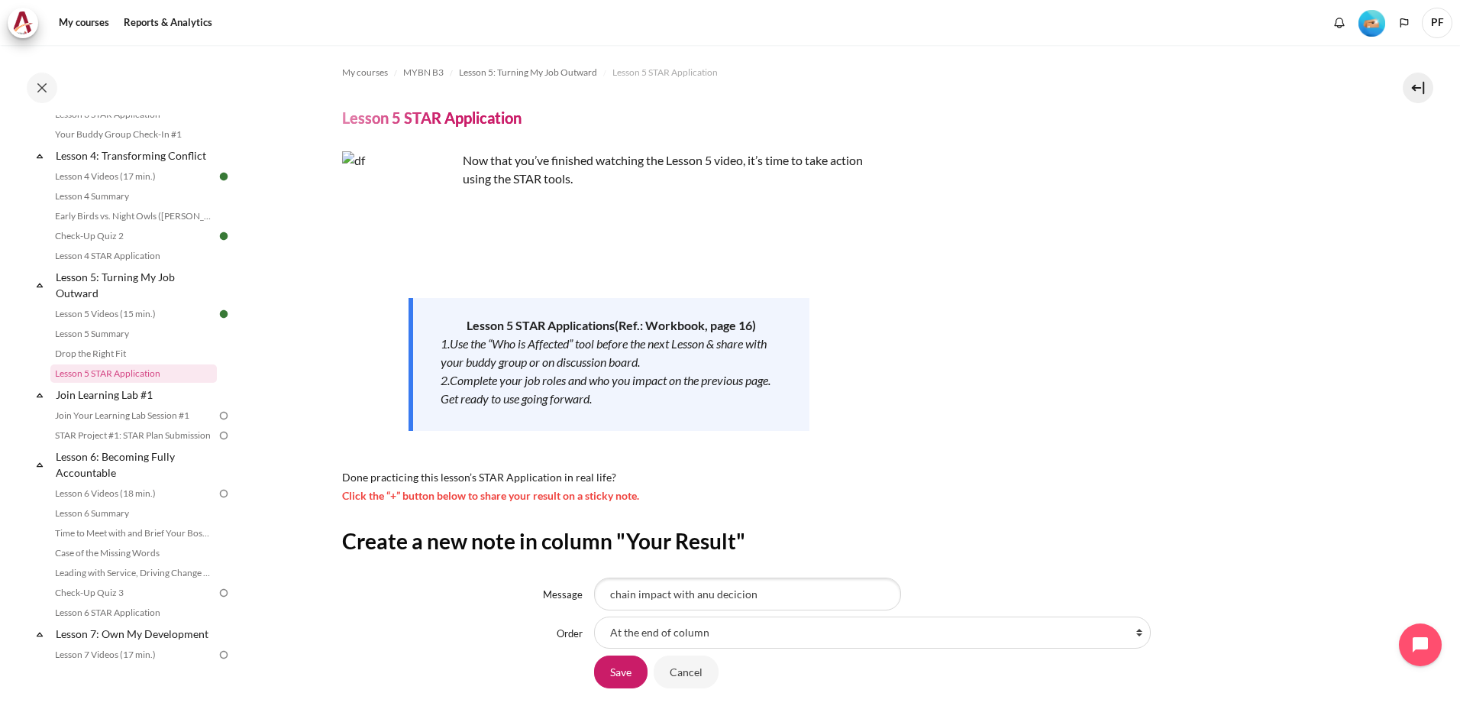
drag, startPoint x: 725, startPoint y: 592, endPoint x: 741, endPoint y: 596, distance: 16.5
click at [705, 597] on input "chain impact with anu decision" at bounding box center [747, 593] width 307 height 32
click at [768, 597] on input "chain impact with any decision" at bounding box center [747, 593] width 307 height 32
click at [668, 595] on input "chain impact with any decision made" at bounding box center [747, 593] width 307 height 32
click at [791, 594] on input "chain impact to internal & external with any decision made" at bounding box center [747, 593] width 307 height 32
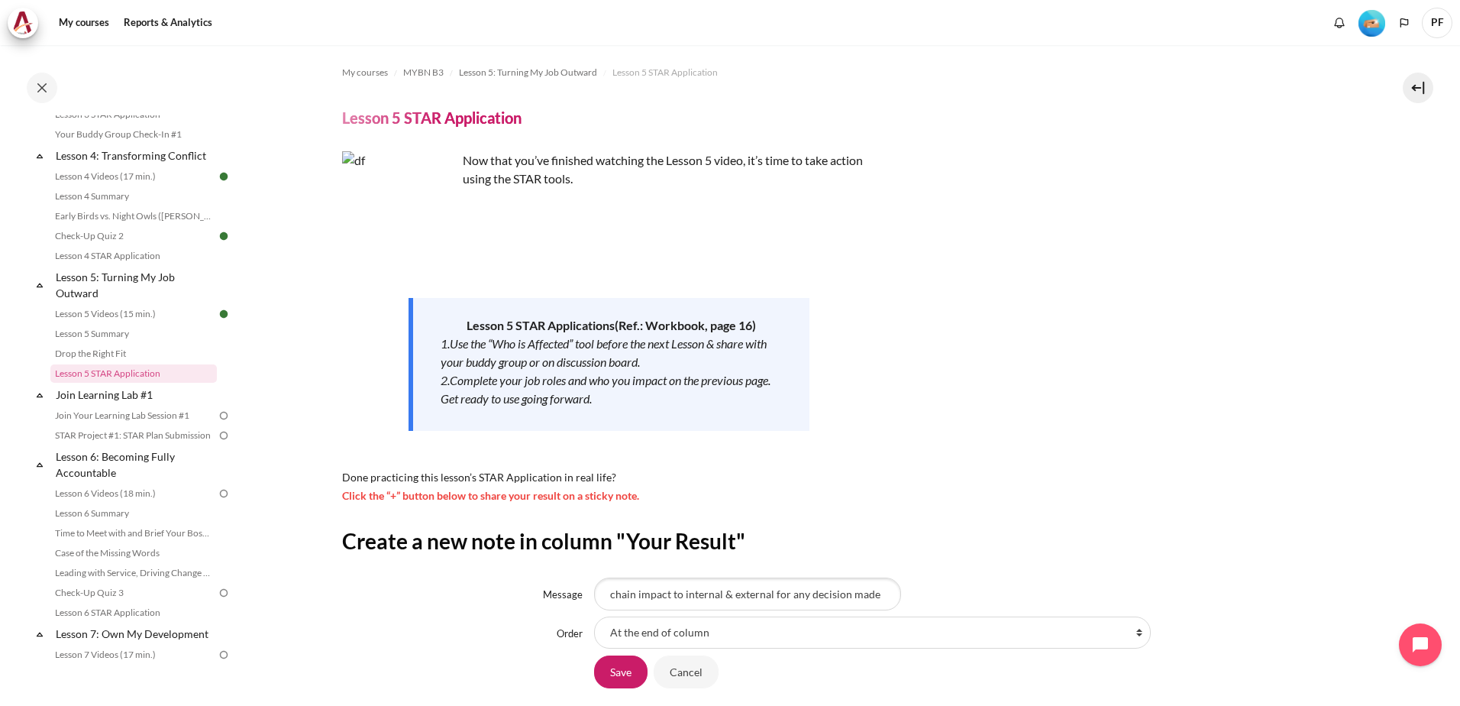
click at [879, 597] on input "chain impact to internal & external for any decision made" at bounding box center [747, 593] width 307 height 32
type input "chain impact to internal & external for any decision made"
click at [622, 674] on input "Save" at bounding box center [620, 671] width 53 height 32
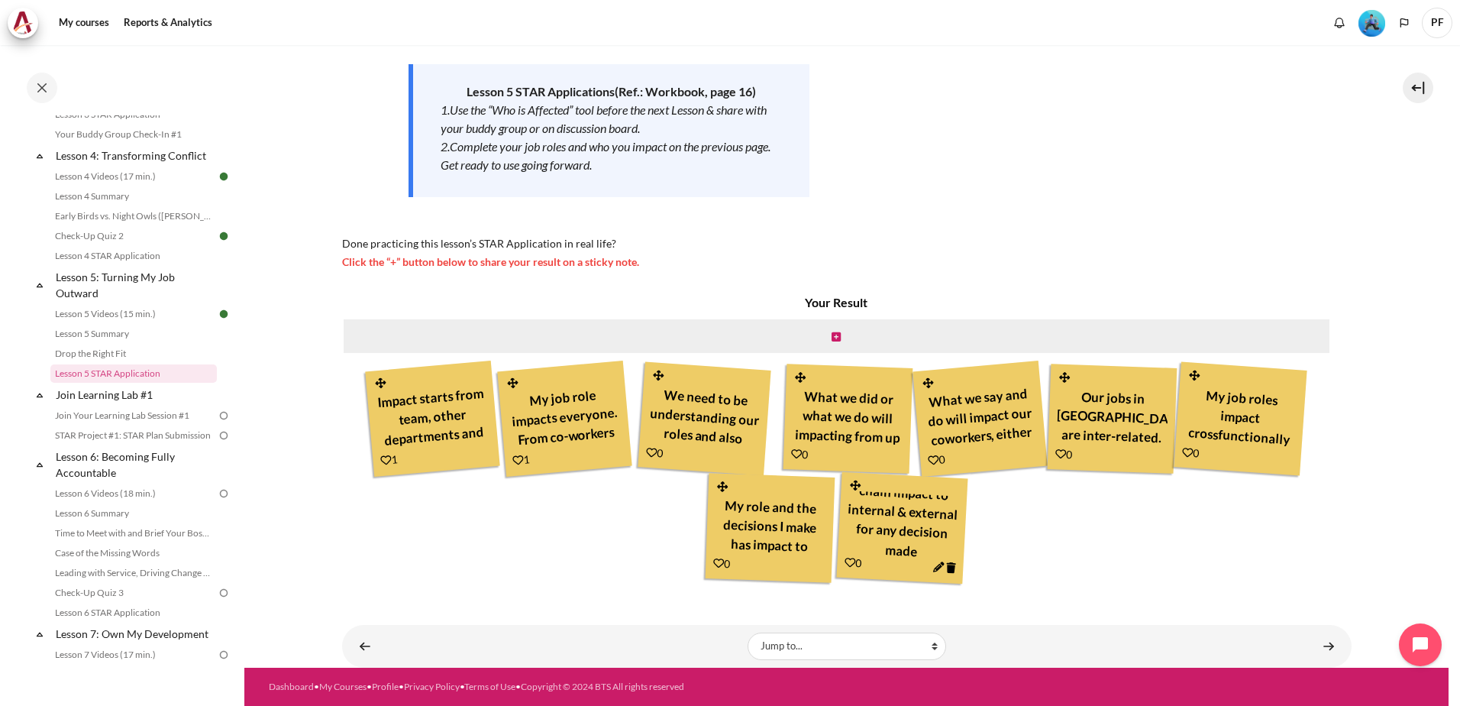
scroll to position [18, 0]
click at [1325, 642] on link "Content" at bounding box center [1329, 646] width 31 height 30
